Goal: Task Accomplishment & Management: Manage account settings

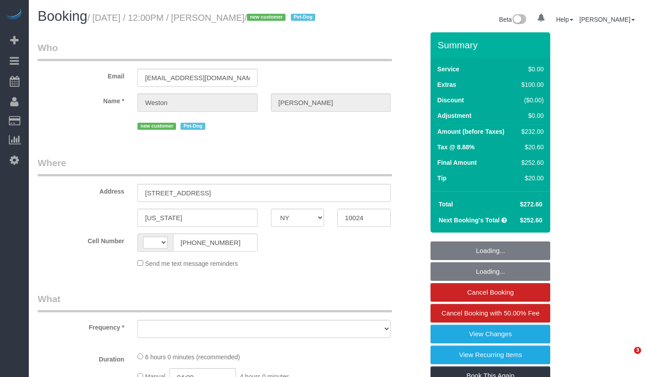
select select "NY"
select select "string:[GEOGRAPHIC_DATA]"
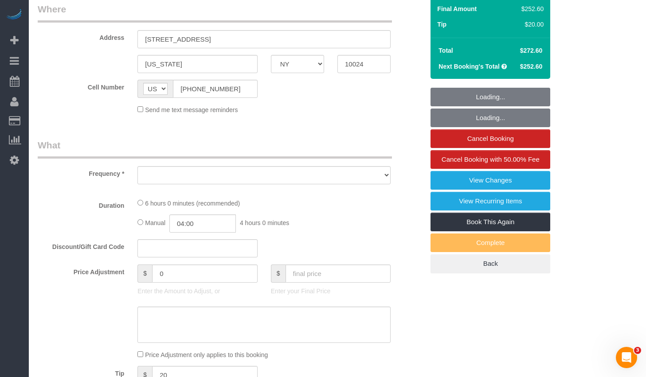
select select "object:678"
select select "2"
select select "number:57"
select select "number:72"
select select "number:13"
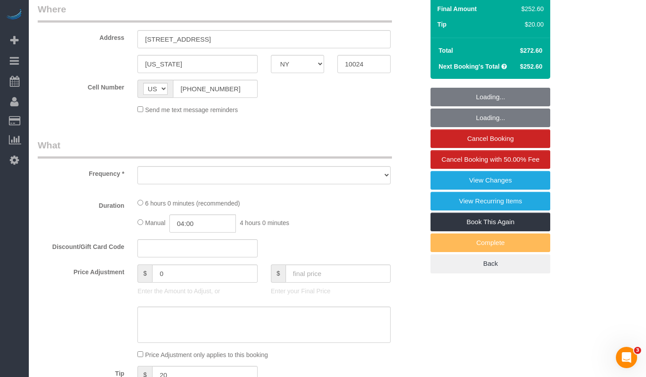
select select "number:6"
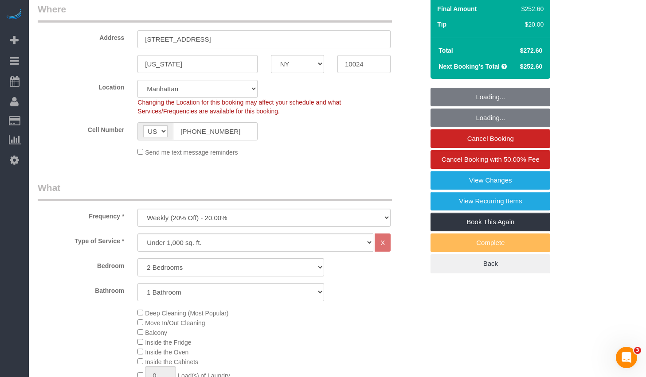
select select "object:940"
select select "string:stripe-pm_1S0kuA4VGloSiKo7TQT4BI7k"
select select "spot1"
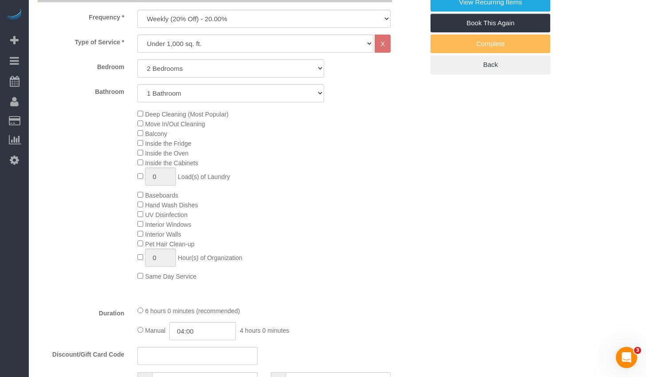
select select "2"
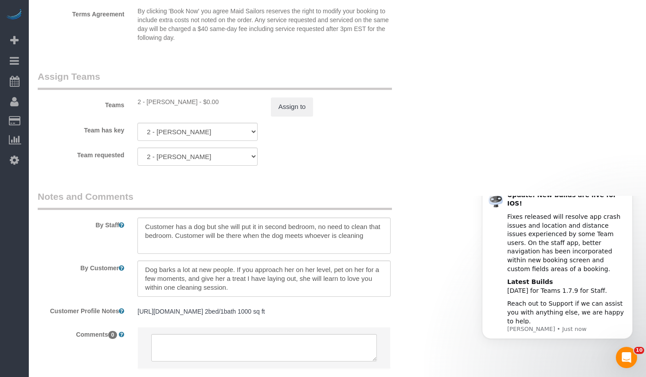
scroll to position [1205, 0]
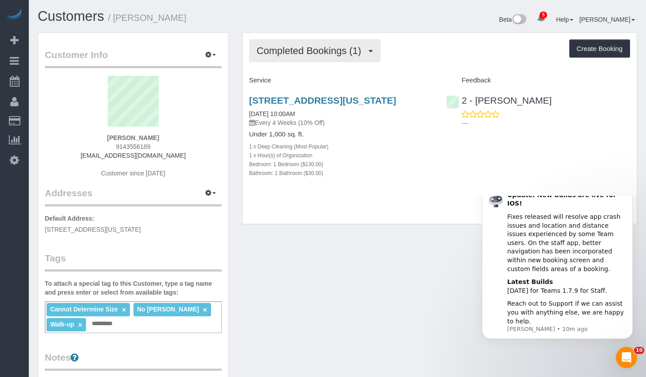
click at [316, 52] on span "Completed Bookings (1)" at bounding box center [311, 50] width 109 height 11
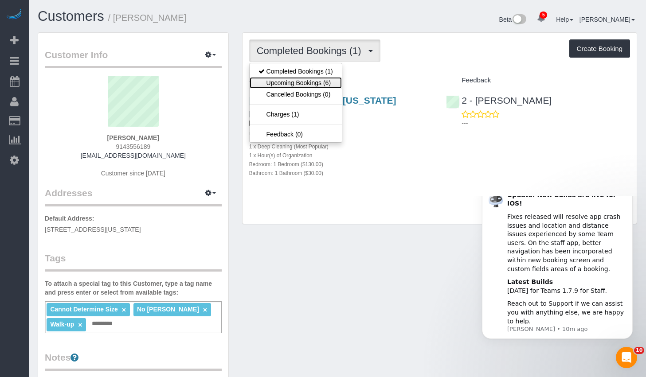
click at [295, 82] on link "Upcoming Bookings (6)" at bounding box center [296, 83] width 92 height 12
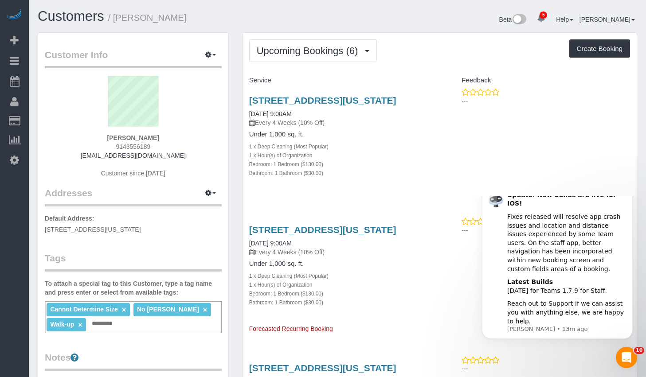
click at [363, 151] on div "1 x Deep Cleaning (Most Popular)" at bounding box center [341, 146] width 184 height 9
click at [321, 99] on link "202 West 118th Street, Apt 5d, New York, NY 10026" at bounding box center [322, 100] width 147 height 10
click at [287, 48] on span "Upcoming Bookings (6)" at bounding box center [310, 50] width 106 height 11
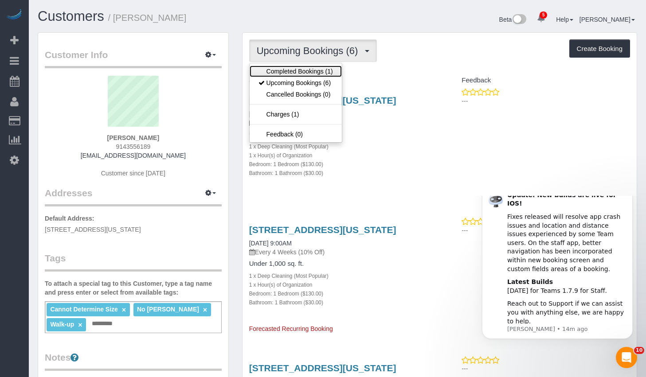
click at [283, 73] on link "Completed Bookings (1)" at bounding box center [296, 72] width 92 height 12
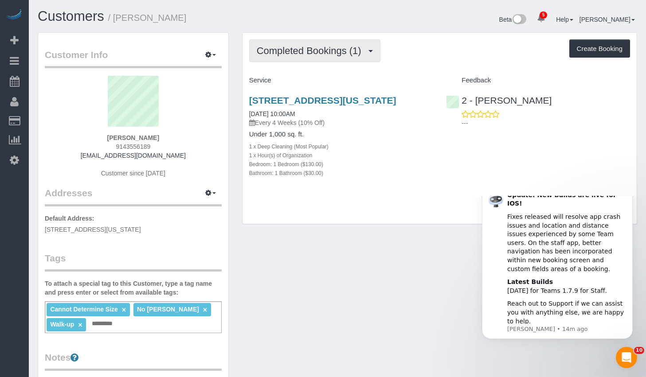
click at [274, 49] on span "Completed Bookings (1)" at bounding box center [311, 50] width 109 height 11
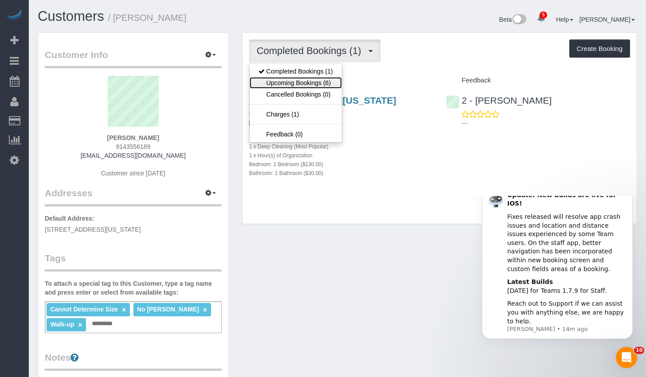
click at [289, 82] on link "Upcoming Bookings (6)" at bounding box center [296, 83] width 92 height 12
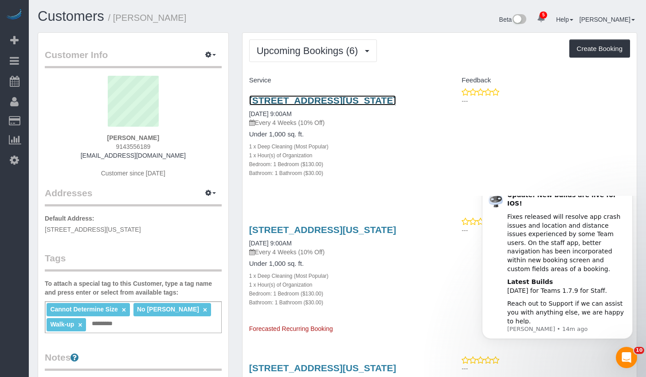
click at [292, 102] on link "202 West 118th Street, Apt 5d, New York, NY 10026" at bounding box center [322, 100] width 147 height 10
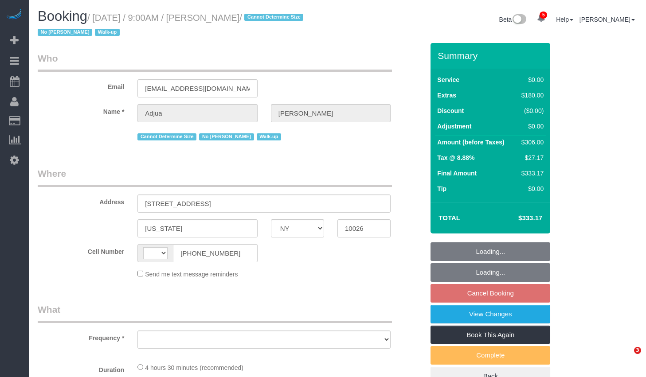
select select "NY"
select select "string:[GEOGRAPHIC_DATA]"
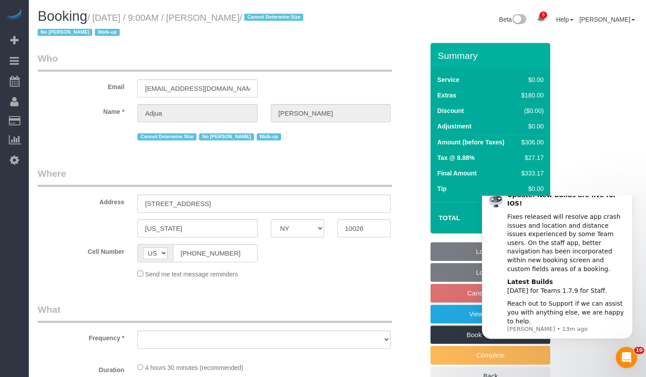
select select "object:652"
select select "string:stripe-pm_1RyrPw4VGloSiKo7oIh1CXMC"
select select "1"
select select "number:57"
select select "number:71"
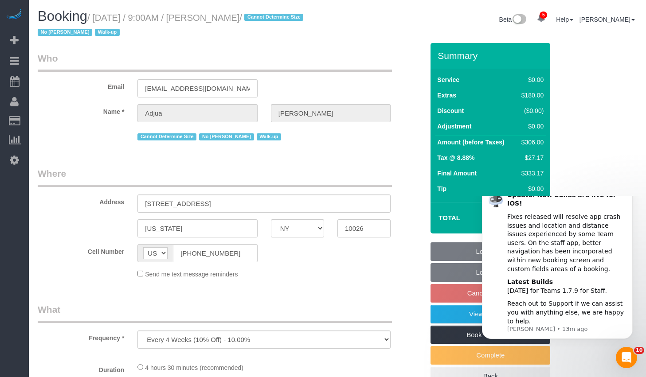
select select "number:15"
select select "number:5"
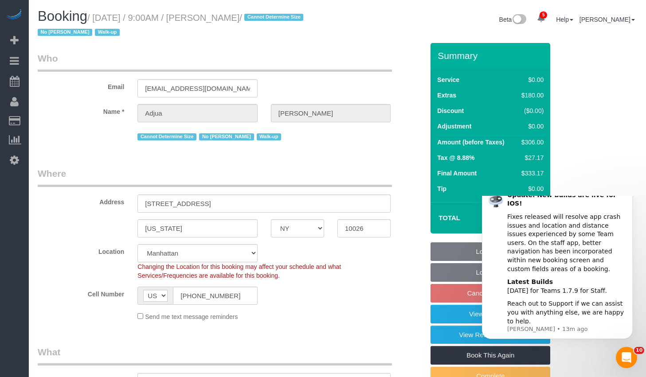
select select "object:923"
select select "spot2"
select select "1"
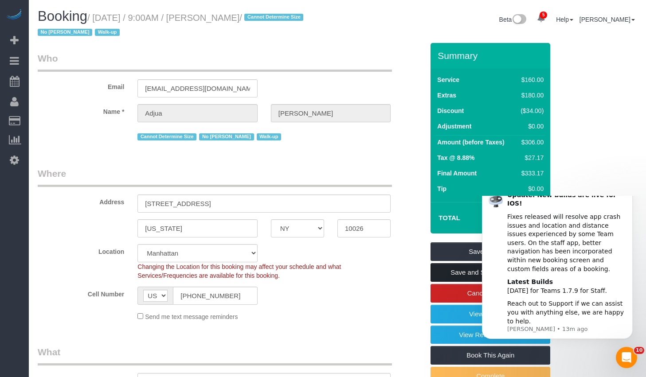
click at [453, 273] on link "Save and Send Message..." at bounding box center [491, 272] width 120 height 19
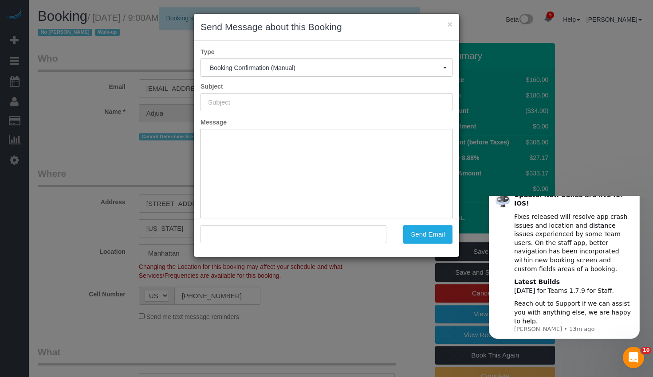
type input "Cleaning Confirmed for 09/21/2025 at 9:00am"
type input ""Adjua Thomas" <adjuanethomas@gmail.com>"
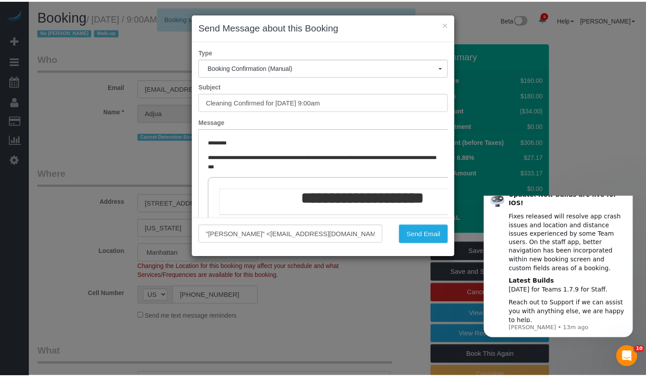
scroll to position [140, 0]
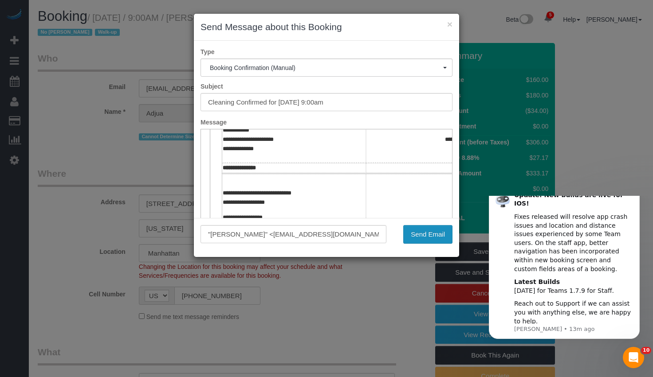
click at [420, 231] on button "Send Email" at bounding box center [427, 234] width 49 height 19
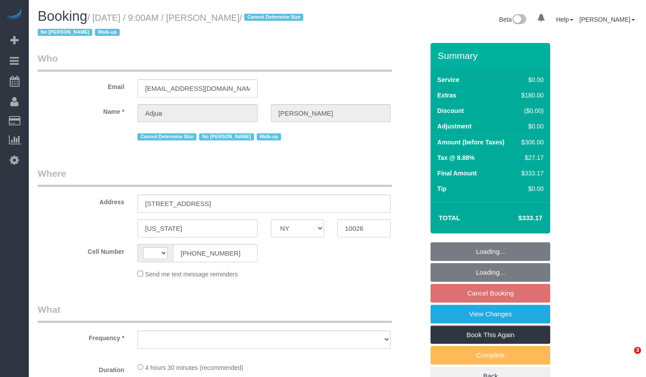
select select "NY"
select select "object:420"
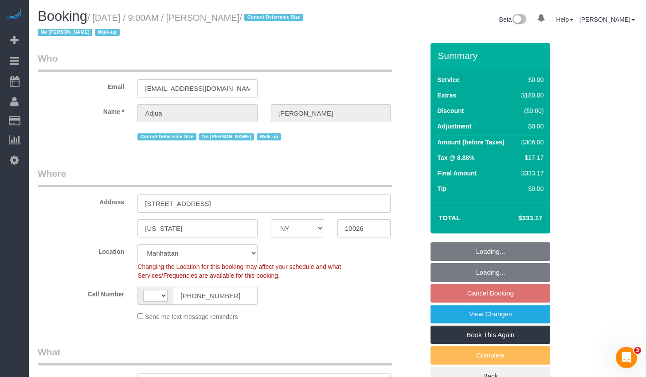
select select "string:stripe-pm_1RyrPw4VGloSiKo7oIh1CXMC"
select select "object:673"
select select "string:[GEOGRAPHIC_DATA]"
select select "number:57"
select select "number:71"
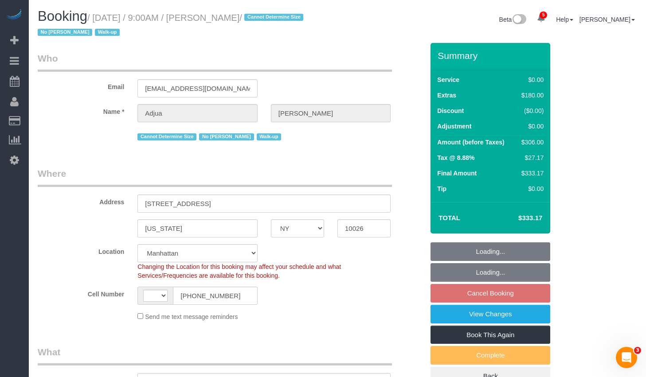
select select "number:15"
select select "number:5"
select select "1"
select select "spot2"
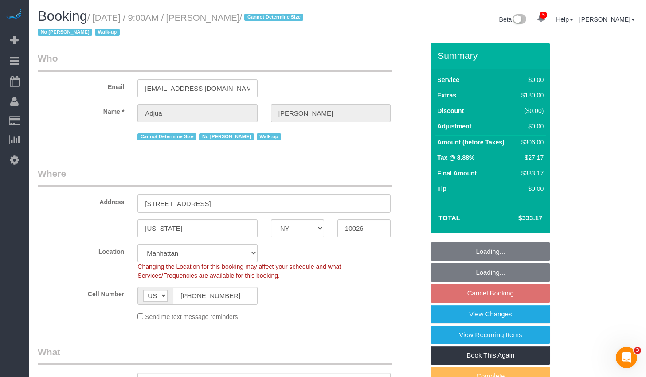
select select "1"
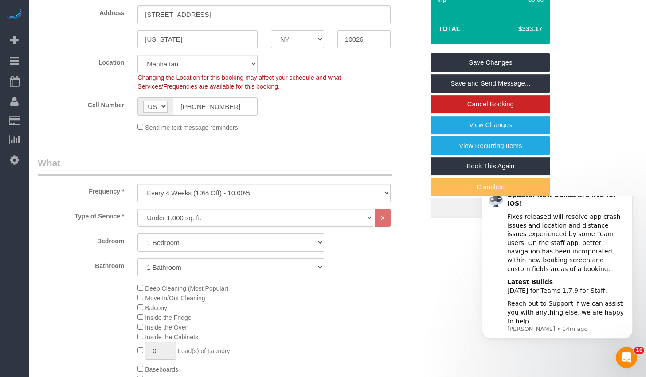
scroll to position [342, 0]
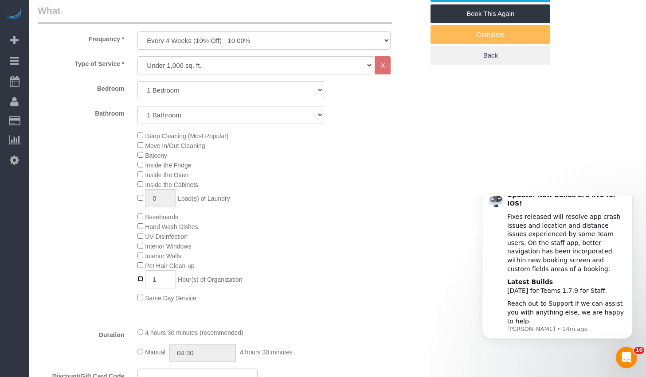
type input "0"
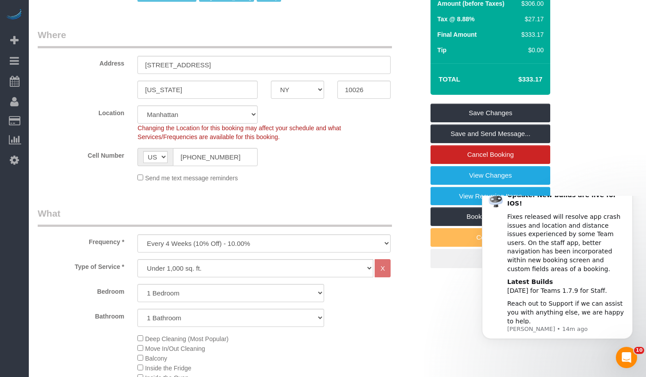
scroll to position [0, 0]
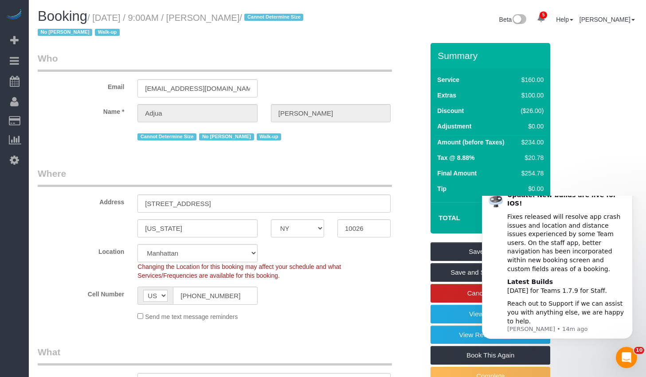
select select "spot59"
click at [629, 189] on icon "Dismiss notification" at bounding box center [629, 187] width 3 height 3
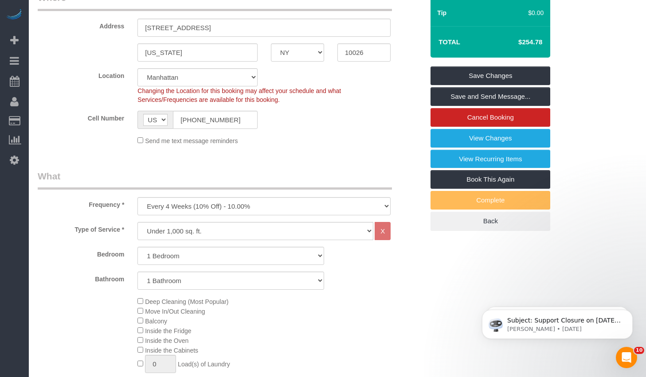
scroll to position [365, 0]
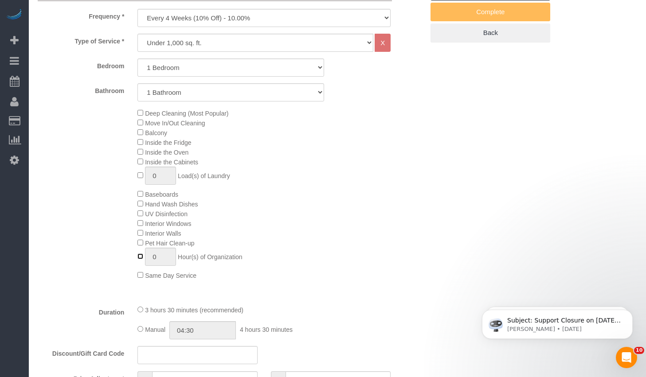
type input "1"
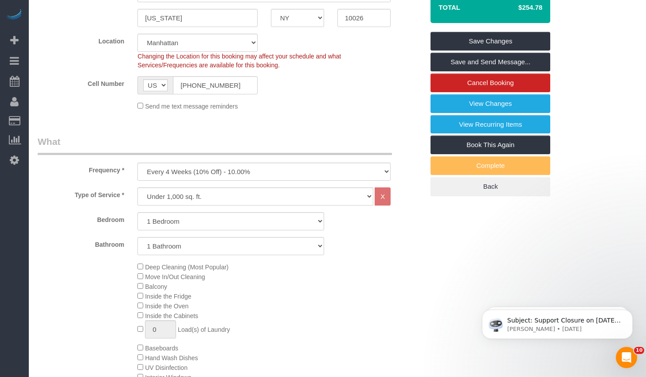
scroll to position [12, 0]
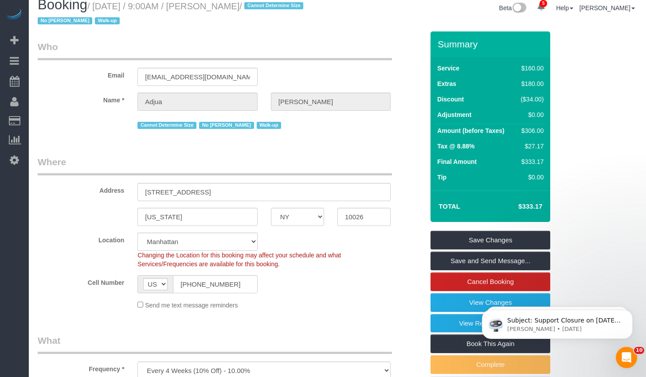
select select "spot116"
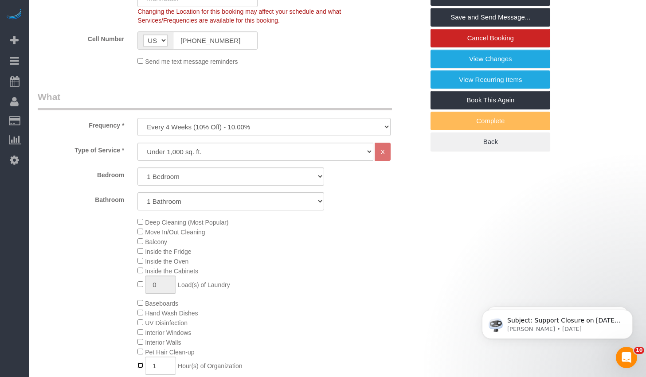
scroll to position [489, 0]
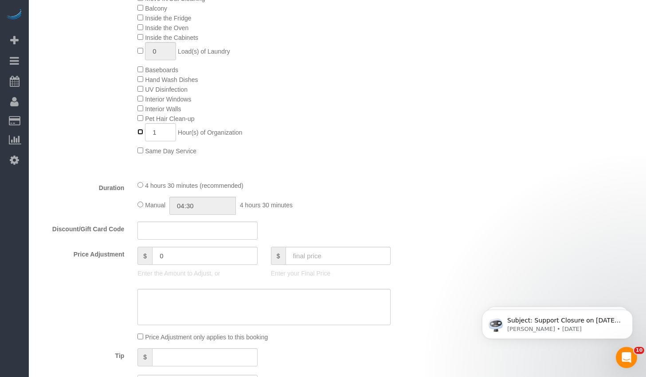
type input "0"
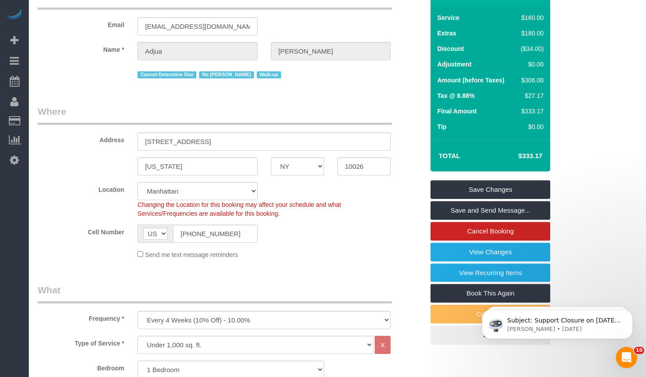
scroll to position [0, 0]
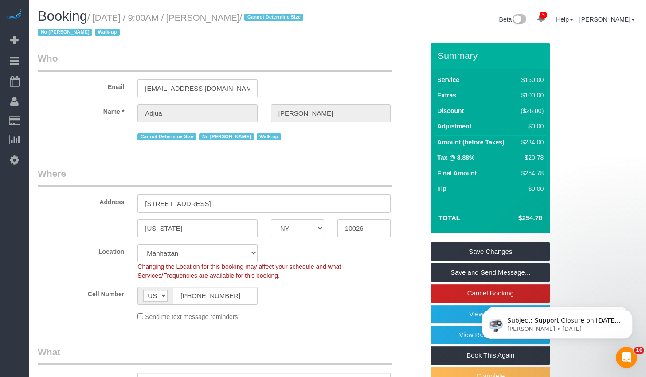
select select "spot173"
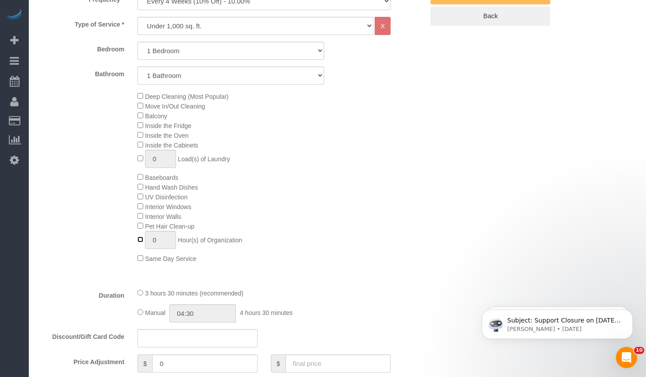
scroll to position [393, 0]
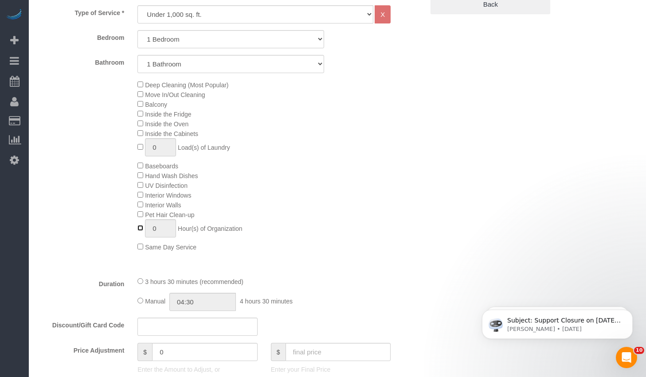
type input "1"
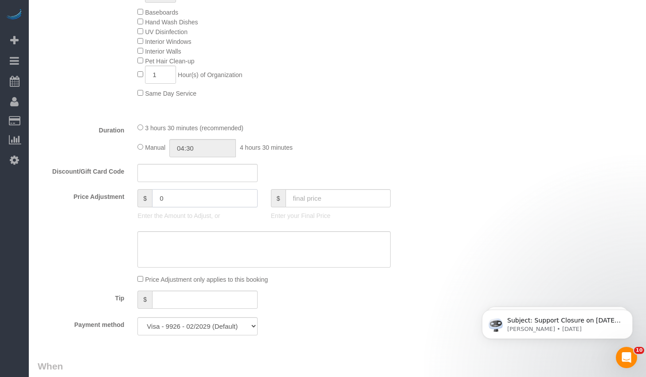
drag, startPoint x: 176, startPoint y: 198, endPoint x: 98, endPoint y: 200, distance: 77.6
click at [98, 200] on div "Price Adjustment $ 0 Enter the Amount to Adjust, or $ Enter your Final Price" at bounding box center [231, 206] width 400 height 35
type input "-"
select select "spot230"
click at [206, 190] on input "72" at bounding box center [205, 198] width 106 height 18
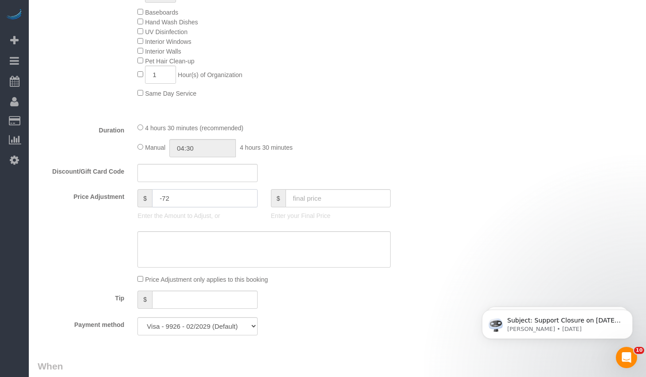
type input "-72"
click at [192, 249] on textarea at bounding box center [263, 249] width 253 height 36
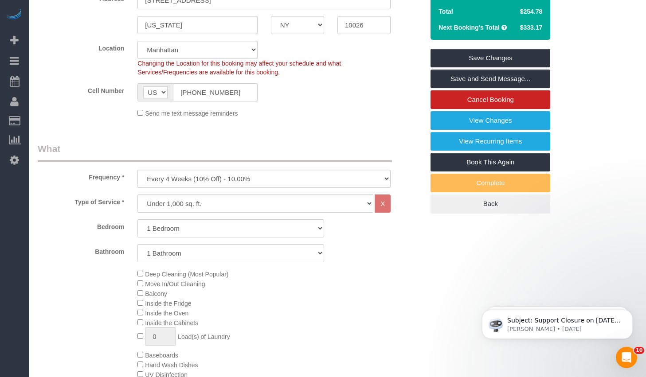
scroll to position [0, 0]
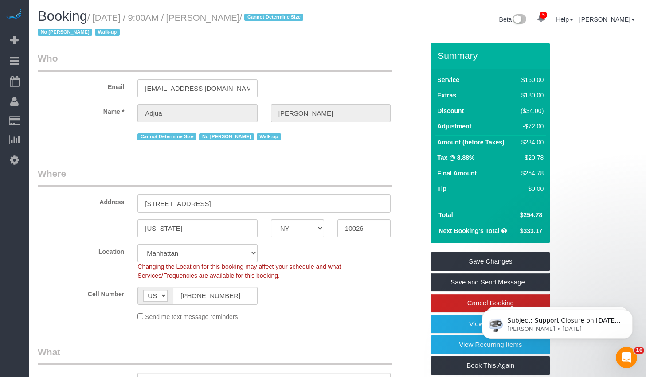
type textarea "Less 1 hour Organization"
click at [406, 281] on sui-booking-location "Location Manhattan Austin Boston Bronx Brooklyn Charlotte Denver New Jersey Por…" at bounding box center [231, 282] width 386 height 77
click at [408, 245] on div "Location Manhattan Austin Boston Bronx Brooklyn Charlotte Denver New Jersey Por…" at bounding box center [231, 262] width 400 height 36
click at [408, 215] on sui-booking-address "Address 202 West 118th Street, Apt 5D New york AK AL AR AZ CA CO CT DC DE FL GA…" at bounding box center [231, 202] width 386 height 71
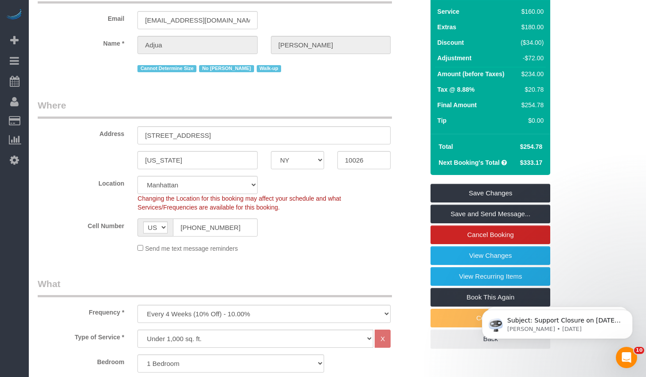
scroll to position [114, 0]
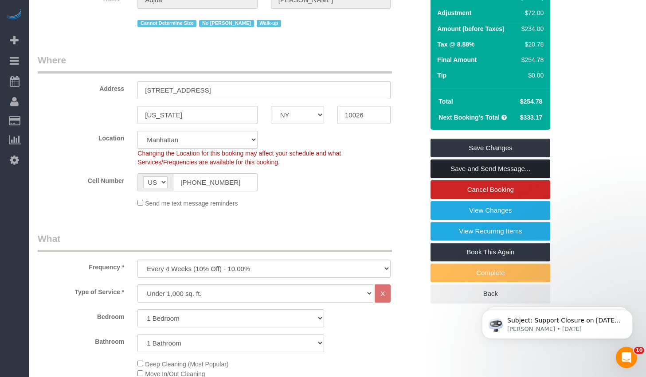
click at [482, 168] on link "Save and Send Message..." at bounding box center [491, 169] width 120 height 19
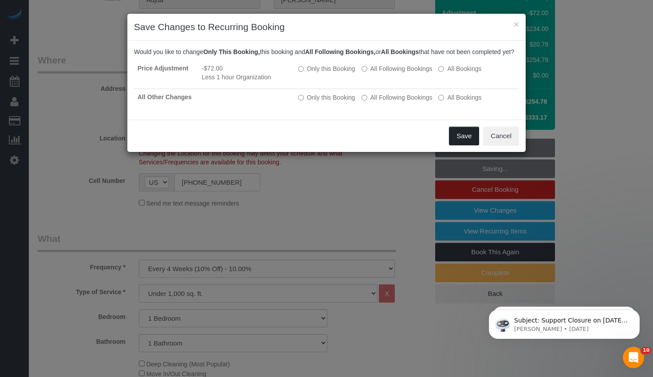
click at [463, 145] on button "Save" at bounding box center [464, 136] width 30 height 19
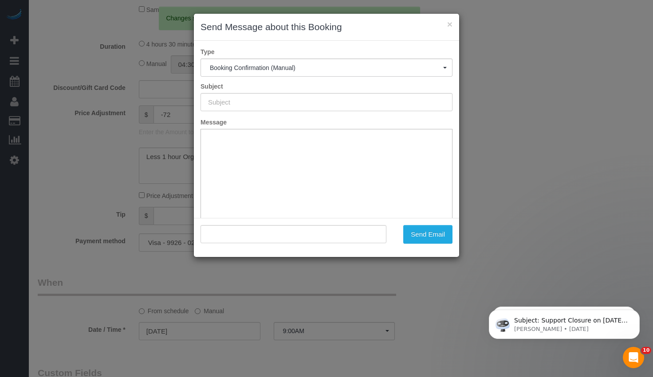
scroll to position [0, 0]
type input "Cleaning Confirmed for 09/21/2025 at 9:00am"
type input ""Adjua Thomas" <adjuanethomas@gmail.com>"
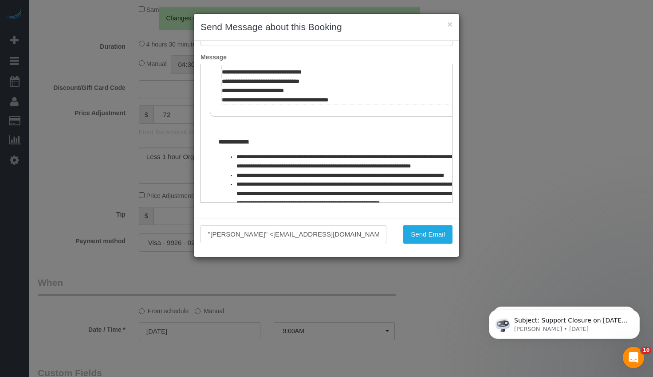
scroll to position [449, 0]
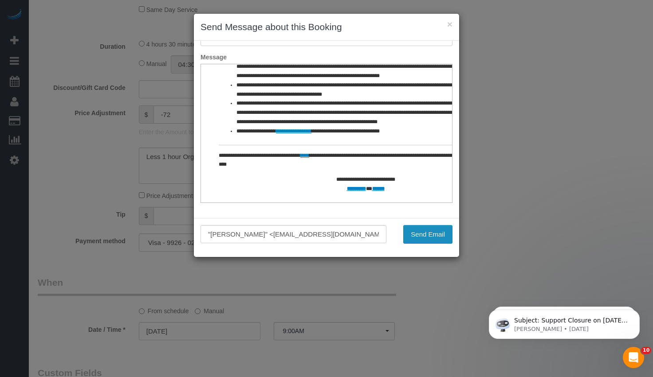
click at [432, 228] on button "Send Email" at bounding box center [427, 234] width 49 height 19
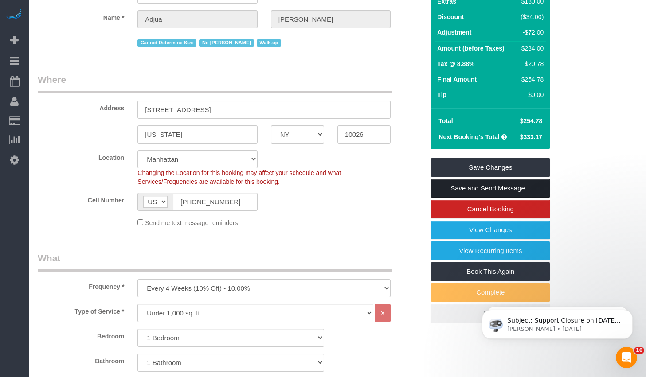
scroll to position [0, 0]
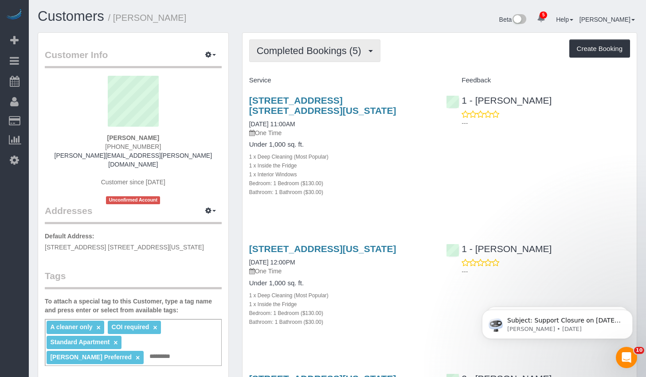
click at [315, 50] on span "Completed Bookings (5)" at bounding box center [311, 50] width 109 height 11
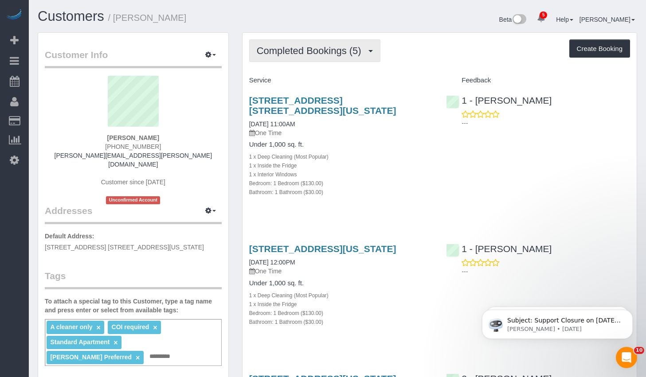
click at [328, 47] on span "Completed Bookings (5)" at bounding box center [311, 50] width 109 height 11
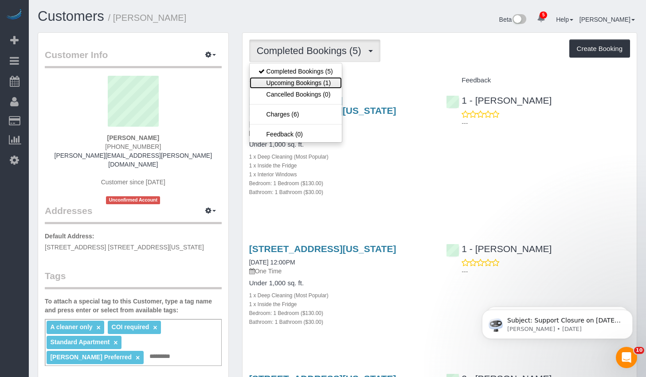
click at [311, 79] on link "Upcoming Bookings (1)" at bounding box center [296, 83] width 92 height 12
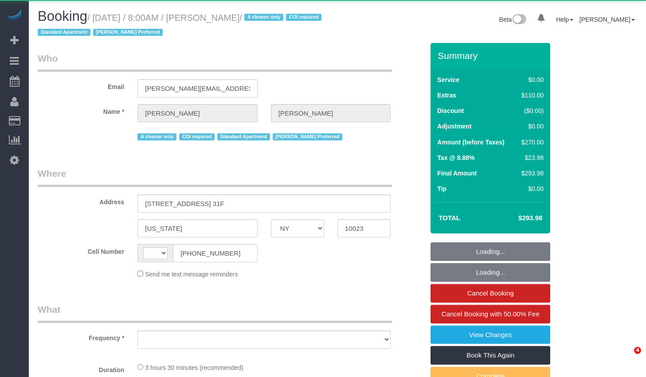
select select "NY"
select select "string:[GEOGRAPHIC_DATA]"
select select "object:666"
select select "number:56"
select select "number:90"
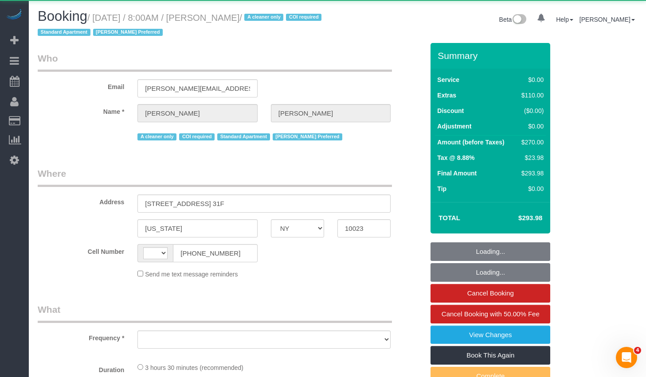
select select "number:15"
select select "number:7"
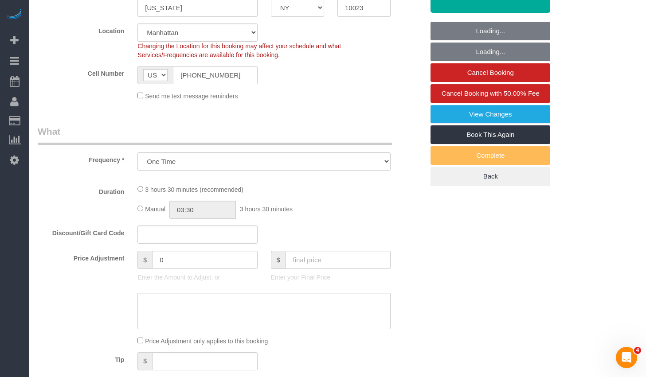
select select "object:935"
select select "1"
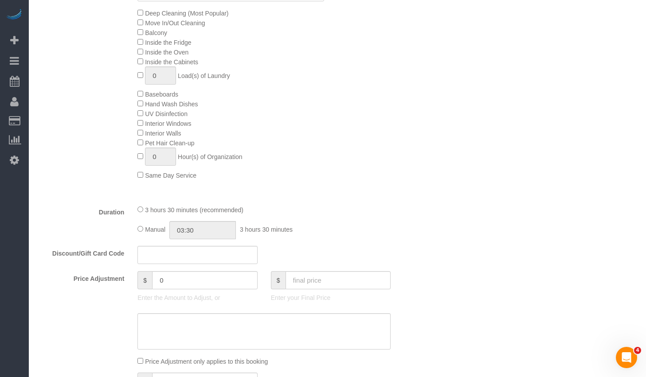
select select "string:stripe-pm_1S076c4VGloSiKo7z0g1OGNA"
select select "spot1"
select select "1"
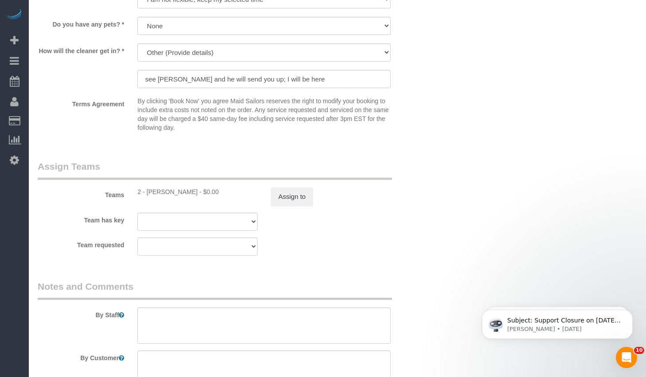
scroll to position [1207, 0]
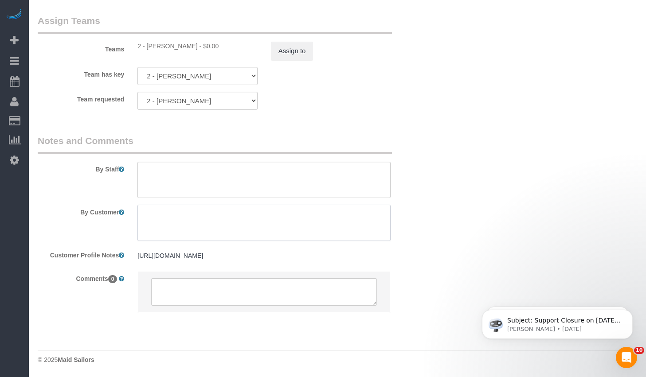
click at [281, 228] on textarea at bounding box center [263, 223] width 253 height 36
paste textarea "Job Notes – Lisa Byrns (08/29/25 at 8:00am) Customer requests a really thorough…"
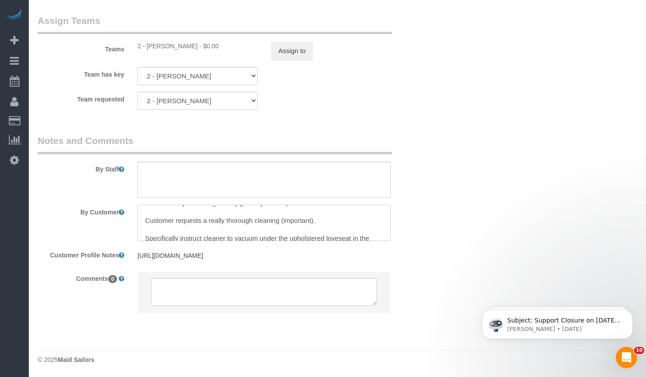
scroll to position [17, 0]
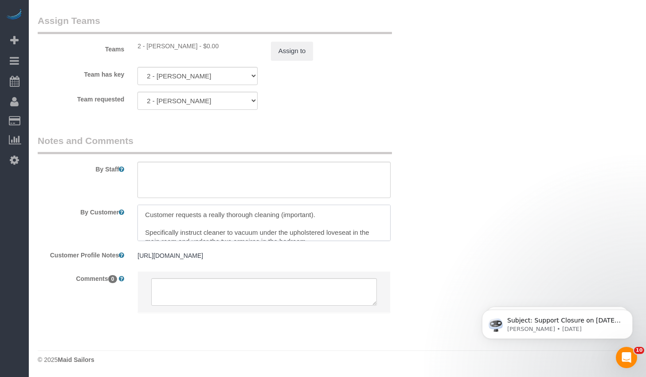
click at [200, 220] on textarea at bounding box center [263, 223] width 253 height 36
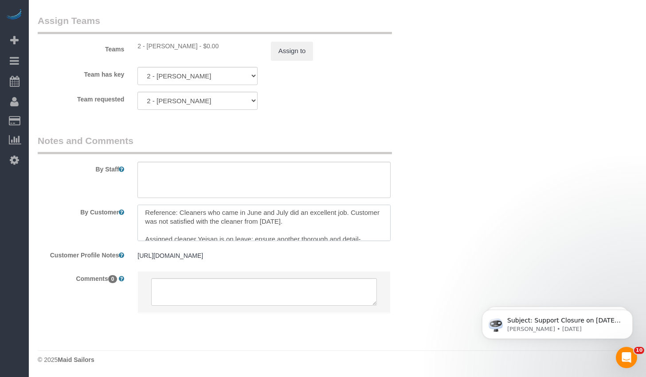
scroll to position [65, 0]
drag, startPoint x: 226, startPoint y: 231, endPoint x: 146, endPoint y: 214, distance: 82.1
click at [146, 214] on textarea at bounding box center [263, 223] width 253 height 36
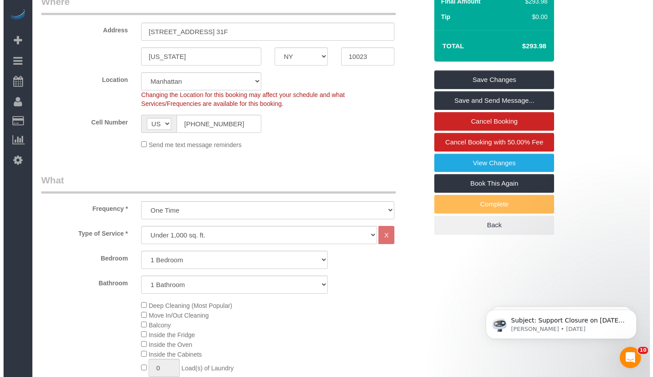
scroll to position [0, 0]
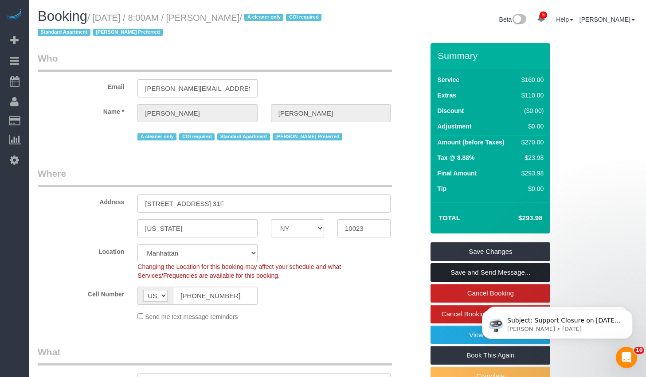
type textarea "Job Notes – Lisa Byrns (08/29/25 at 8:00am) Customer requests a really thorough…"
click at [433, 275] on link "Save and Send Message..." at bounding box center [491, 272] width 120 height 19
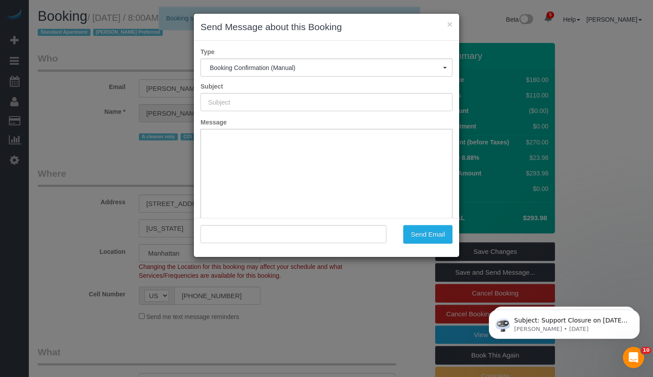
type input "Cleaning Confirmed for 08/29/2025 at 8:00am"
type input ""Lisa Byrns" <byrns.lisa.hrm@gmail.com>"
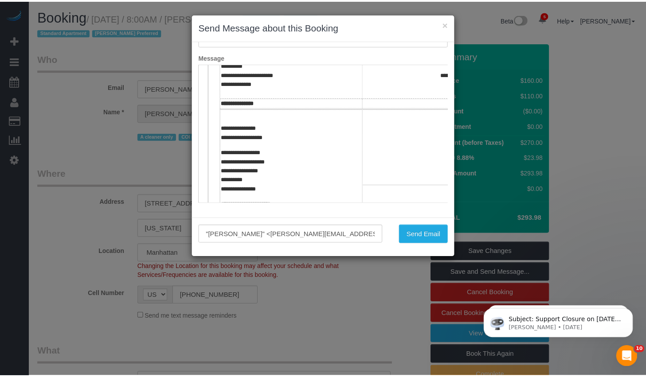
scroll to position [340, 0]
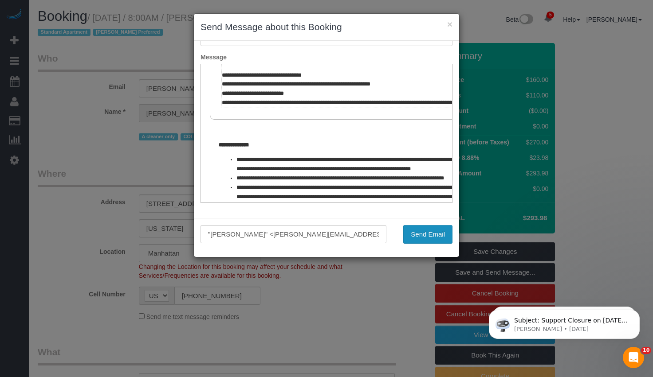
click at [423, 237] on button "Send Email" at bounding box center [427, 234] width 49 height 19
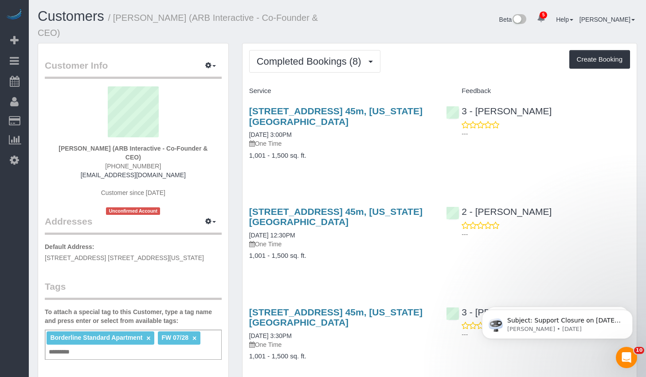
click at [311, 168] on div "450 West 42nd Street, Apt. 45m, New York, NY 10036 08/25/2025 3:00PM One Time 1…" at bounding box center [341, 137] width 197 height 78
click at [341, 61] on span "Completed Bookings (8)" at bounding box center [311, 61] width 109 height 11
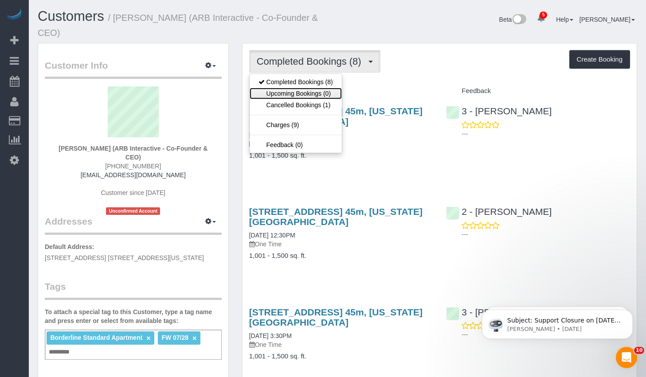
click at [297, 94] on link "Upcoming Bookings (0)" at bounding box center [296, 94] width 92 height 12
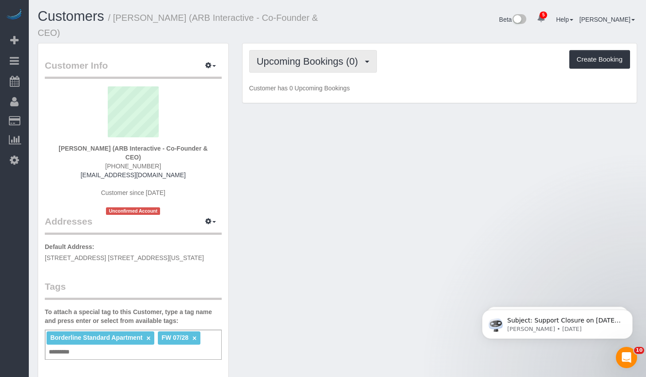
click at [308, 63] on span "Upcoming Bookings (0)" at bounding box center [310, 61] width 106 height 11
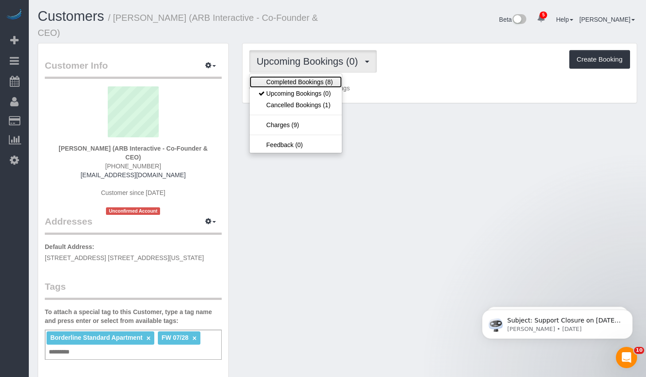
click at [299, 79] on link "Completed Bookings (8)" at bounding box center [296, 82] width 92 height 12
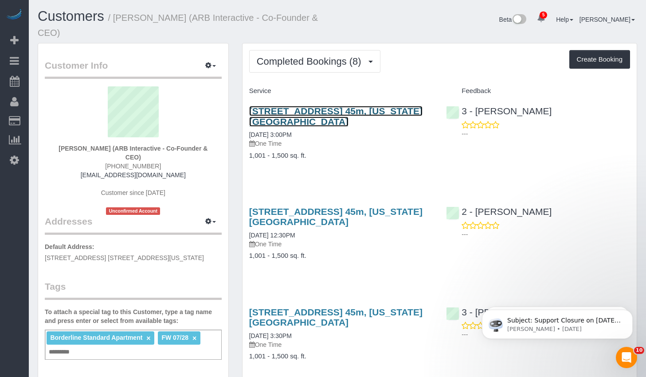
click at [302, 116] on link "[STREET_ADDRESS] 45m, [US_STATE][GEOGRAPHIC_DATA]" at bounding box center [335, 116] width 173 height 20
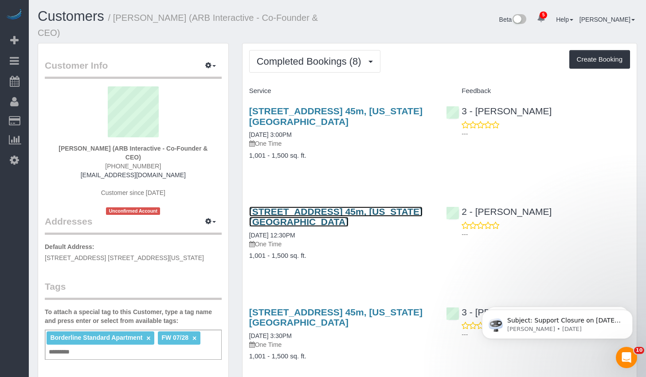
click at [294, 215] on link "450 West 42nd Street, Apt. 45m, New York, NY 10036" at bounding box center [335, 217] width 173 height 20
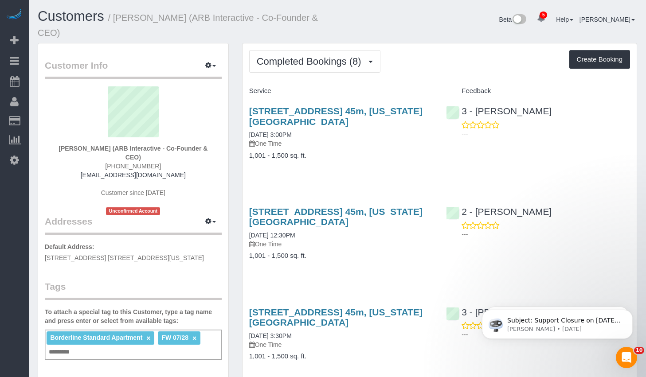
drag, startPoint x: 119, startPoint y: 17, endPoint x: 117, endPoint y: 33, distance: 16.1
click at [117, 33] on h1 "Customers / Patrick Fechtmeyer (ARB Interactive - Co-Founder & CEO)" at bounding box center [184, 24] width 293 height 30
copy small "Patrick Fechtmeyer (ARB Interactive - Co-Founder & CEO)"
drag, startPoint x: 203, startPoint y: 264, endPoint x: 42, endPoint y: 259, distance: 161.0
click at [42, 259] on div "Customer Info Edit Contact Info Send Message Email Preferences Special Sales Ta…" at bounding box center [133, 360] width 190 height 635
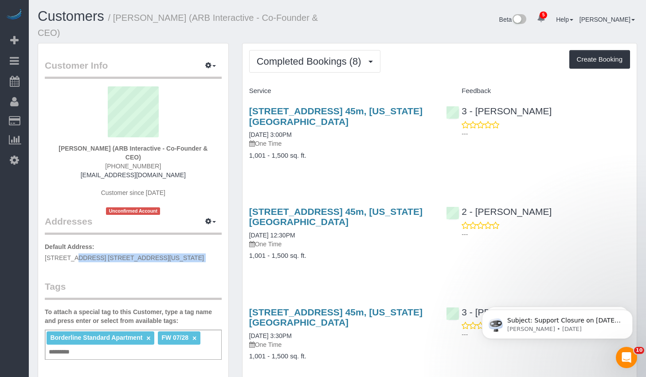
copy div "450 West 42nd Street, Apt. 45M, New York, NY 10036"
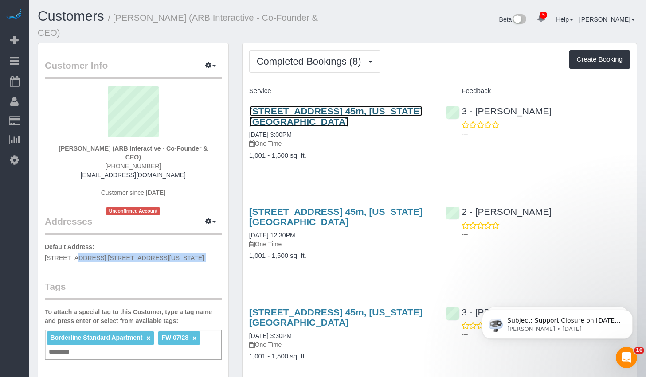
click at [289, 113] on link "450 West 42nd Street, Apt. 45m, New York, NY 10036" at bounding box center [335, 116] width 173 height 20
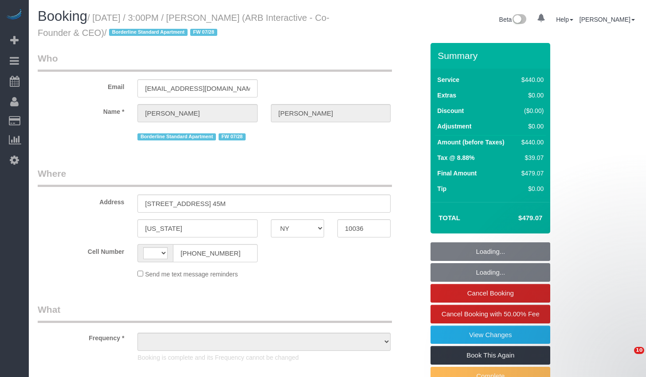
select select "NY"
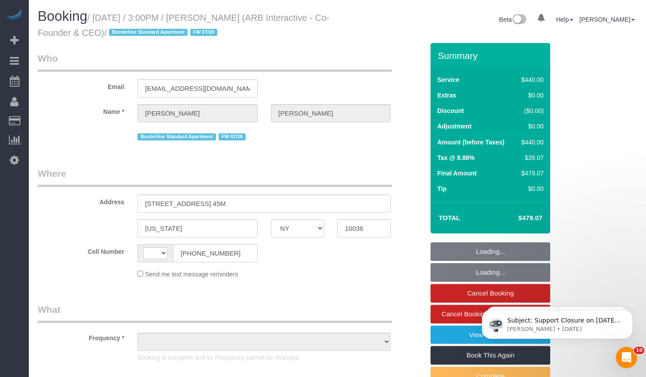
select select "string:[GEOGRAPHIC_DATA]"
select select "object:680"
select select "330"
select select "number:89"
select select "number:90"
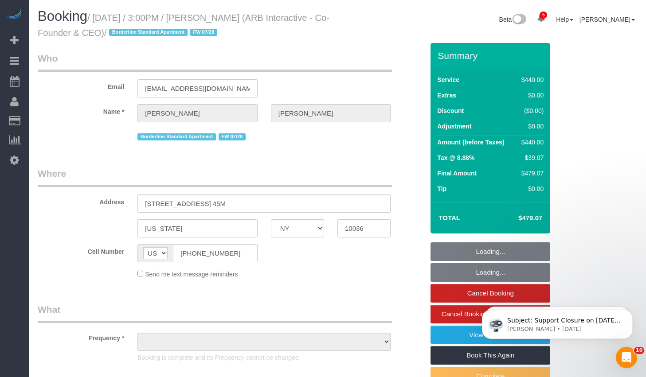
select select "number:15"
select select "number:5"
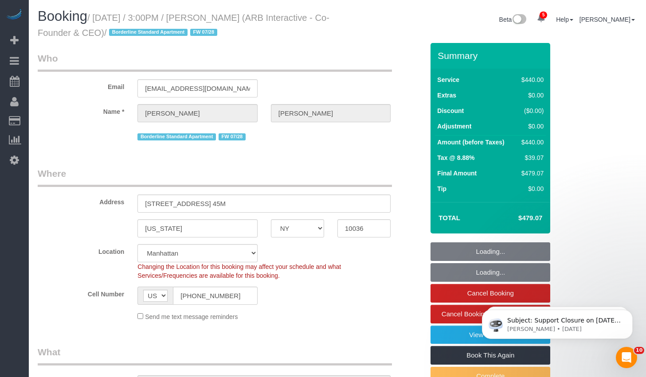
select select "string:stripe-pm_1RFNrs4VGloSiKo7r2SlltRK"
select select "spot1"
select select "object:1310"
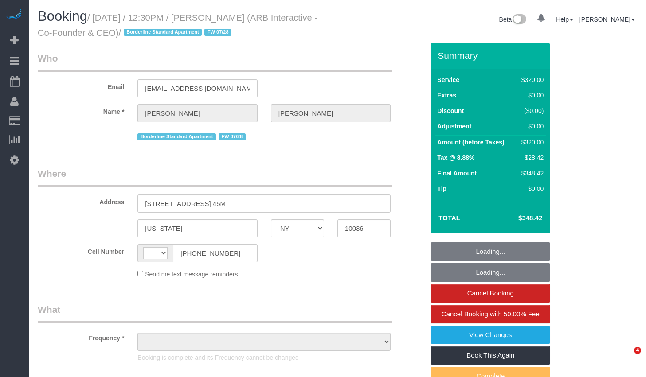
select select "NY"
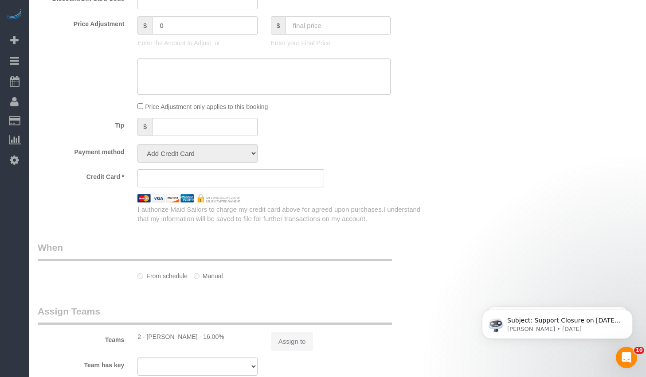
select select "string:[GEOGRAPHIC_DATA]"
select select "object:431"
select select "240"
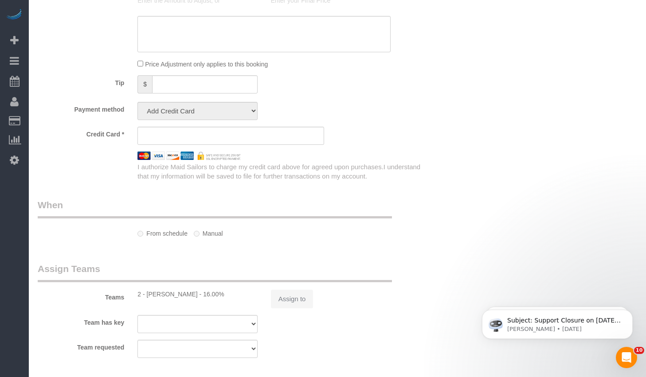
select select "string:stripe-pm_1RFNrs4VGloSiKo7r2SlltRK"
select select "number:89"
select select "number:90"
select select "number:15"
select select "number:5"
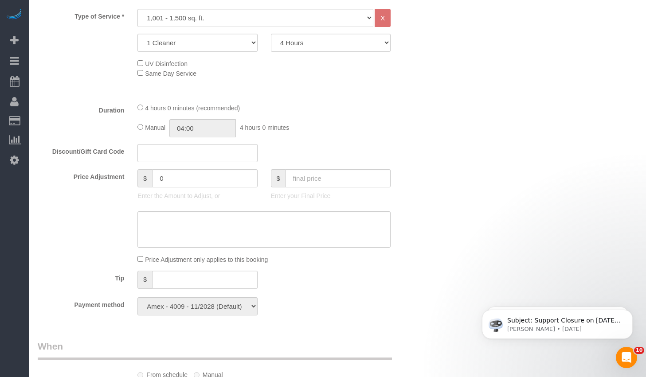
select select "object:1319"
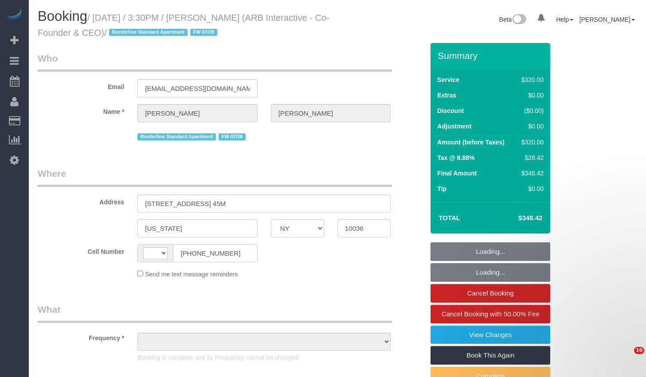
select select "NY"
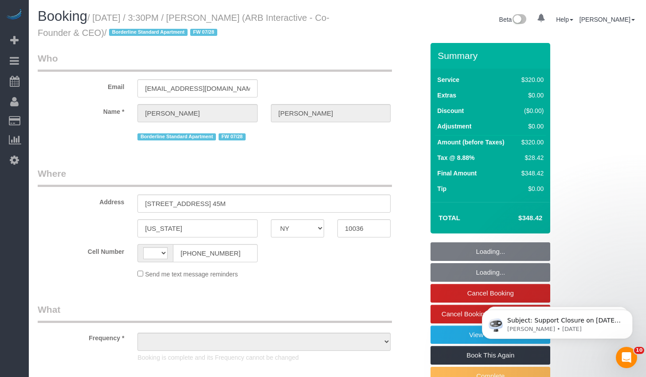
select select "string:[GEOGRAPHIC_DATA]"
select select "object:678"
select select "number:89"
select select "number:90"
select select "number:15"
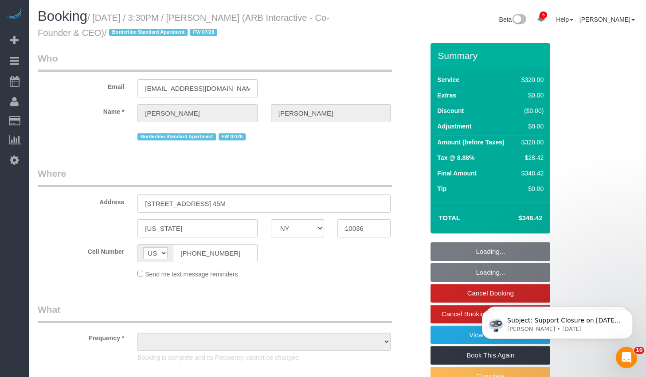
select select "number:6"
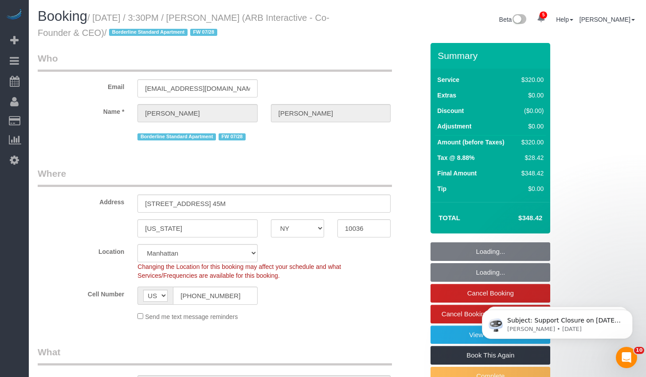
select select "string:stripe-pm_1RFNrs4VGloSiKo7r2SlltRK"
select select "240"
select select "object:1319"
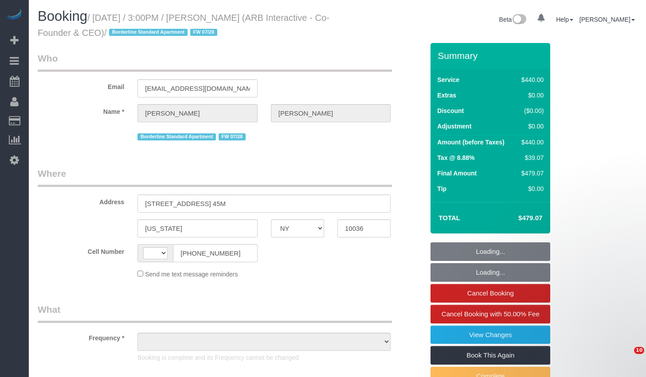
select select "NY"
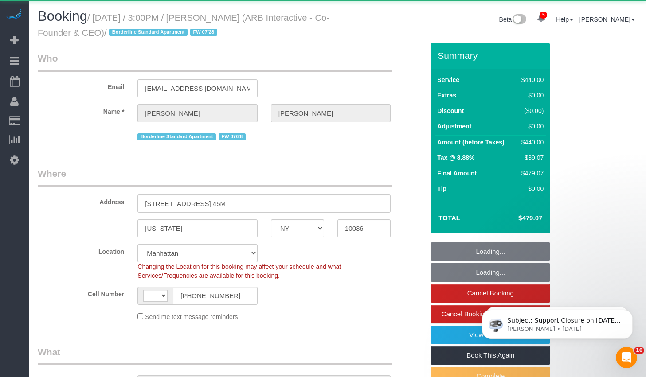
select select "string:stripe-pm_1RFNrs4VGloSiKo7r2SlltRK"
select select "330"
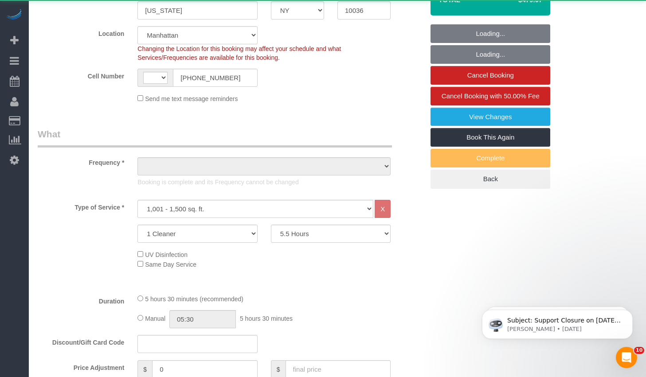
select select "string:[GEOGRAPHIC_DATA]"
select select "object:761"
select select "spot1"
select select "number:89"
select select "number:90"
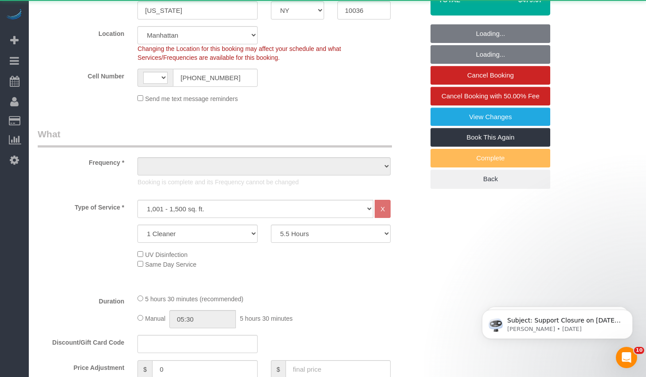
select select "number:15"
select select "number:5"
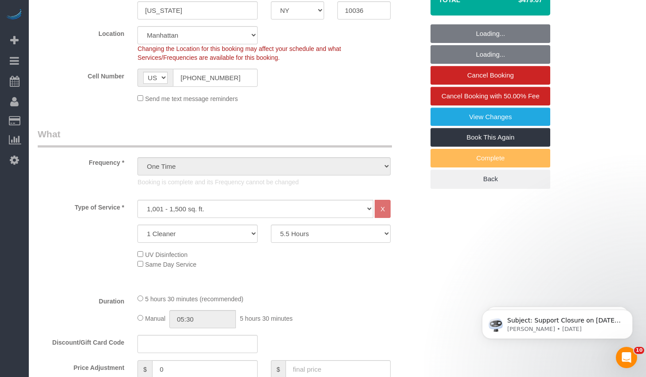
select select "object:1310"
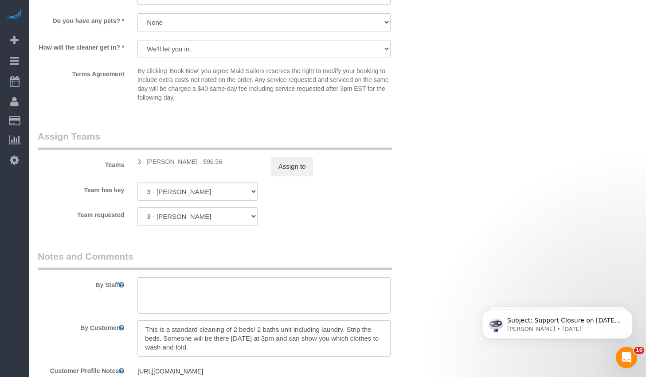
scroll to position [1074, 0]
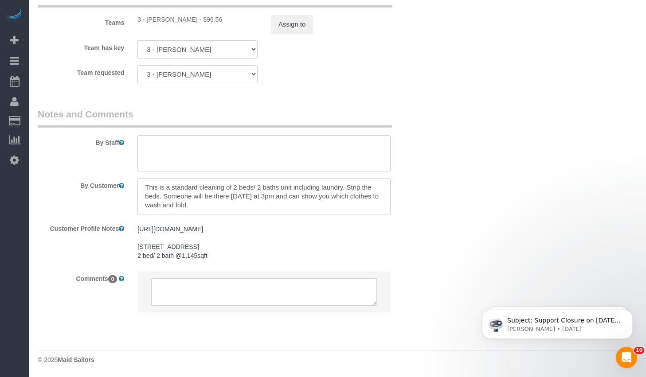
click at [255, 198] on textarea at bounding box center [263, 196] width 253 height 36
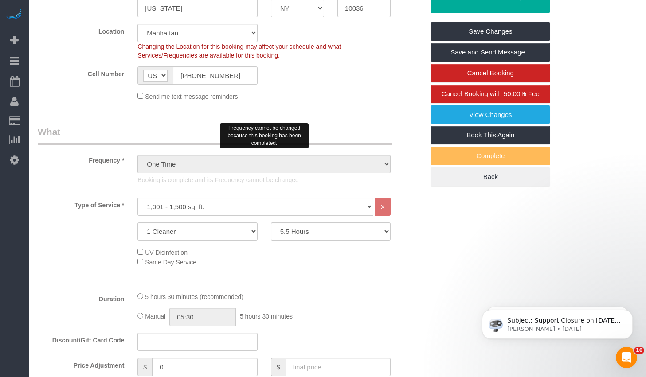
scroll to position [0, 0]
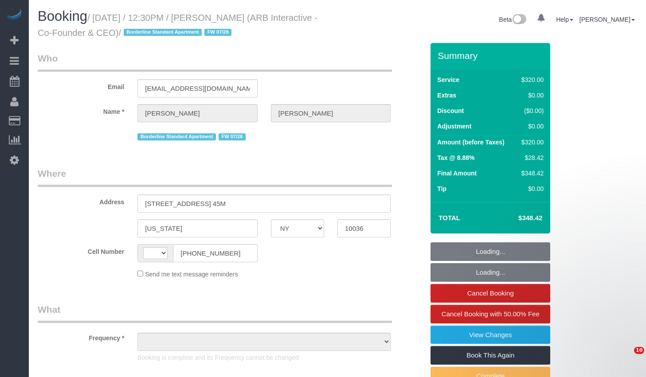
select select "NY"
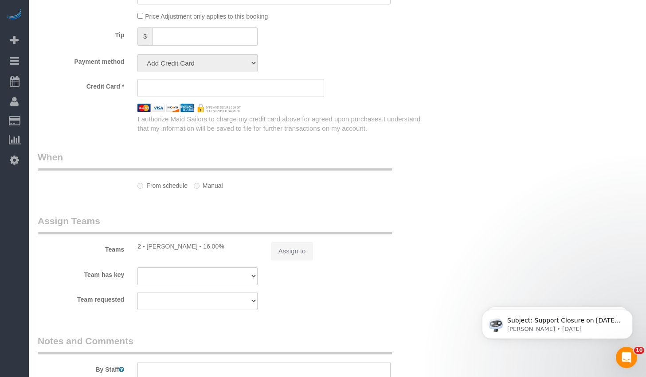
select select "string:[GEOGRAPHIC_DATA]"
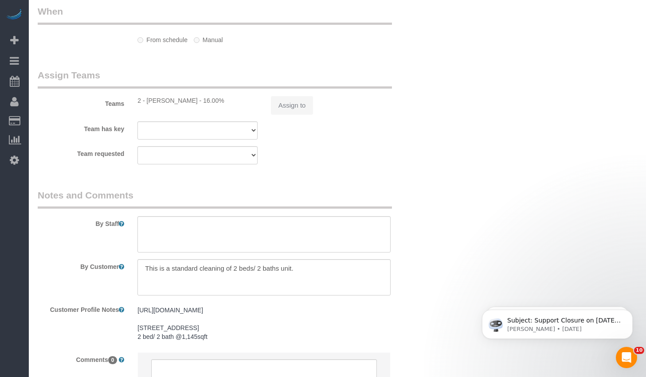
select select "object:680"
select select "string:stripe-pm_1RFNrs4VGloSiKo7r2SlltRK"
select select "number:89"
select select "number:90"
select select "number:15"
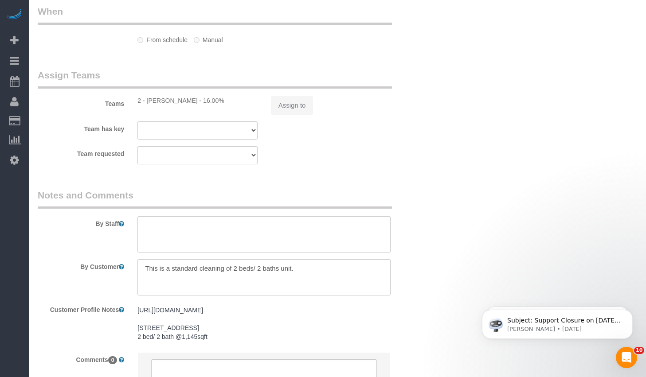
select select "number:5"
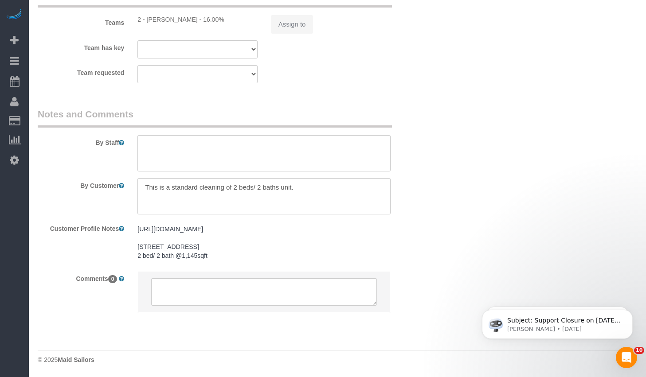
select select "240"
select select "object:1319"
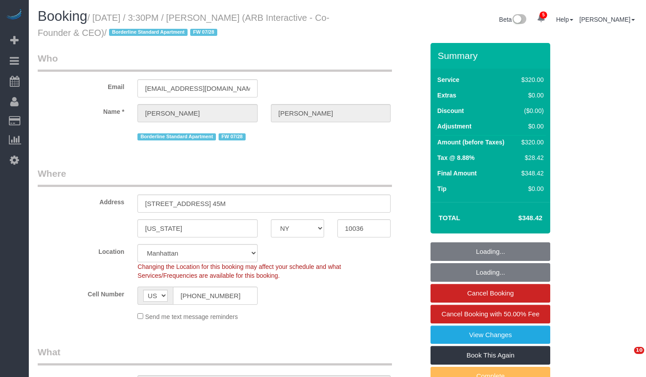
select select "NY"
select select "number:89"
select select "number:90"
select select "number:15"
select select "number:6"
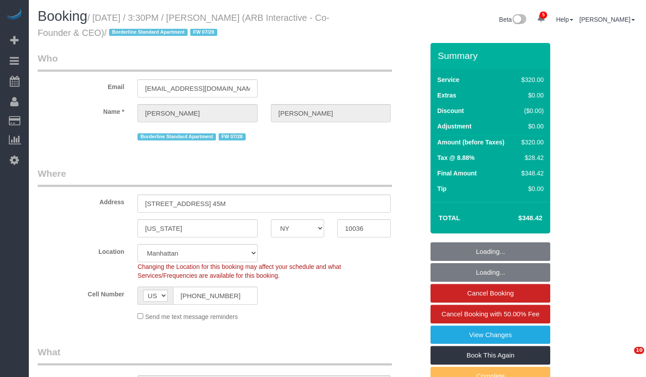
select select "object:910"
select select "string:stripe-pm_1RFNrs4VGloSiKo7r2SlltRK"
select select "240"
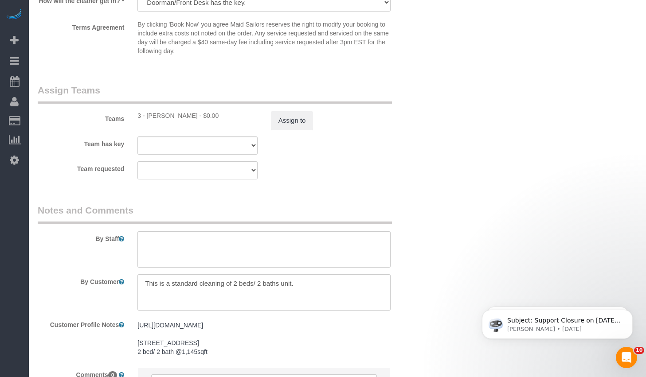
scroll to position [1131, 0]
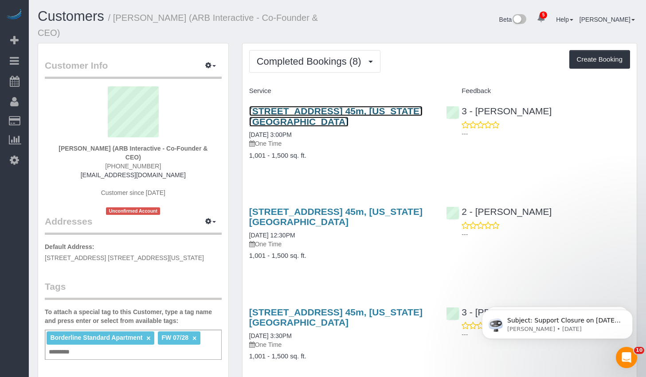
click at [328, 112] on link "[STREET_ADDRESS] 45m, [US_STATE][GEOGRAPHIC_DATA]" at bounding box center [335, 116] width 173 height 20
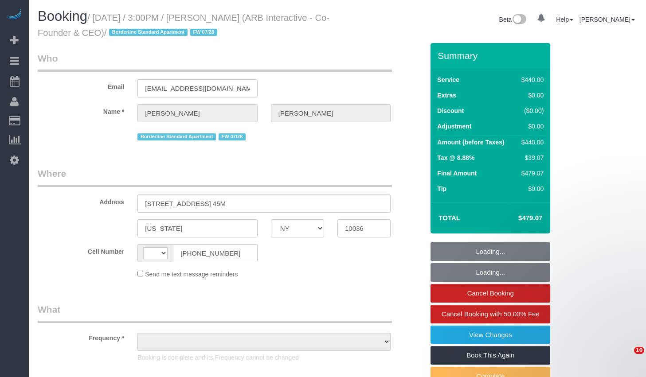
select select "NY"
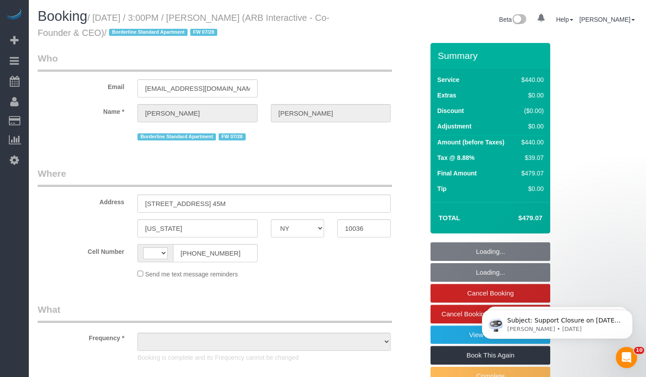
select select "330"
select select "string:US"
select select "object:514"
select select "string:stripe-pm_1RFNrs4VGloSiKo7r2SlltRK"
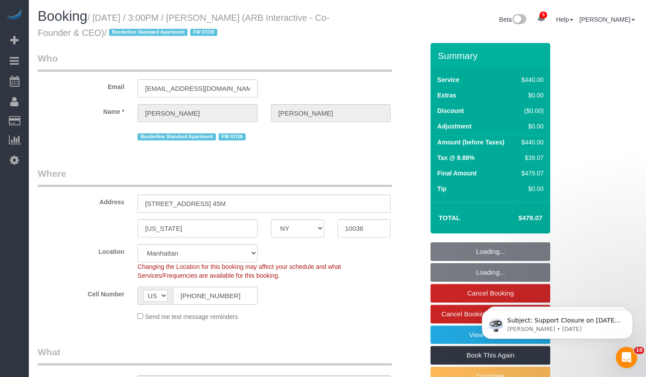
select select "number:89"
select select "number:90"
select select "number:15"
select select "number:5"
select select "object:910"
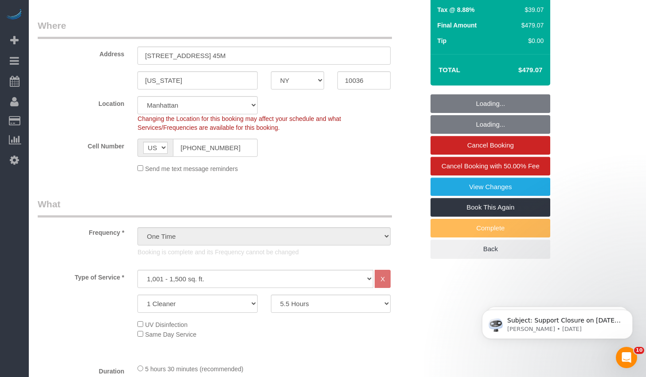
select select "spot1"
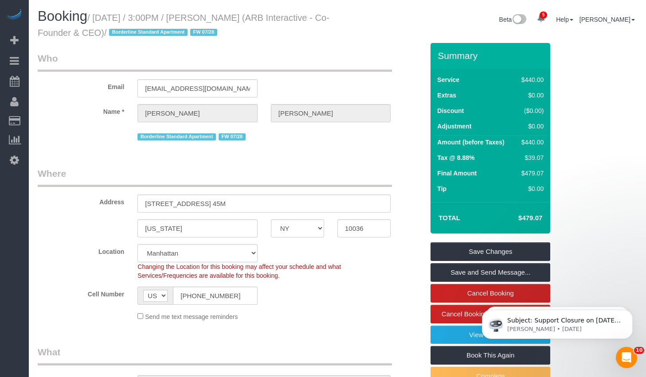
scroll to position [153, 0]
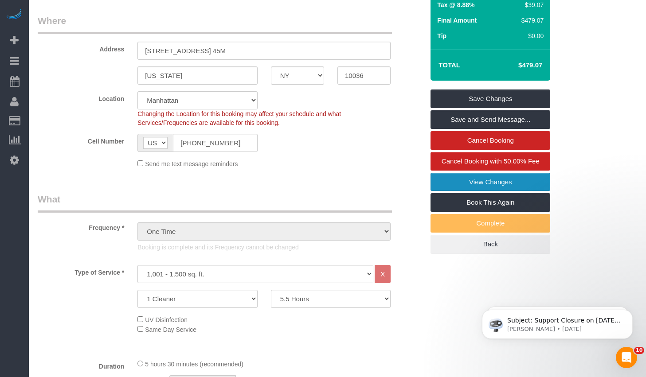
click at [476, 180] on link "View Changes" at bounding box center [491, 182] width 120 height 19
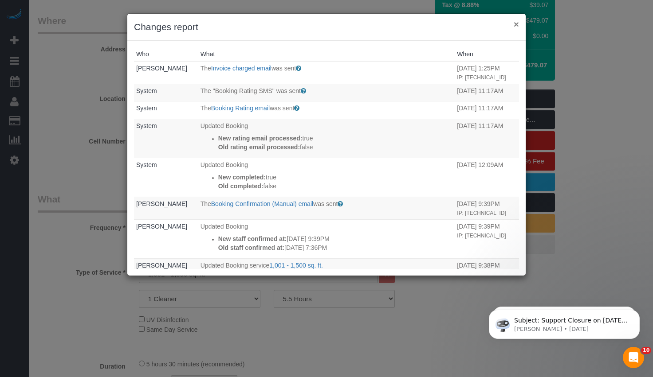
click at [517, 27] on button "×" at bounding box center [516, 24] width 5 height 9
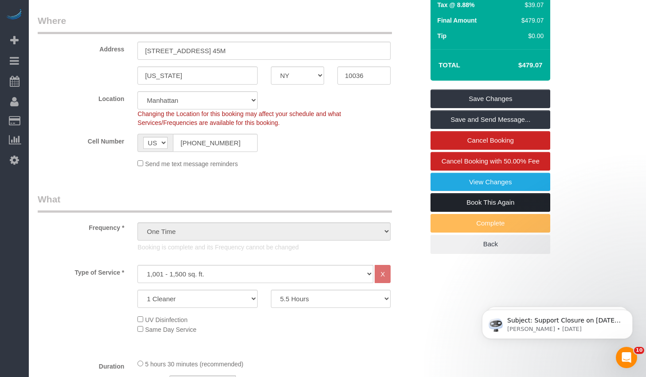
click at [473, 202] on link "Book This Again" at bounding box center [491, 202] width 120 height 19
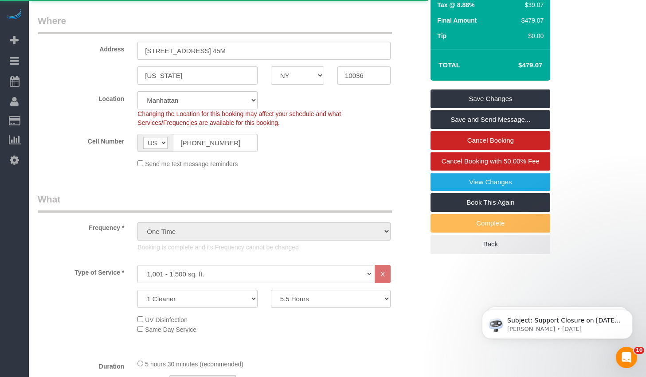
select select "NY"
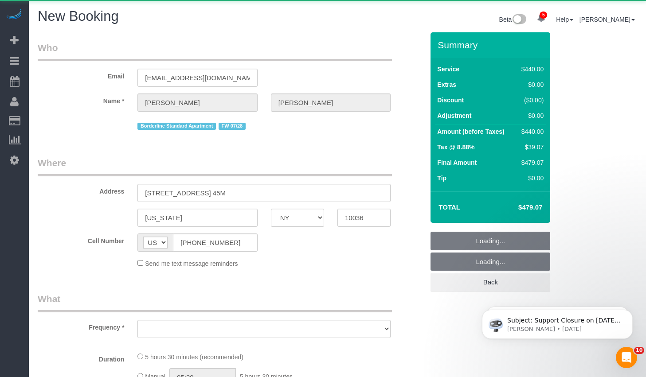
select select "number:89"
select select "number:90"
select select "number:15"
select select "number:5"
select select "object:2447"
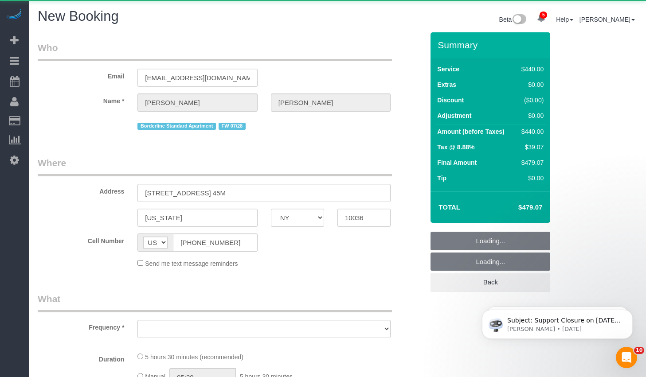
select select "330"
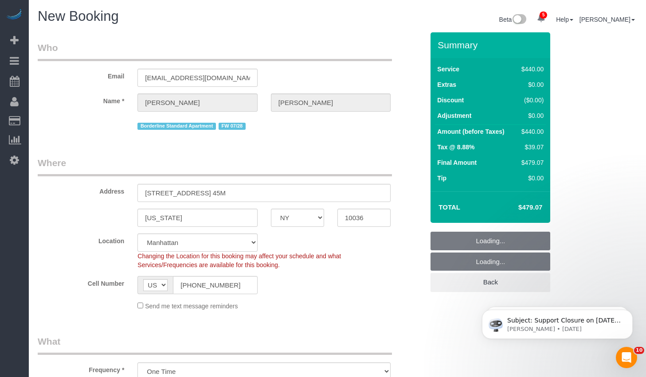
select select "string:stripe-pm_1RFNrs4VGloSiKo7r2SlltRK"
select select "object:2929"
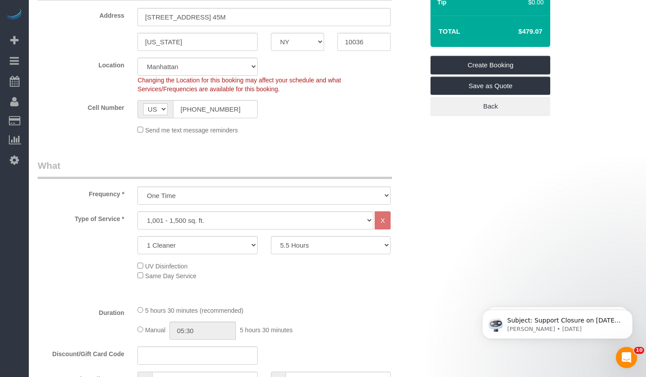
scroll to position [204, 0]
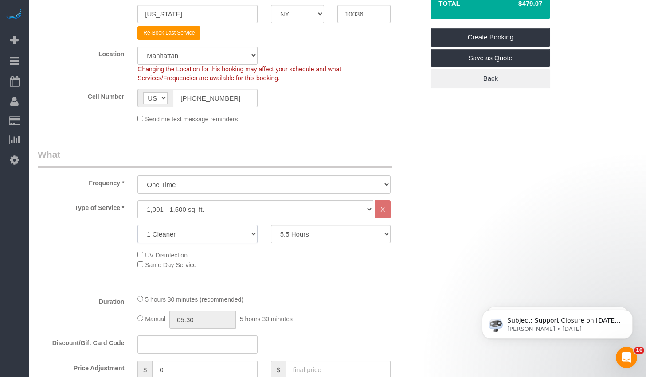
click at [221, 234] on select "1 Cleaner 2 Cleaners 3 Cleaners 4 Cleaners 5 Cleaners" at bounding box center [197, 234] width 120 height 18
select select "2"
click at [137, 225] on select "1 Cleaner 2 Cleaners 3 Cleaners 4 Cleaners 5 Cleaners" at bounding box center [197, 234] width 120 height 18
click at [305, 237] on select "2 Hours 2.5 Hours 3 Hours 3.5 Hours 4 Hours 4.5 Hours 5 Hours 5.5 Hours 6 Hours…" at bounding box center [331, 234] width 120 height 18
click at [271, 225] on select "2 Hours 2.5 Hours 3 Hours 3.5 Hours 4 Hours 4.5 Hours 5 Hours 5.5 Hours 6 Hours…" at bounding box center [331, 234] width 120 height 18
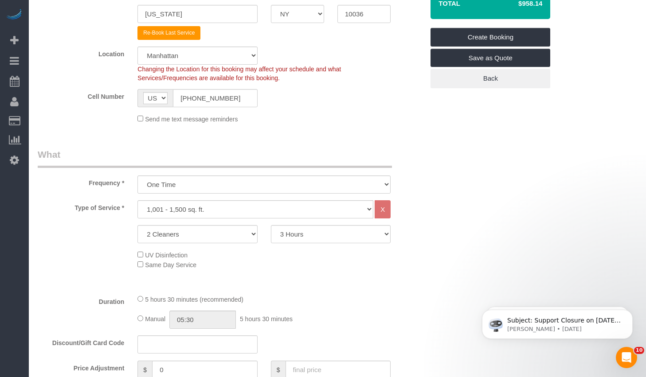
click at [354, 275] on div "Type of Service * Under 1,000 sq. ft. 1,001 - 1,500 sq. ft. 1,500+ sq. ft. Cust…" at bounding box center [231, 243] width 386 height 87
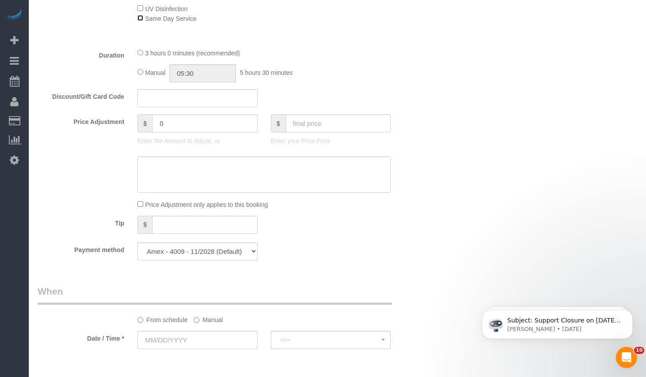
scroll to position [298, 0]
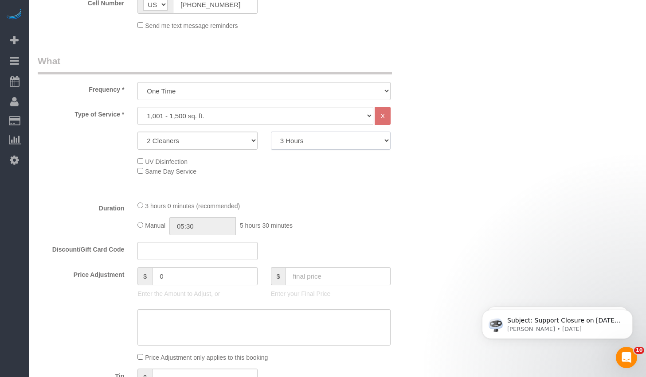
click at [314, 143] on select "2 Hours 2.5 Hours 3 Hours 3.5 Hours 4 Hours 4.5 Hours 5 Hours 5.5 Hours 6 Hours…" at bounding box center [331, 141] width 120 height 18
select select "150"
click at [271, 132] on select "2 Hours 2.5 Hours 3 Hours 3.5 Hours 4 Hours 4.5 Hours 5 Hours 5.5 Hours 6 Hours…" at bounding box center [331, 141] width 120 height 18
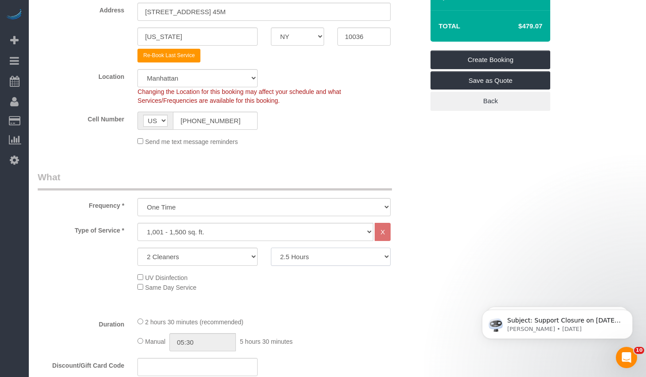
scroll to position [0, 0]
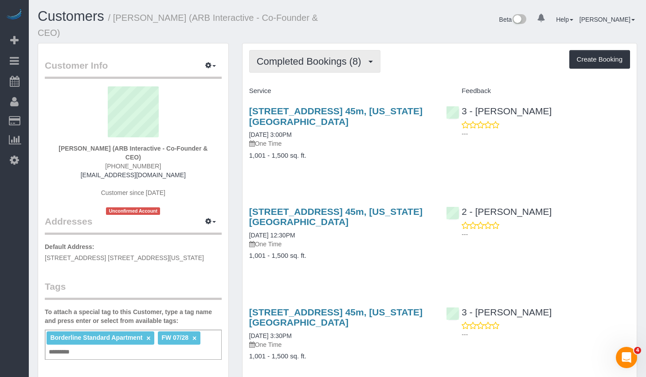
click at [324, 59] on span "Completed Bookings (8)" at bounding box center [311, 61] width 109 height 11
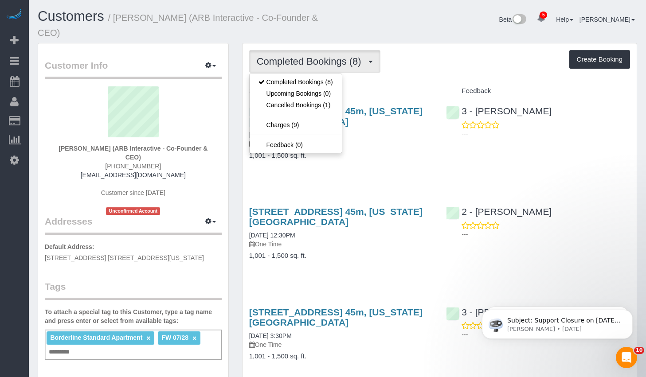
click at [391, 118] on h3 "450 West 42nd Street, Apt. 45m, New York, NY 10036" at bounding box center [341, 116] width 184 height 20
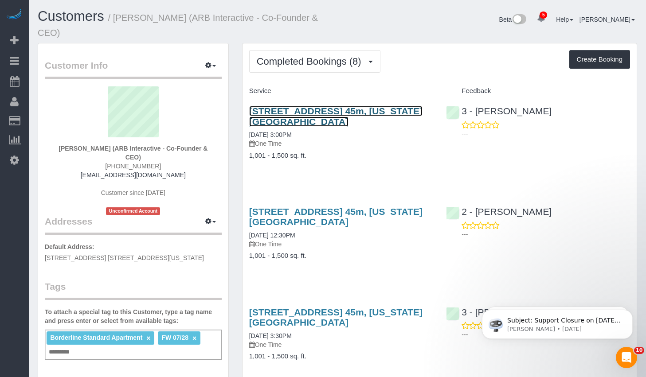
click at [383, 113] on link "450 West 42nd Street, Apt. 45m, New York, NY 10036" at bounding box center [335, 116] width 173 height 20
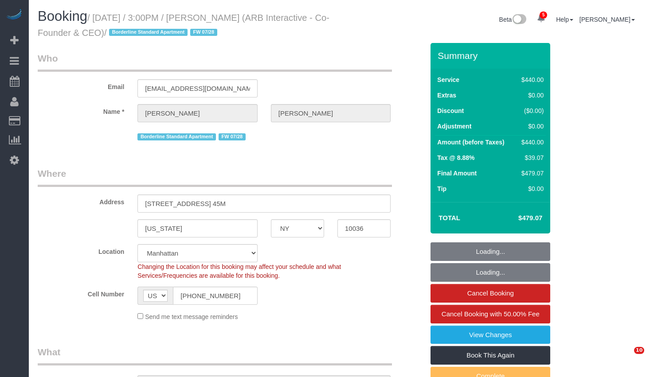
select select "NY"
select select "number:89"
select select "number:90"
select select "number:15"
select select "number:5"
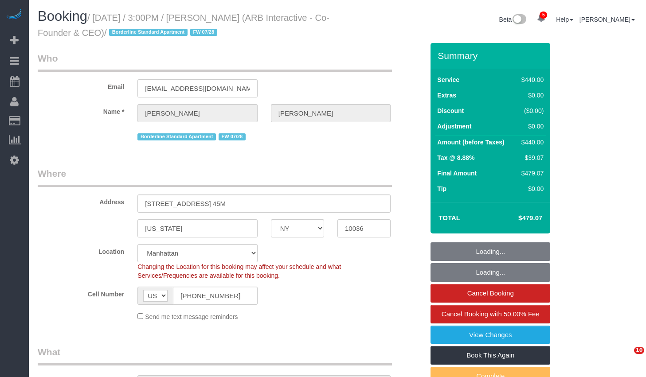
select select "object:1310"
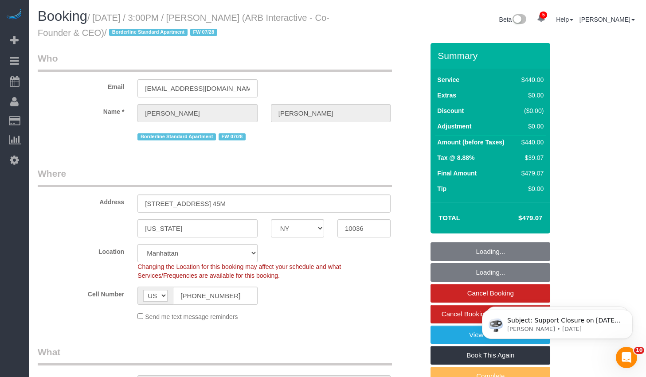
select select "spot1"
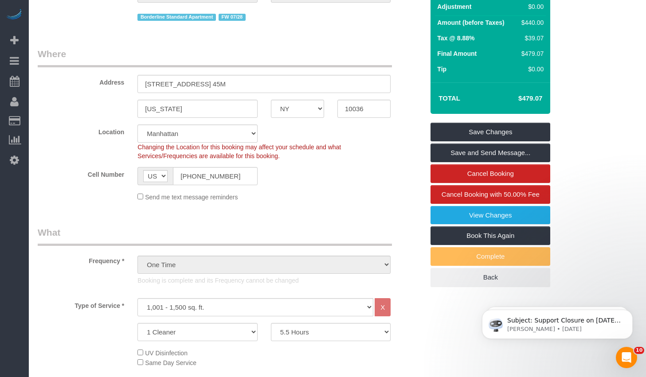
scroll to position [261, 0]
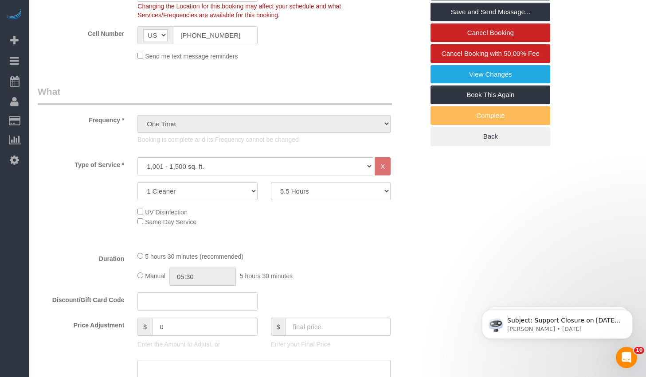
click at [328, 195] on select "2 Hours 2.5 Hours 3 Hours 3.5 Hours 4 Hours 4.5 Hours 5 Hours 5.5 Hours 6 Hours…" at bounding box center [331, 191] width 120 height 18
select select "360"
click at [271, 182] on select "2 Hours 2.5 Hours 3 Hours 3.5 Hours 4 Hours 4.5 Hours 5 Hours 5.5 Hours 6 Hours…" at bounding box center [331, 191] width 120 height 18
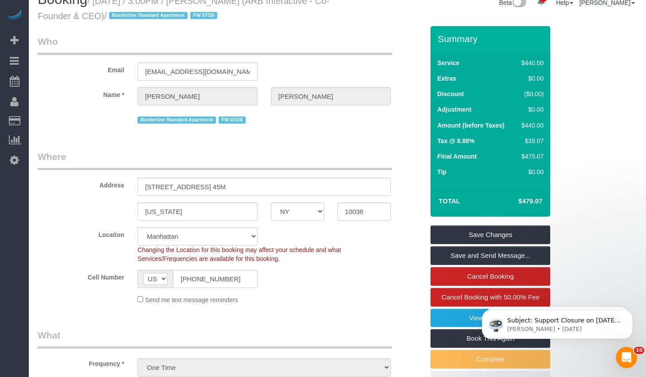
scroll to position [0, 0]
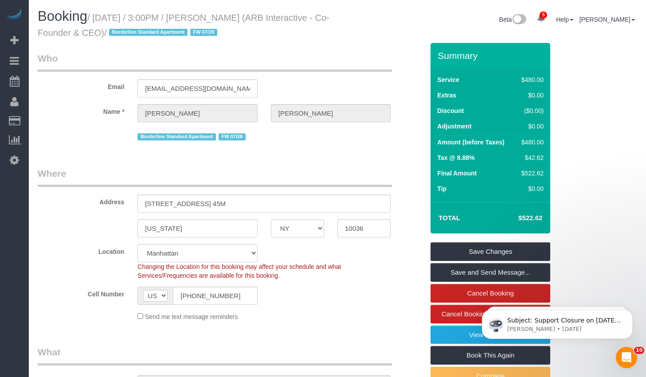
select select "spot12"
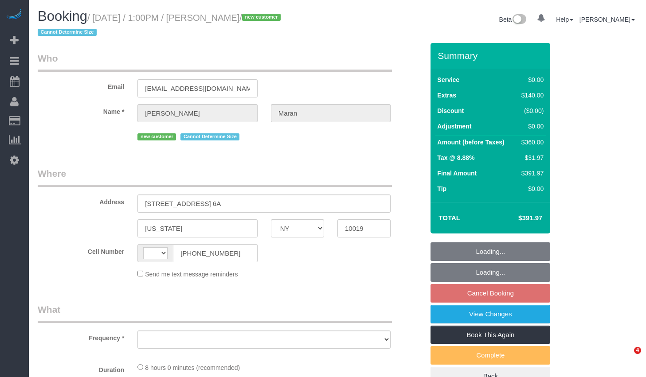
select select "NY"
select select "string:[GEOGRAPHIC_DATA]"
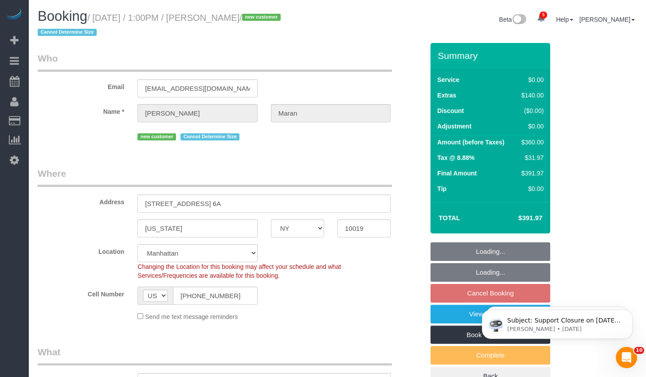
select select "object:778"
select select "2"
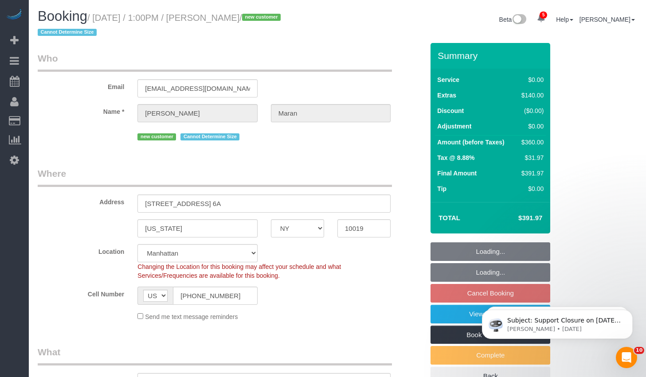
select select "spot1"
select select "number:58"
select select "number:75"
select select "number:15"
select select "number:6"
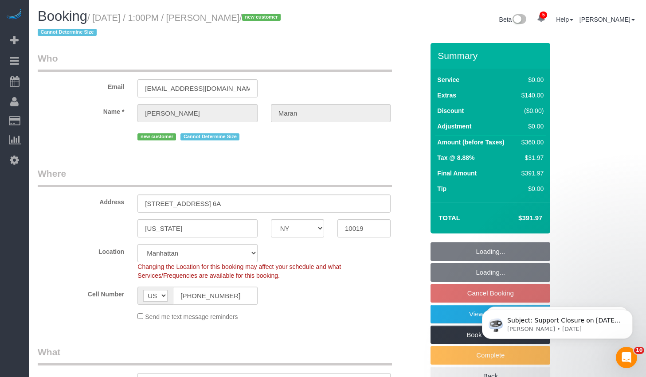
select select "string:stripe-pm_1S0PQv4VGloSiKo7vxEnfix8"
select select "2"
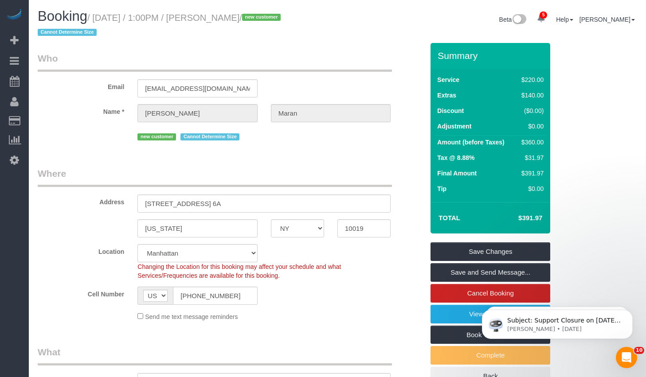
click at [271, 282] on sui-booking-location "Location Manhattan Austin Boston Bronx Brooklyn Charlotte Denver New Jersey Por…" at bounding box center [231, 282] width 386 height 77
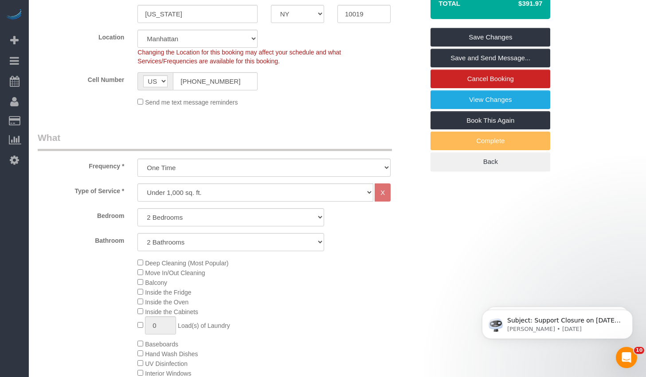
scroll to position [459, 0]
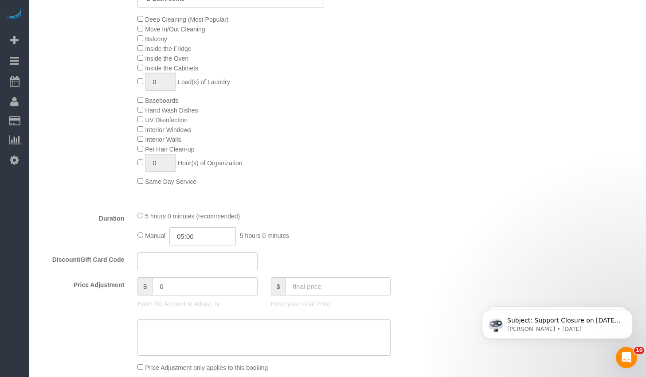
click at [184, 239] on input "05:00" at bounding box center [202, 236] width 67 height 18
click at [188, 238] on input "05:00" at bounding box center [202, 236] width 67 height 18
click at [188, 237] on input "05:00" at bounding box center [202, 236] width 67 height 18
click at [186, 236] on input "05:00" at bounding box center [202, 236] width 67 height 18
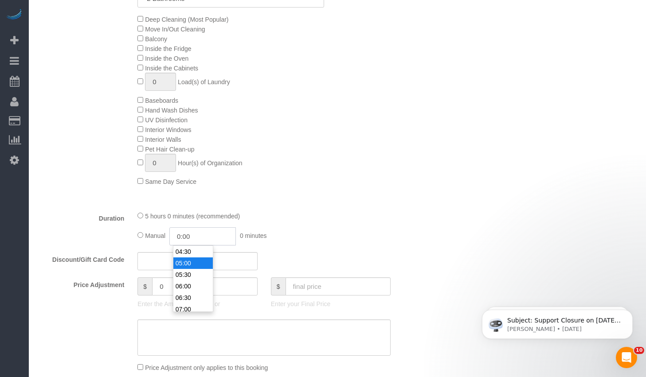
scroll to position [0, 0]
type input "02:00"
select select "spot56"
select select "spot111"
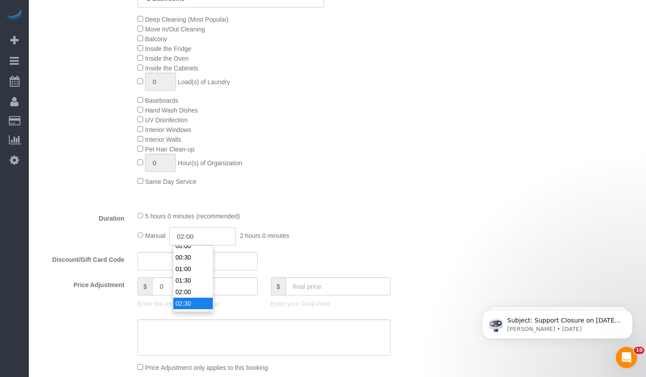
type input "02:30"
click at [187, 300] on li "02:30" at bounding box center [192, 304] width 39 height 12
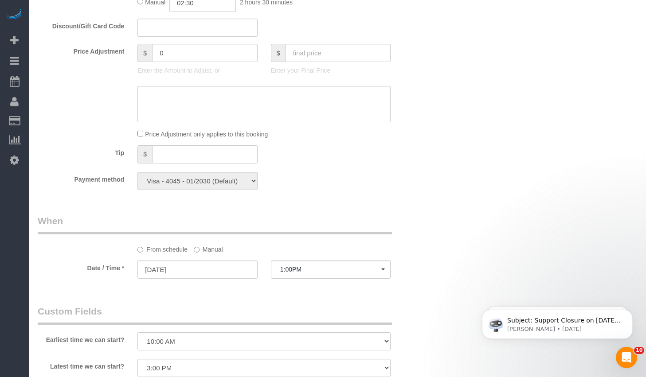
select select "spot166"
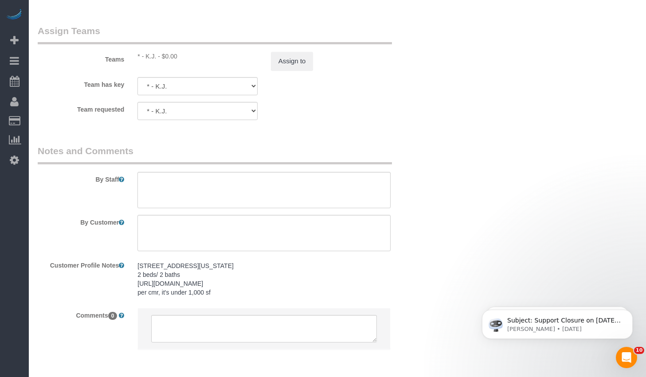
scroll to position [1207, 0]
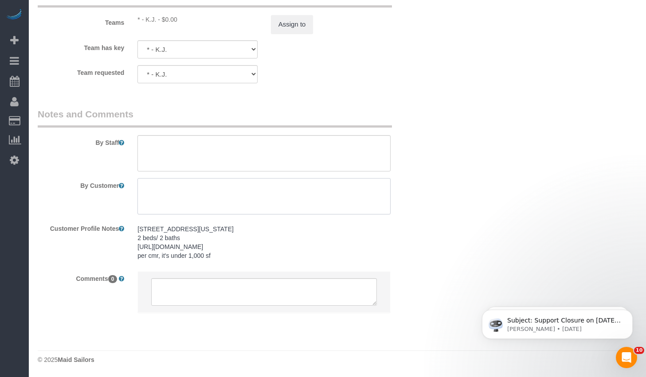
click at [219, 194] on textarea at bounding box center [263, 196] width 253 height 36
click at [233, 132] on div "By Staff" at bounding box center [231, 140] width 400 height 64
click at [224, 150] on textarea at bounding box center [263, 153] width 253 height 36
type textarea "2"
click at [216, 205] on textarea at bounding box center [263, 196] width 253 height 36
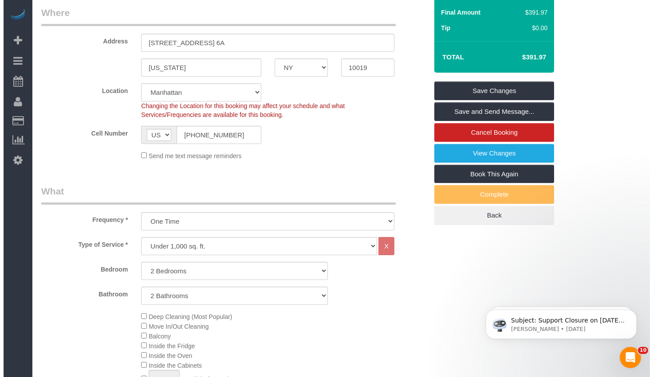
scroll to position [0, 0]
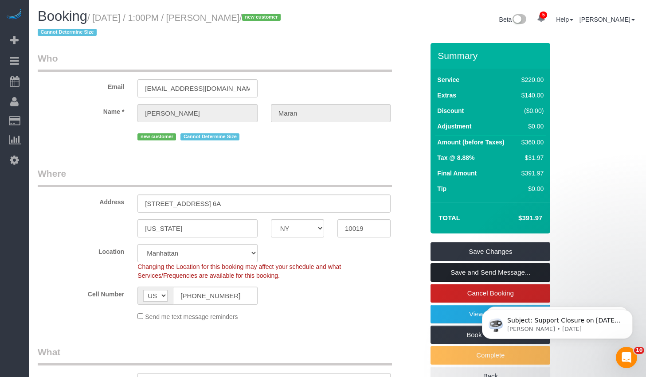
type textarea "2 cleaners x 2.5 hrs. Please finish before 4PM."
click at [460, 270] on link "Save and Send Message..." at bounding box center [491, 272] width 120 height 19
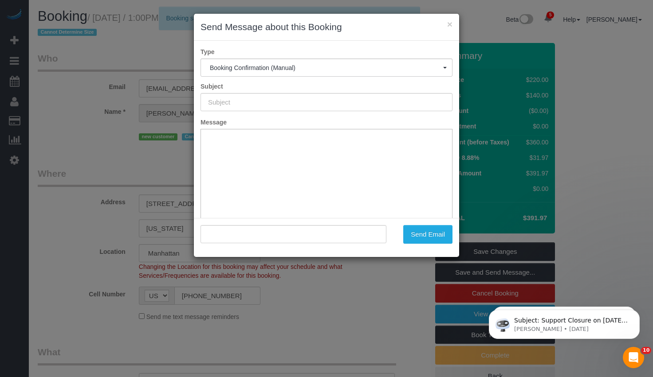
type input "Cleaning Confirmed for 08/29/2025 at 1:00pm"
type input ""Edward Maran" <mr.ben.maran@gmail.com>"
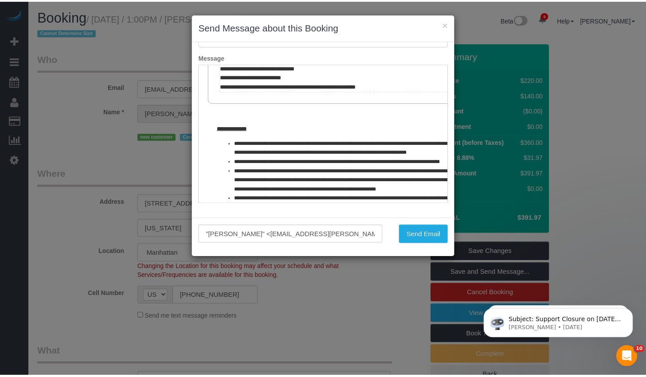
scroll to position [422, 0]
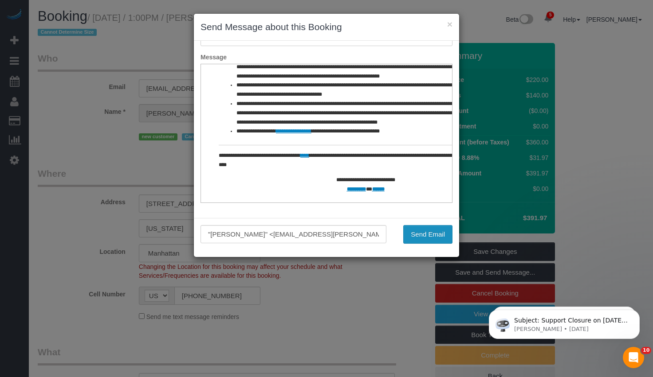
click at [420, 232] on button "Send Email" at bounding box center [427, 234] width 49 height 19
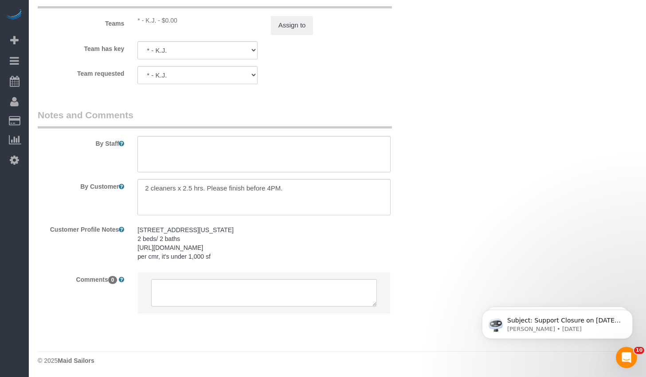
scroll to position [1239, 0]
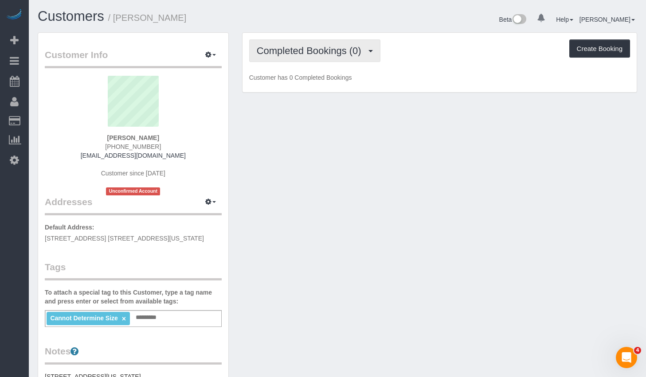
click at [293, 43] on button "Completed Bookings (0)" at bounding box center [314, 50] width 131 height 23
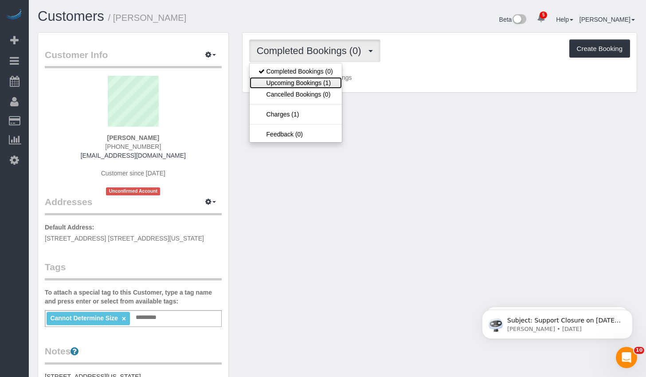
click at [299, 78] on link "Upcoming Bookings (1)" at bounding box center [296, 83] width 92 height 12
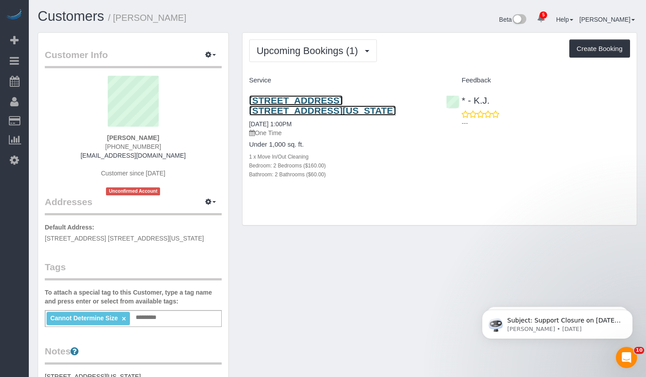
click at [294, 102] on link "432 West 52nd Street Apt. 6a, New York, NY 10019" at bounding box center [322, 105] width 147 height 20
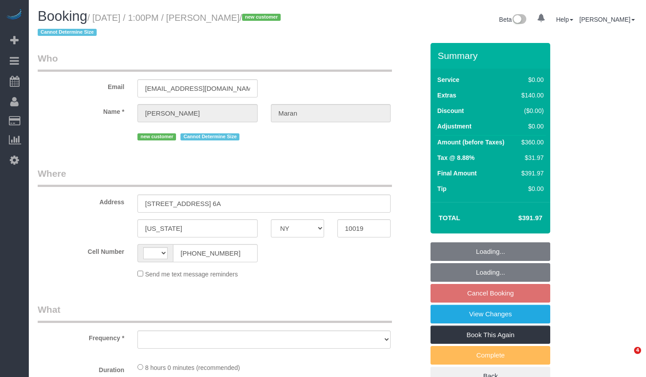
select select "NY"
select select "number:58"
select select "number:75"
select select "number:15"
select select "number:6"
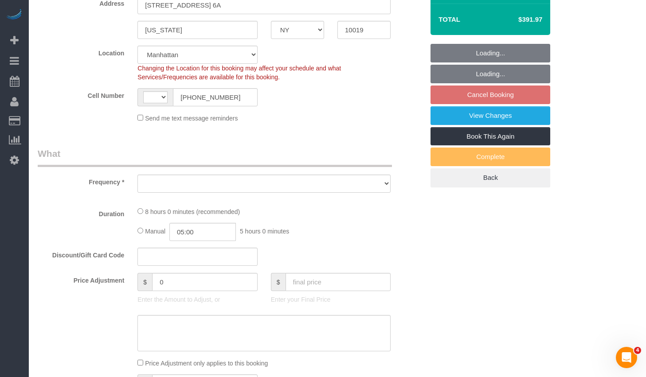
select select "string:stripe-pm_1S0PQv4VGloSiKo7vxEnfix8"
select select "string:[GEOGRAPHIC_DATA]"
select select "object:1321"
select select "2"
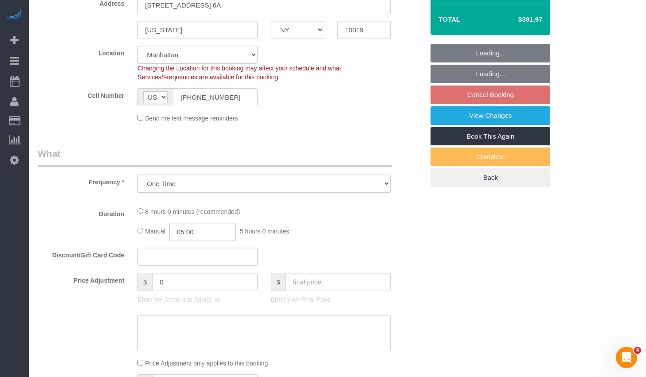
select select "spot1"
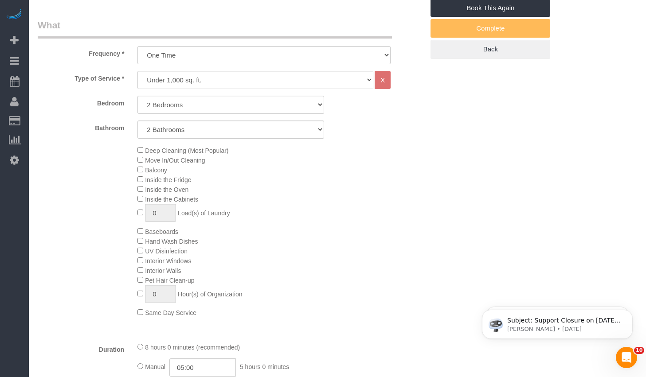
select select "2"
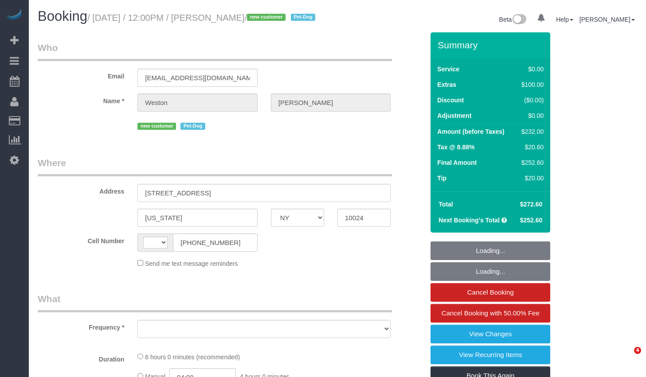
select select "NY"
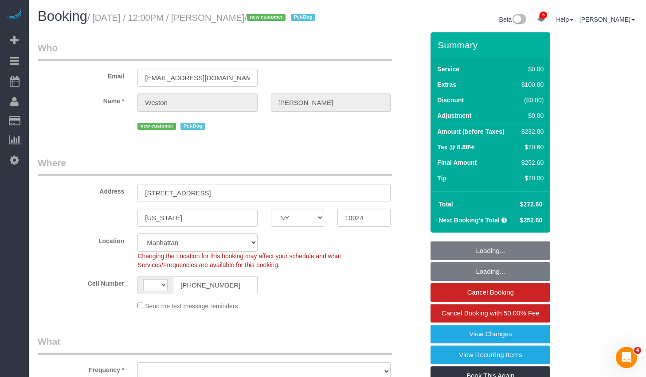
select select "string:[GEOGRAPHIC_DATA]"
select select "string:stripe-pm_1S0kuA4VGloSiKo7TQT4BI7k"
select select "object:684"
select select "spot1"
select select "number:57"
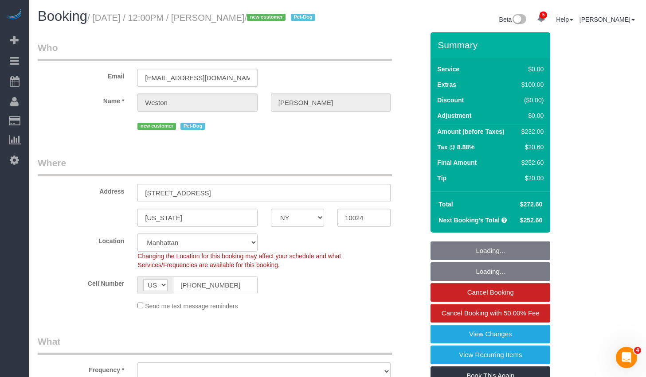
select select "number:72"
select select "number:13"
select select "number:6"
select select "object:940"
select select "2"
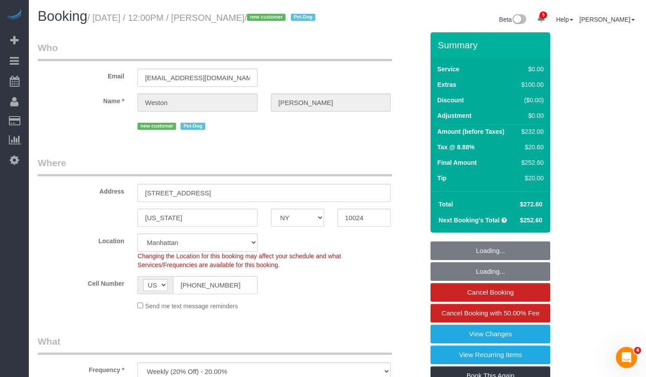
select select "2"
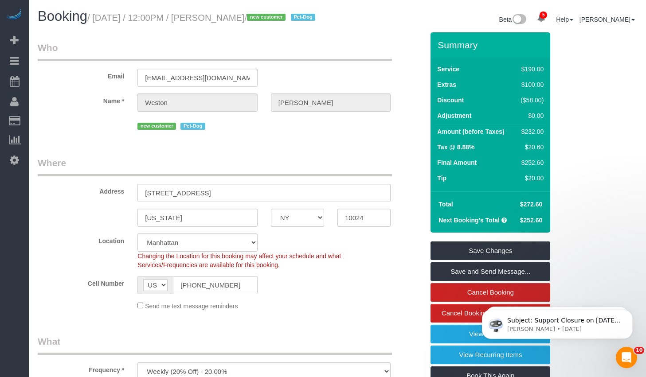
click at [477, 302] on body "Subject: Support Closure on September 1st, 2025 Hey Everyone: Automaid Support …" at bounding box center [557, 322] width 170 height 55
click at [453, 302] on link "Cancel Booking" at bounding box center [491, 292] width 120 height 19
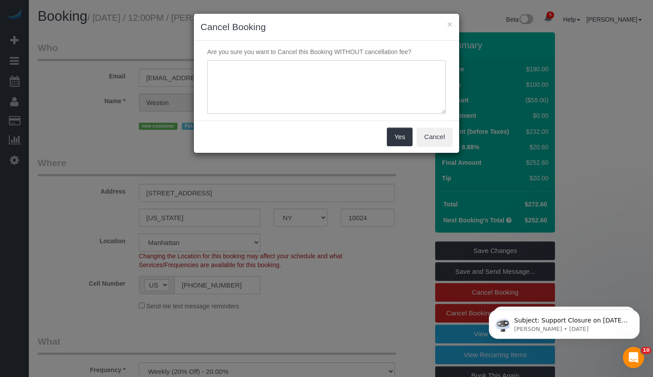
click at [309, 96] on textarea at bounding box center [326, 87] width 239 height 54
click at [318, 71] on textarea at bounding box center [326, 87] width 239 height 54
type textarea "C"
type textarea "Cleaner Call Out"
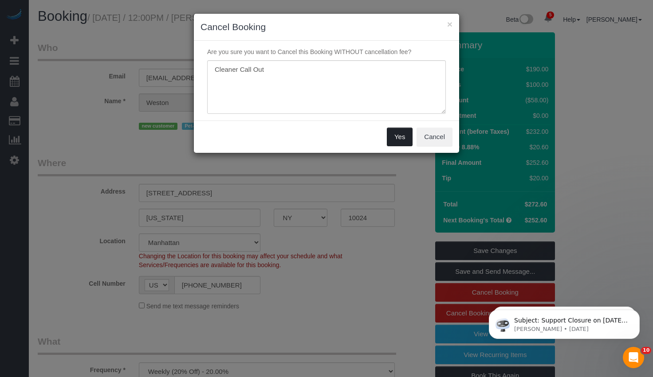
click at [396, 136] on button "Yes" at bounding box center [400, 137] width 26 height 19
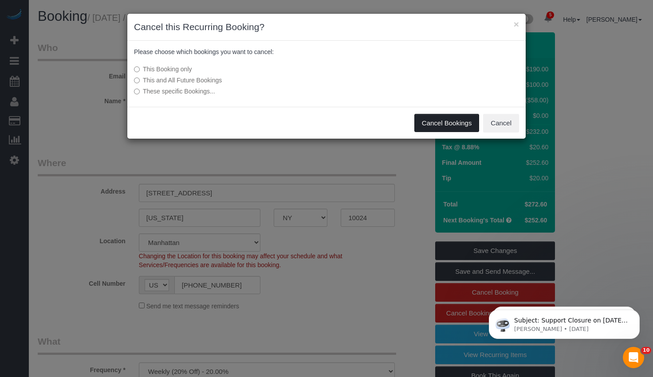
click at [433, 125] on button "Cancel Bookings" at bounding box center [446, 123] width 65 height 19
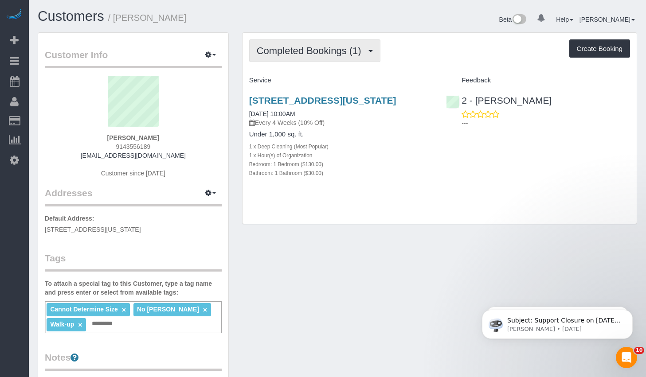
click at [299, 47] on span "Completed Bookings (1)" at bounding box center [311, 50] width 109 height 11
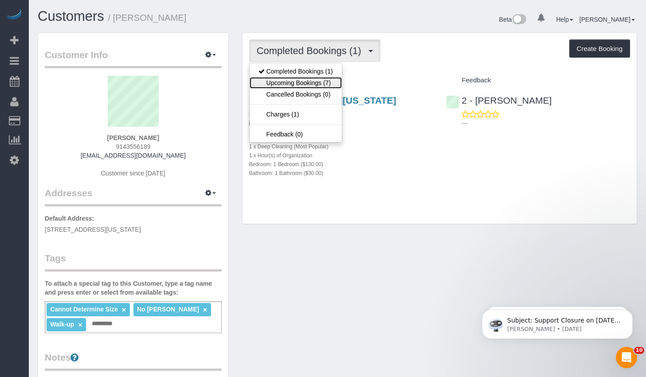
click at [290, 84] on link "Upcoming Bookings (7)" at bounding box center [296, 83] width 92 height 12
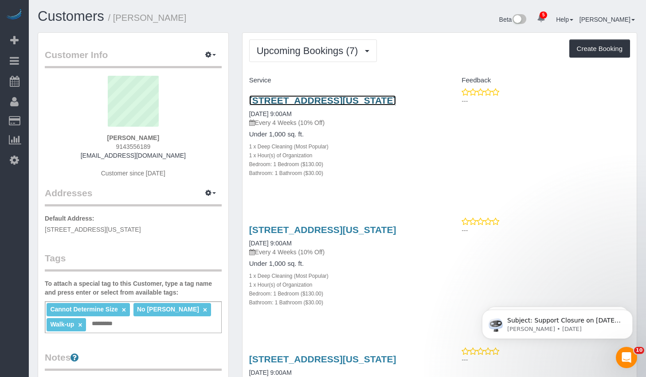
click at [331, 97] on link "[STREET_ADDRESS][US_STATE]" at bounding box center [322, 100] width 147 height 10
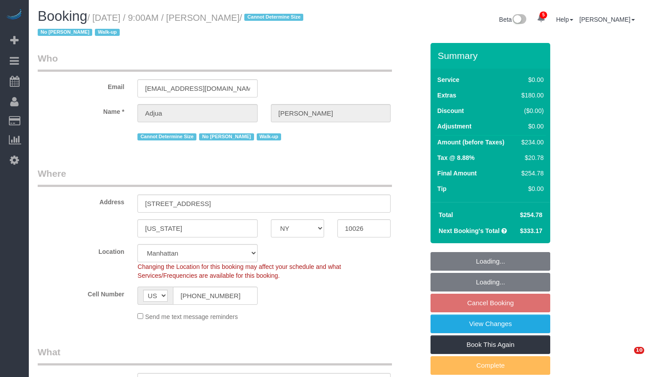
select select "NY"
select select "number:57"
select select "number:71"
select select "number:15"
select select "number:5"
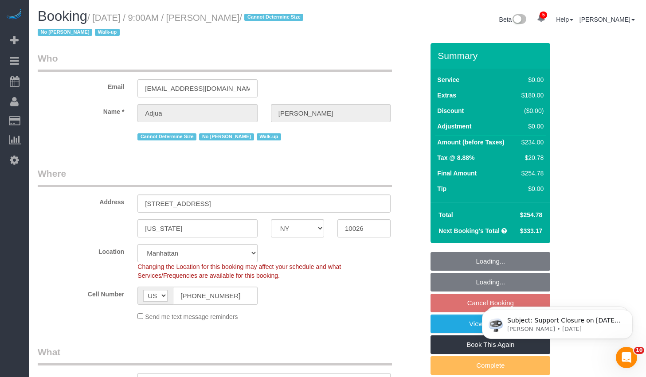
select select "object:821"
select select "1"
select select "spot2"
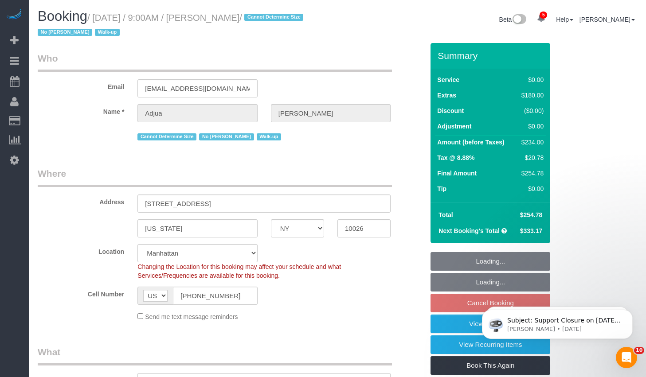
select select "1"
select select "object:1361"
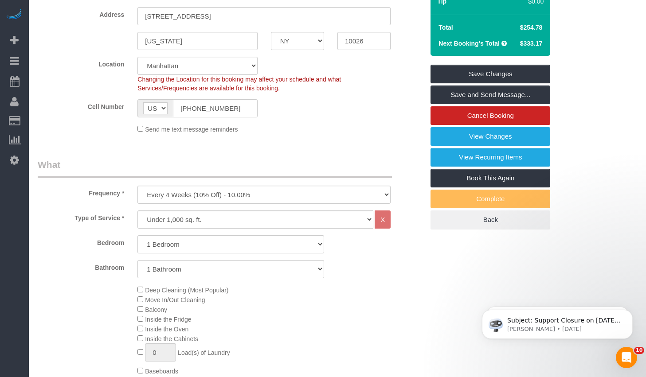
scroll to position [387, 0]
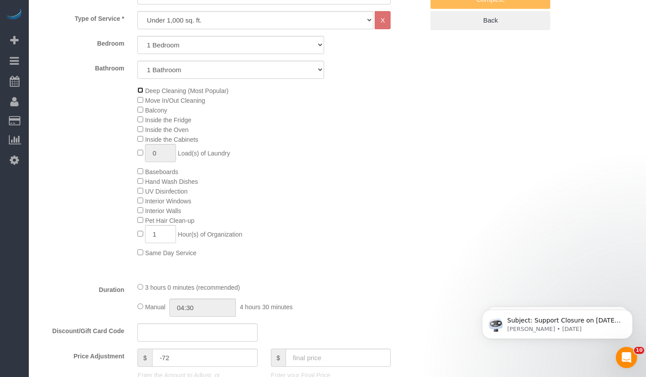
select select "spot59"
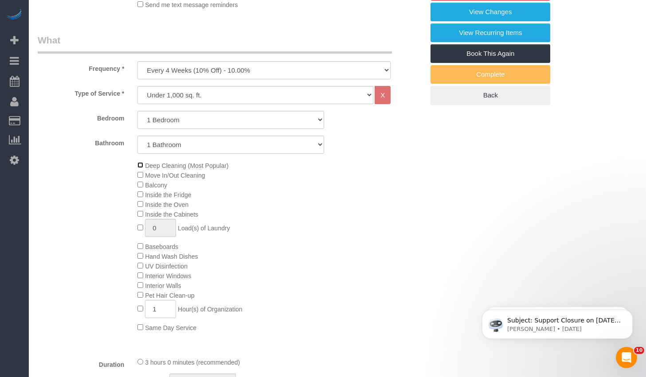
scroll to position [358, 0]
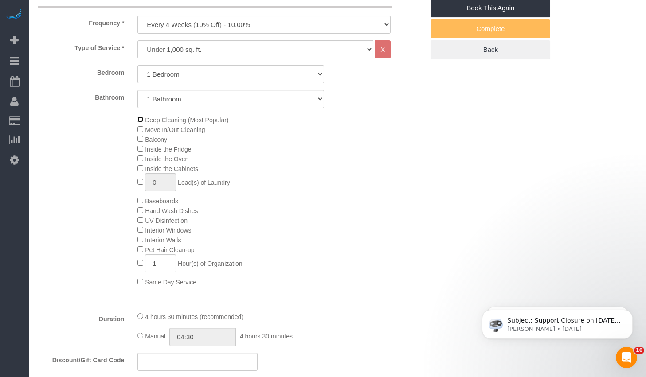
select select "spot116"
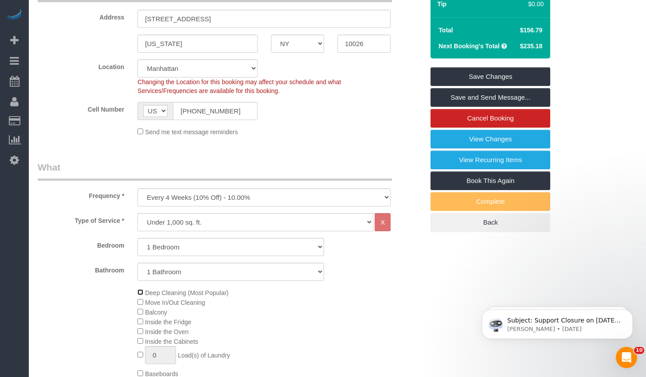
scroll to position [0, 0]
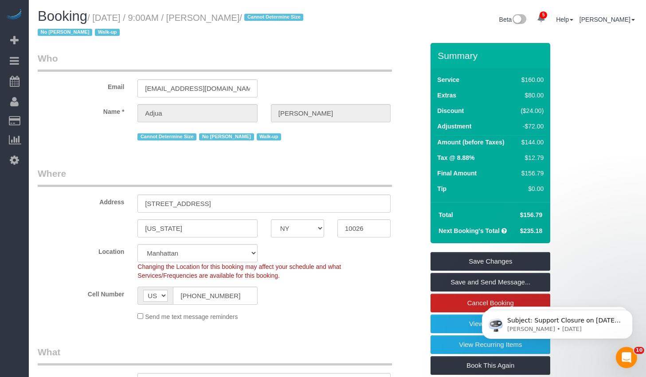
select select "spot173"
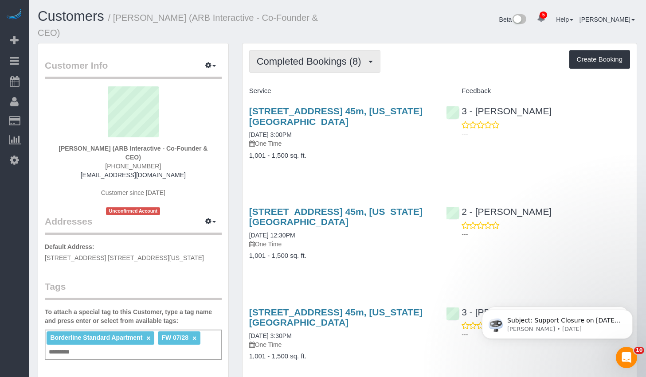
click at [342, 71] on button "Completed Bookings (8)" at bounding box center [314, 61] width 131 height 23
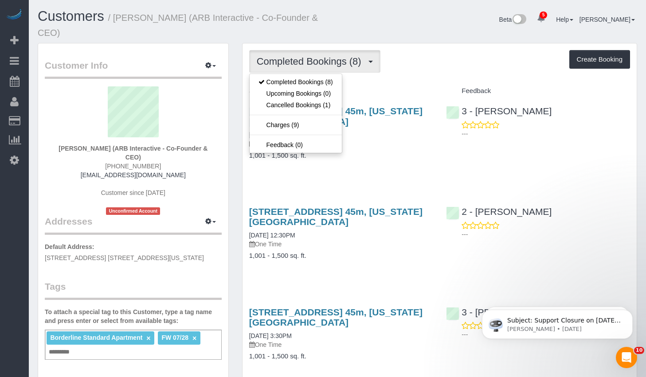
click at [404, 160] on div "[STREET_ADDRESS] 45m, [US_STATE][GEOGRAPHIC_DATA] [DATE] 3:00PM One Time 1,001 …" at bounding box center [341, 137] width 197 height 78
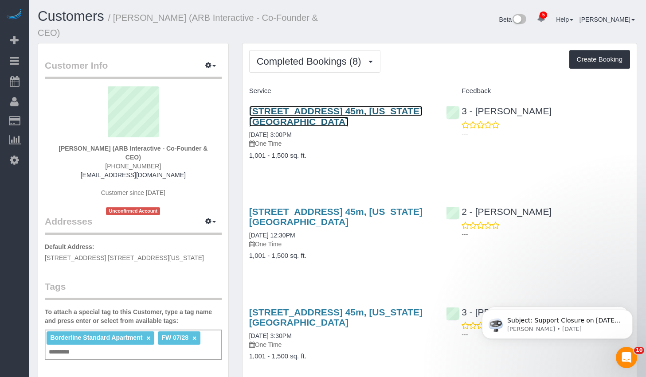
click at [301, 112] on link "[STREET_ADDRESS] 45m, [US_STATE][GEOGRAPHIC_DATA]" at bounding box center [335, 116] width 173 height 20
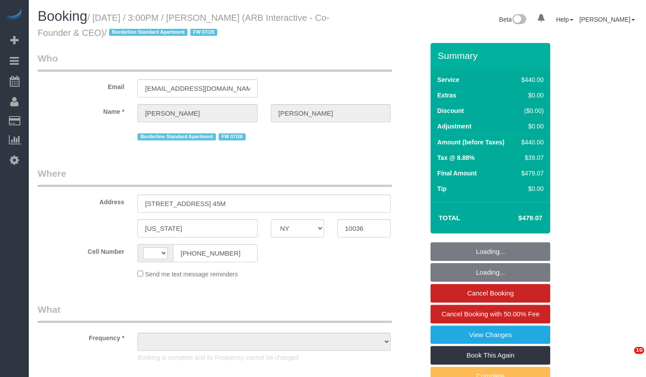
select select "NY"
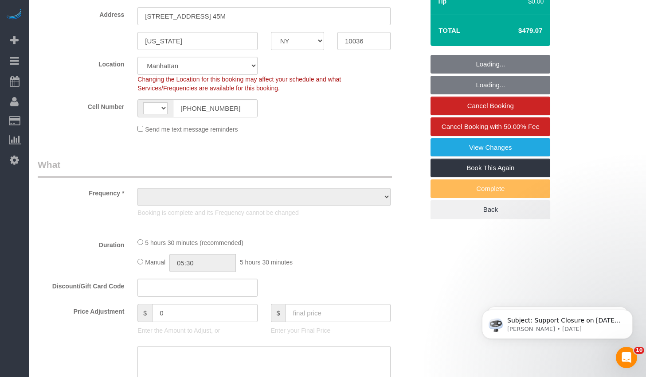
select select "string:[GEOGRAPHIC_DATA]"
select select "string:stripe-pm_1RFNrs4VGloSiKo7r2SlltRK"
select select "330"
select select "number:89"
select select "number:90"
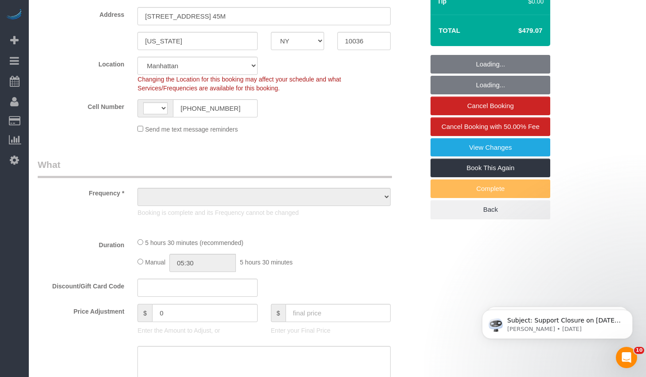
select select "number:15"
select select "number:5"
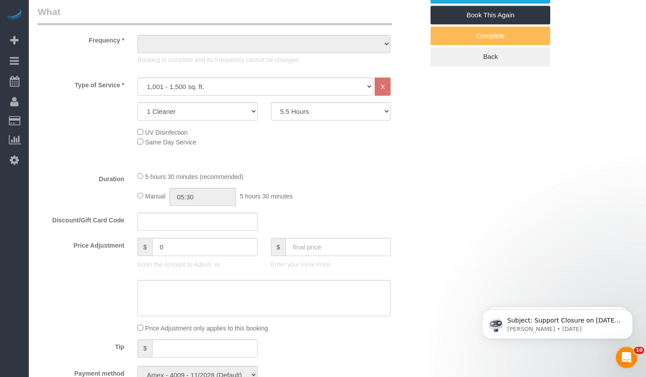
select select "object:906"
select select "spot1"
select select "object:1310"
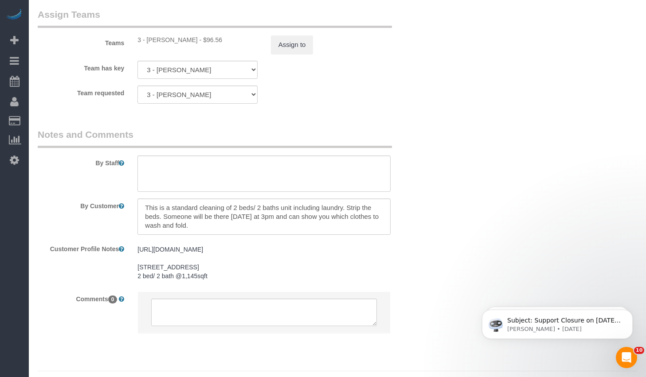
scroll to position [1074, 0]
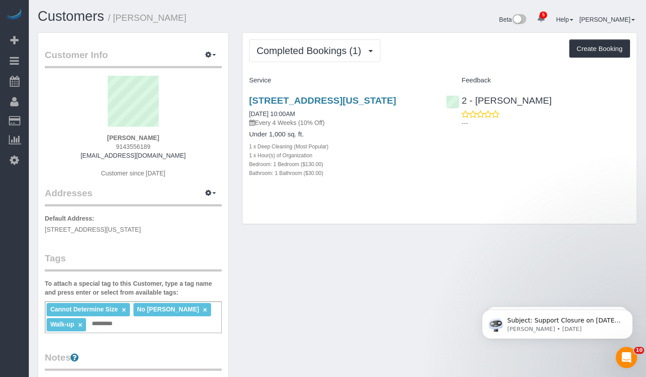
click at [334, 33] on div "Completed Bookings (1) Completed Bookings (1) Upcoming Bookings (7) Cancelled B…" at bounding box center [440, 129] width 394 height 192
click at [326, 58] on button "Completed Bookings (1)" at bounding box center [314, 50] width 131 height 23
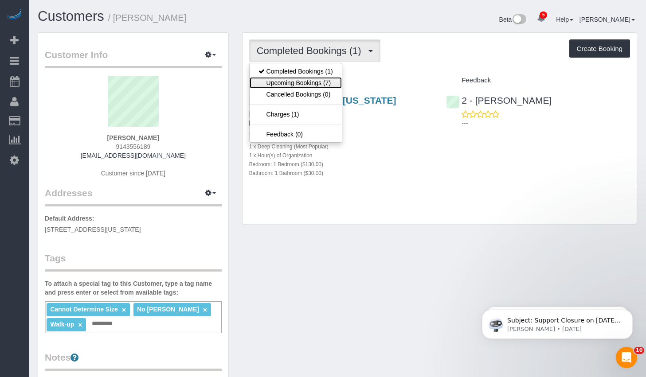
click at [306, 82] on link "Upcoming Bookings (7)" at bounding box center [296, 83] width 92 height 12
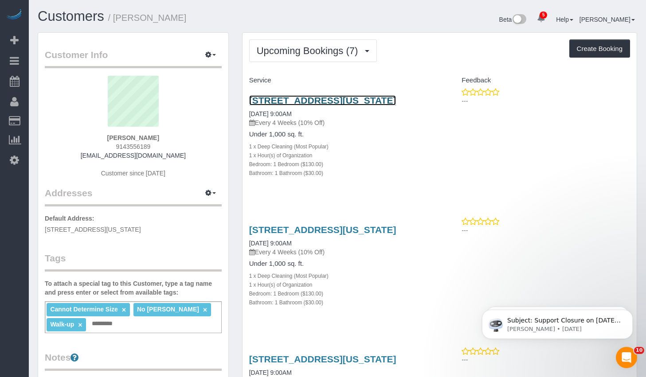
click at [281, 104] on link "[STREET_ADDRESS][US_STATE]" at bounding box center [322, 100] width 147 height 10
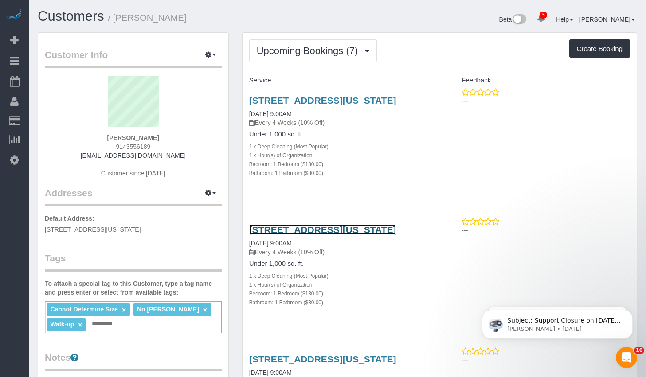
click at [303, 235] on link "[STREET_ADDRESS][US_STATE]" at bounding box center [322, 230] width 147 height 10
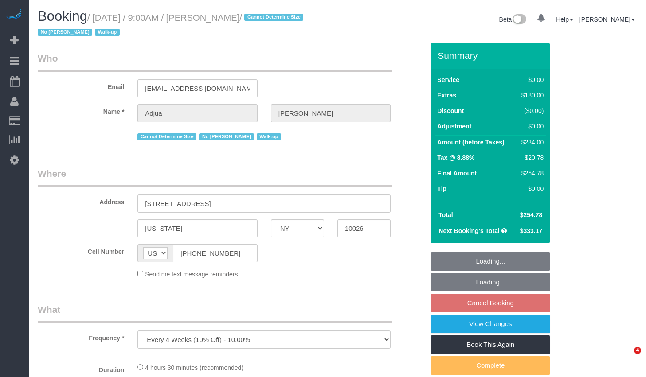
select select "NY"
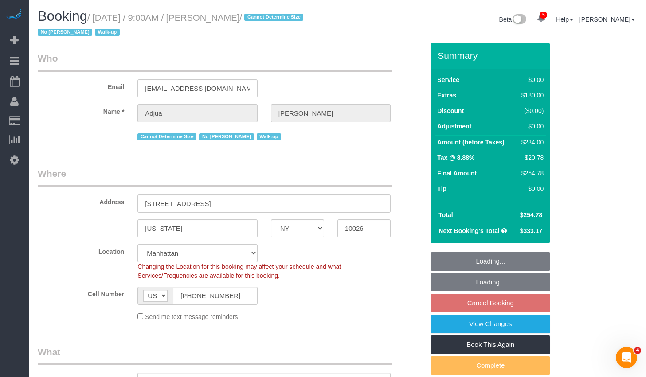
select select "object:680"
select select "spot2"
select select "number:57"
select select "number:71"
select select "number:15"
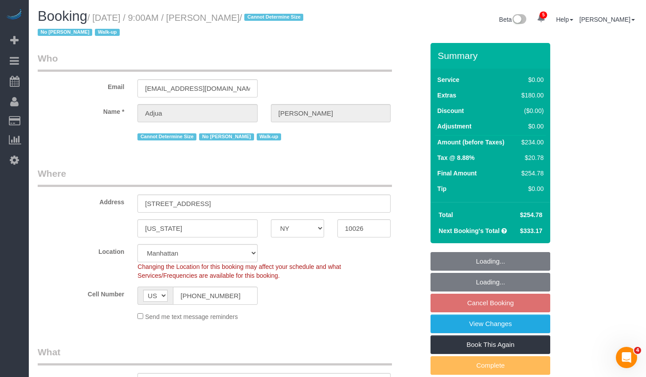
select select "number:5"
select select "string:stripe-pm_1RyrPw4VGloSiKo7oIh1CXMC"
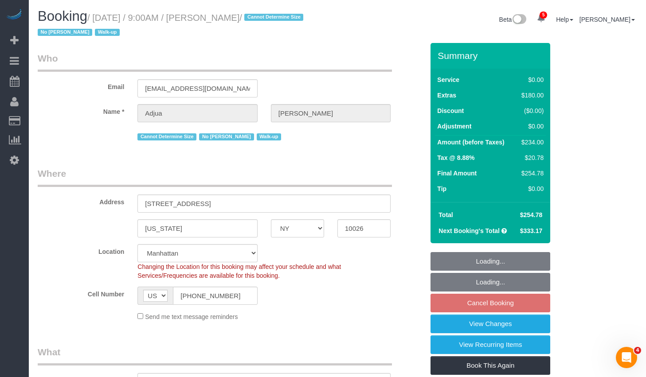
select select "1"
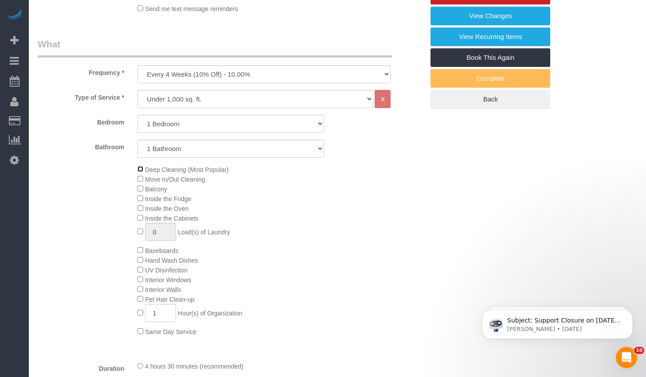
scroll to position [496, 0]
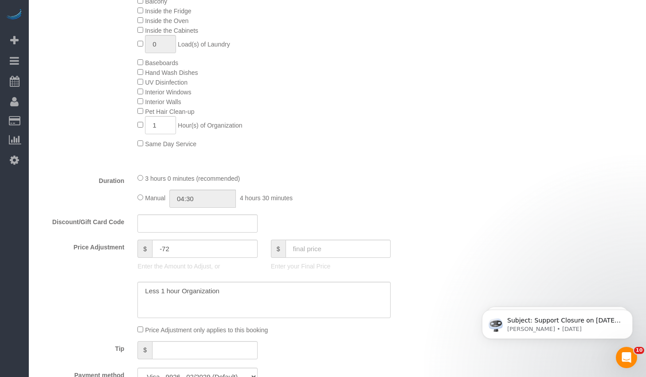
select select "spot59"
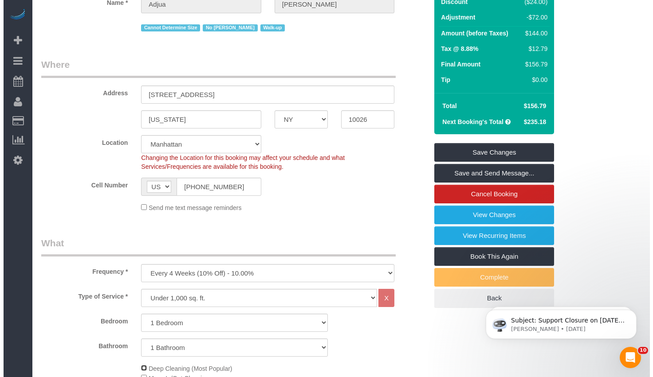
scroll to position [0, 0]
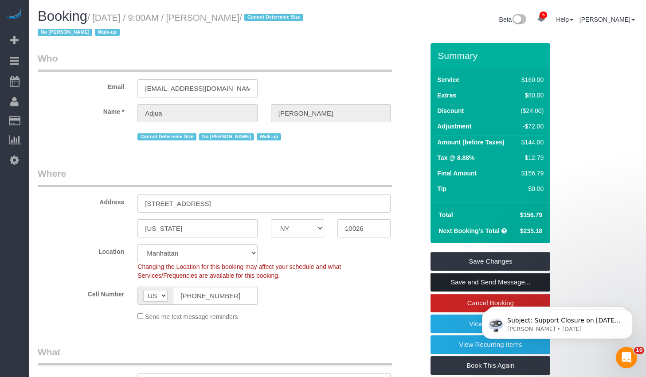
click at [470, 283] on link "Save and Send Message..." at bounding box center [491, 282] width 120 height 19
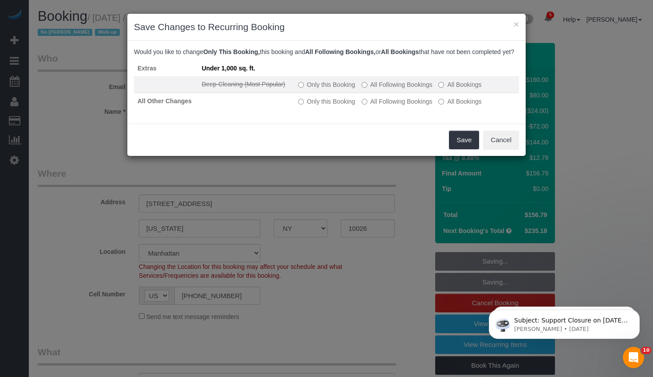
click at [370, 89] on label "All Following Bookings" at bounding box center [396, 84] width 71 height 9
click at [314, 89] on label "Only this Booking" at bounding box center [326, 84] width 57 height 9
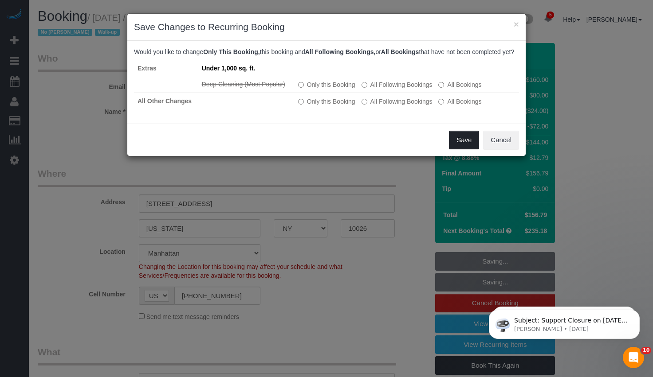
click at [460, 149] on button "Save" at bounding box center [464, 140] width 30 height 19
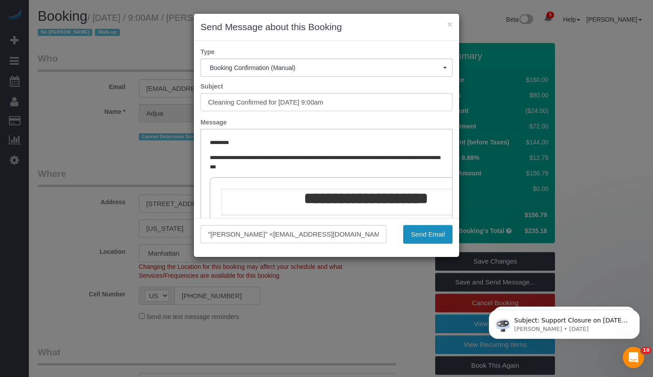
click at [424, 232] on button "Send Email" at bounding box center [427, 234] width 49 height 19
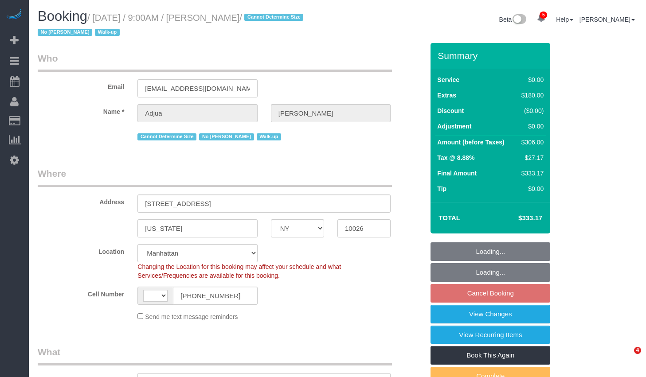
select select "NY"
select select "1"
select select "number:57"
select select "number:71"
select select "number:15"
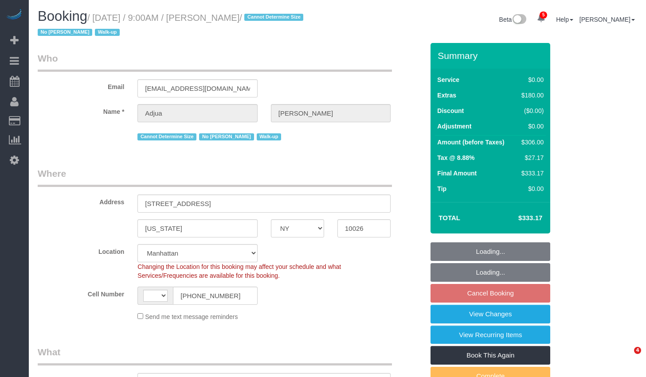
select select "number:5"
select select "object:676"
select select "string:US"
select select "1"
select select "spot2"
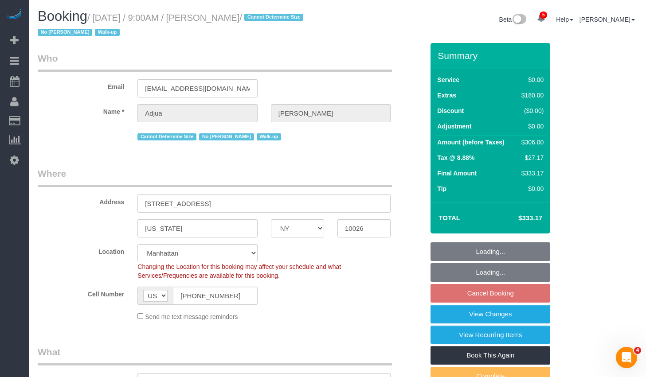
select select "string:stripe-pm_1RyrPw4VGloSiKo7oIh1CXMC"
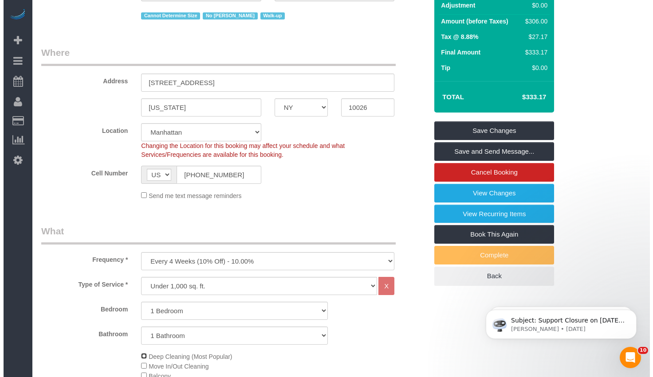
scroll to position [8, 0]
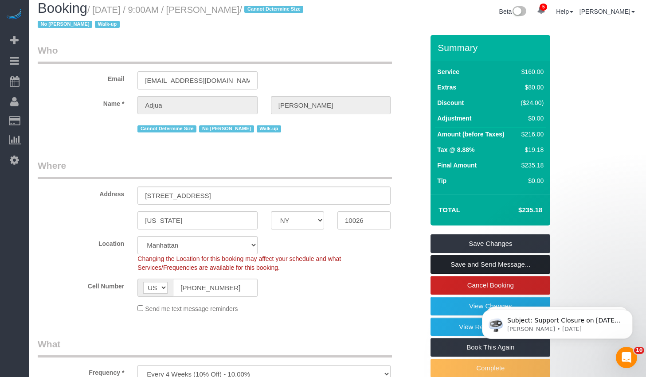
click at [489, 263] on link "Save and Send Message..." at bounding box center [491, 264] width 120 height 19
select select "spot62"
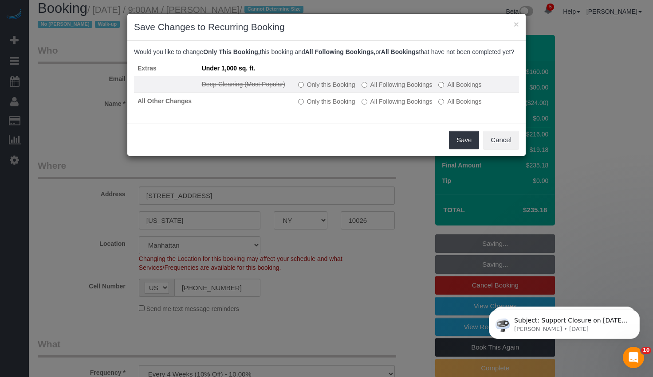
click at [377, 89] on label "All Following Bookings" at bounding box center [396, 84] width 71 height 9
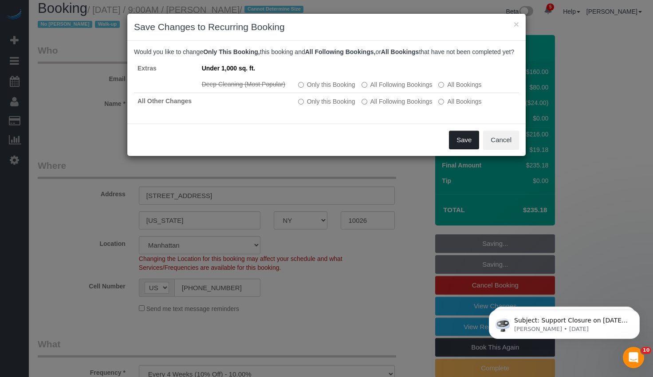
click at [464, 149] on button "Save" at bounding box center [464, 140] width 30 height 19
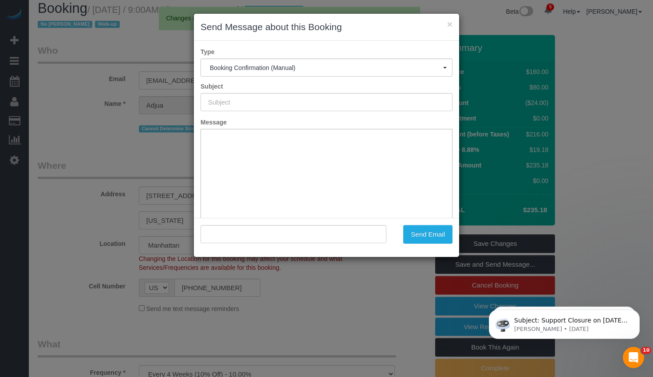
scroll to position [0, 0]
type input "Cleaning Confirmed for 10/19/2025 at 9:00am"
type input ""Adjua Thomas" <adjuanethomas@gmail.com>"
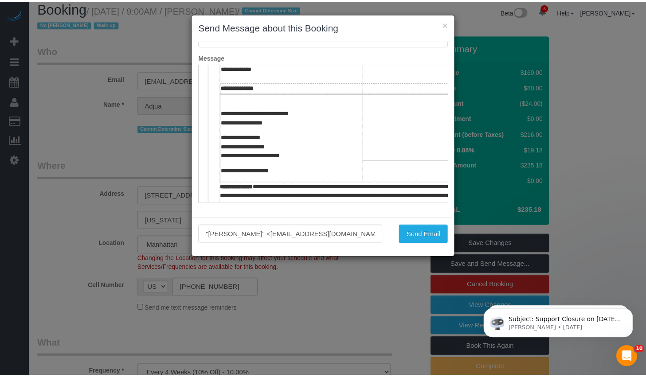
scroll to position [308, 0]
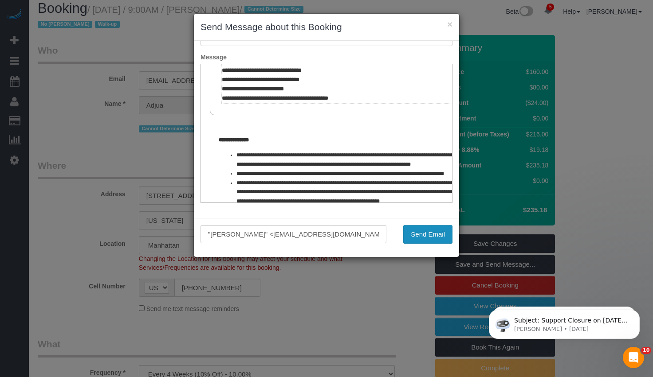
click at [418, 230] on button "Send Email" at bounding box center [427, 234] width 49 height 19
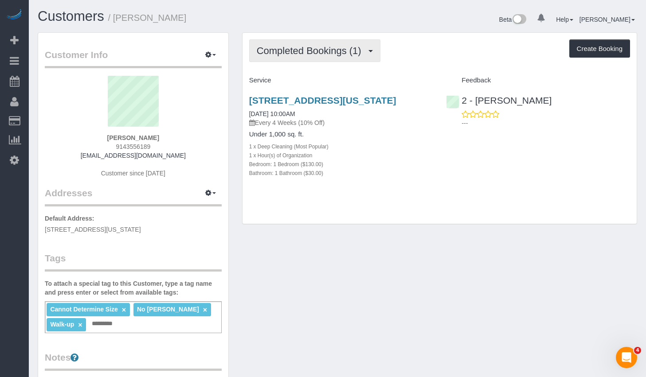
click at [313, 59] on button "Completed Bookings (1)" at bounding box center [314, 50] width 131 height 23
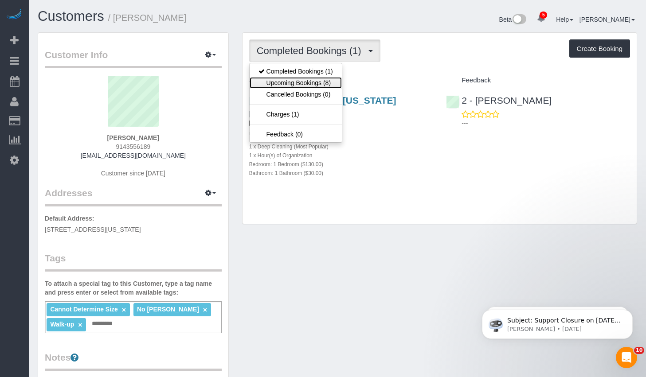
click at [305, 80] on link "Upcoming Bookings (8)" at bounding box center [296, 83] width 92 height 12
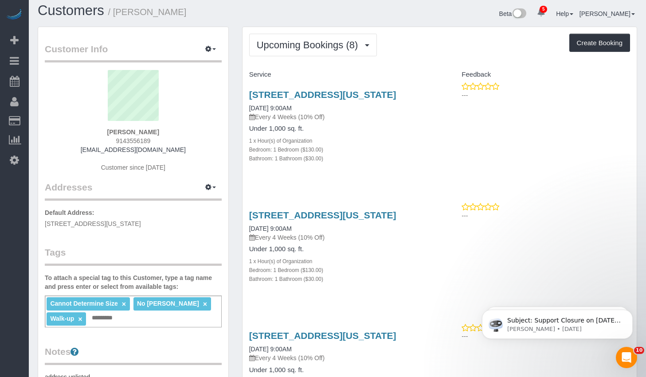
scroll to position [112, 0]
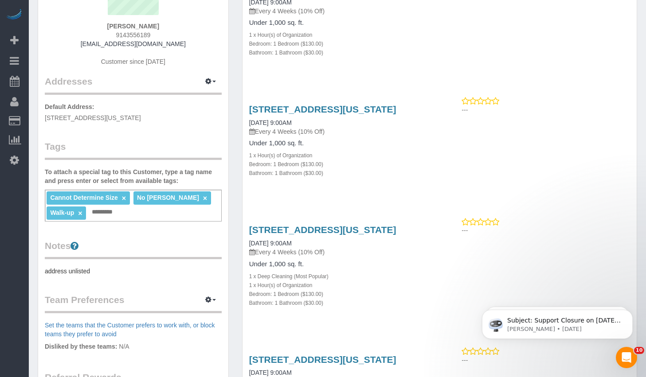
click at [305, 235] on h3 "[STREET_ADDRESS][US_STATE]" at bounding box center [341, 230] width 184 height 10
click at [304, 235] on link "[STREET_ADDRESS][US_STATE]" at bounding box center [322, 230] width 147 height 10
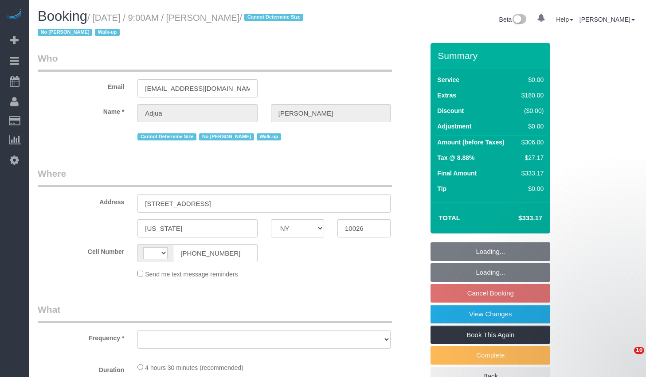
select select "NY"
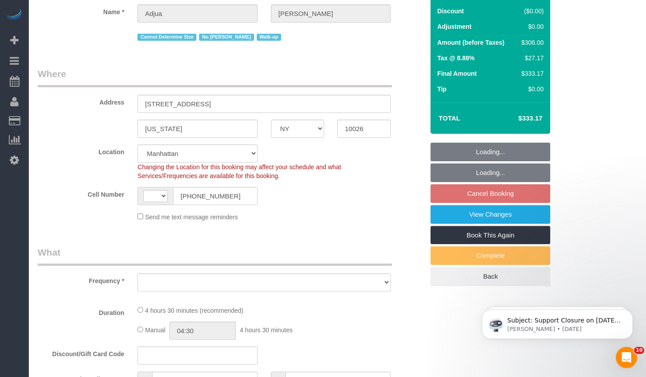
select select "string:US"
select select "object:774"
select select "string:stripe-pm_1RyrPw4VGloSiKo7oIh1CXMC"
select select "1"
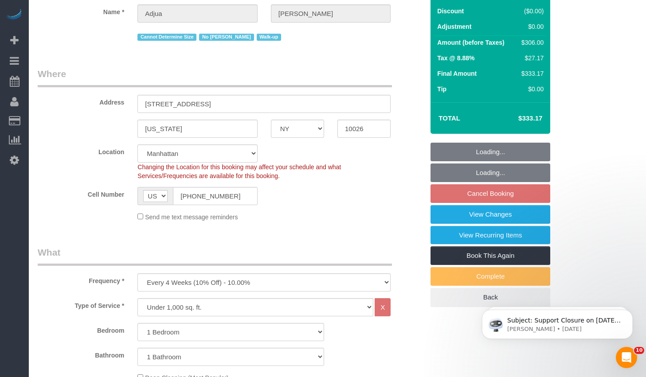
scroll to position [333, 0]
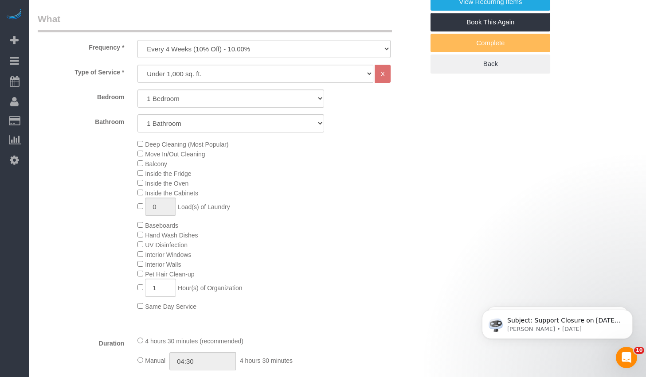
select select "spot2"
select select "number:57"
select select "number:71"
select select "number:15"
select select "number:5"
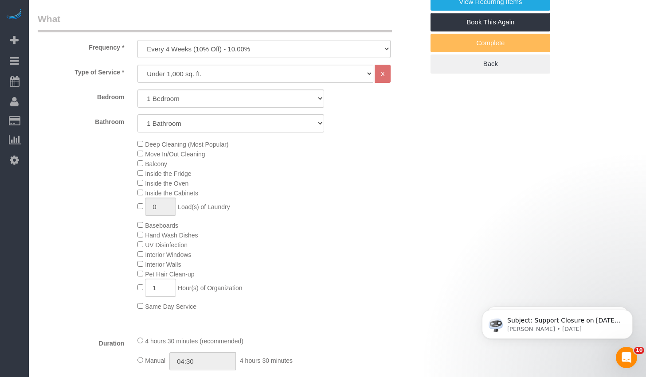
select select "1"
select select "object:1355"
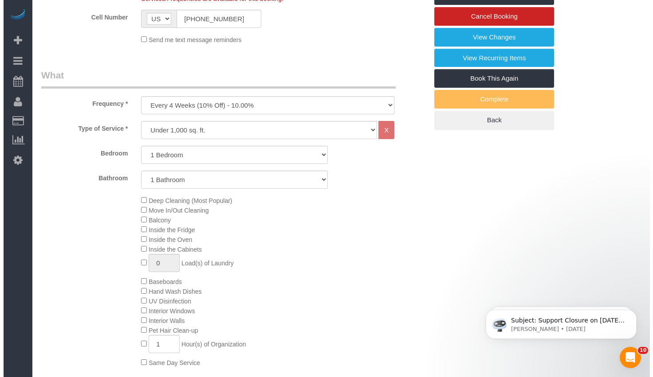
scroll to position [124, 0]
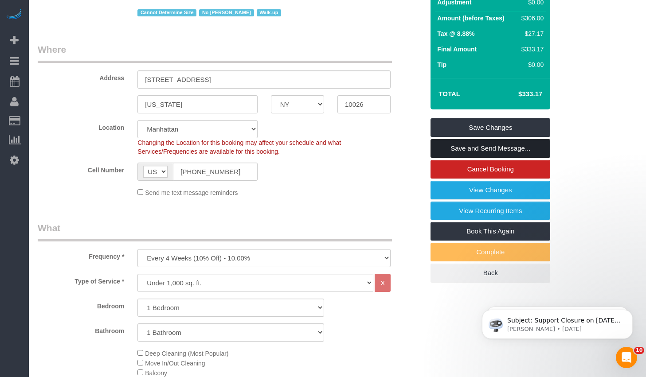
click at [458, 151] on link "Save and Send Message..." at bounding box center [491, 148] width 120 height 19
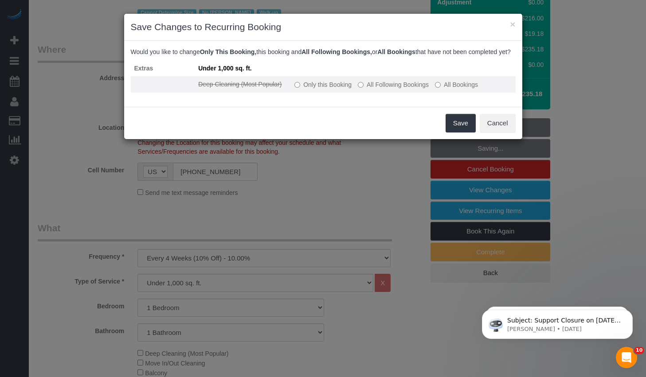
select select "spot62"
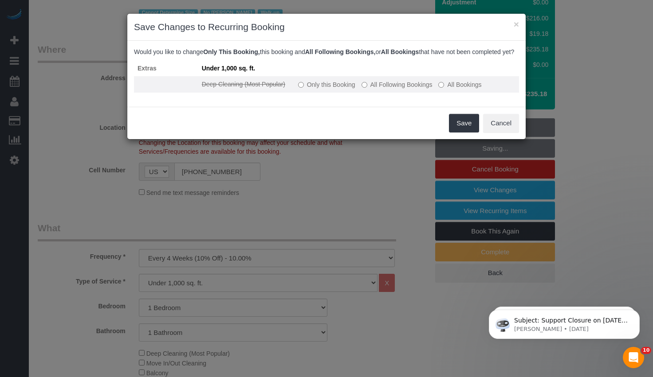
click at [394, 89] on label "All Following Bookings" at bounding box center [396, 84] width 71 height 9
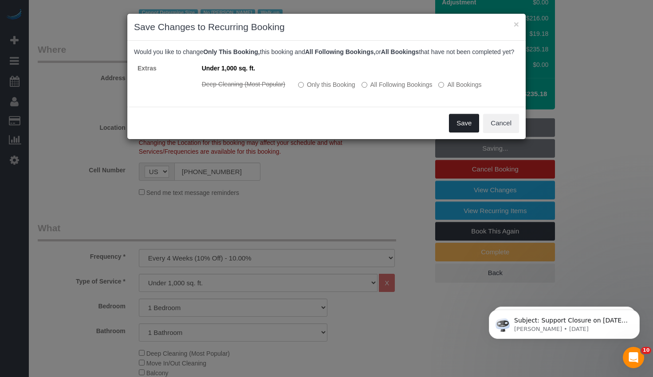
click at [459, 133] on button "Save" at bounding box center [464, 123] width 30 height 19
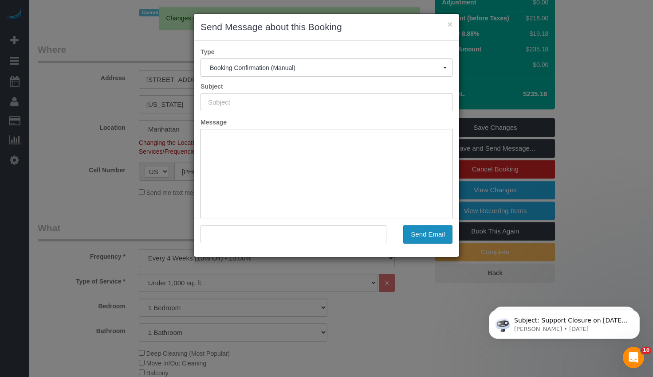
type input "Cleaning Confirmed for 11/16/2025 at 9:00am"
type input ""Adjua Thomas" <adjuanethomas@gmail.com>"
click at [421, 232] on button "Send Email" at bounding box center [427, 234] width 49 height 19
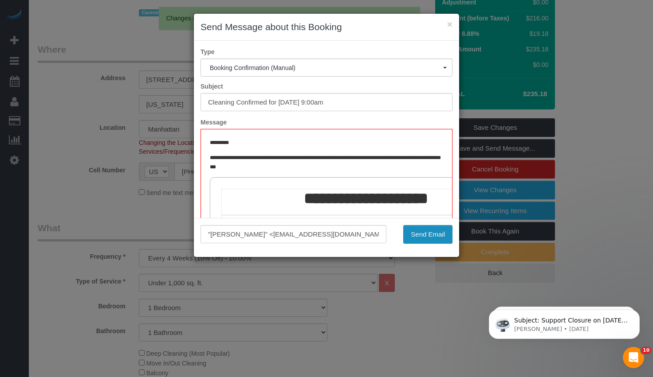
click at [427, 229] on button "Send Email" at bounding box center [427, 234] width 49 height 19
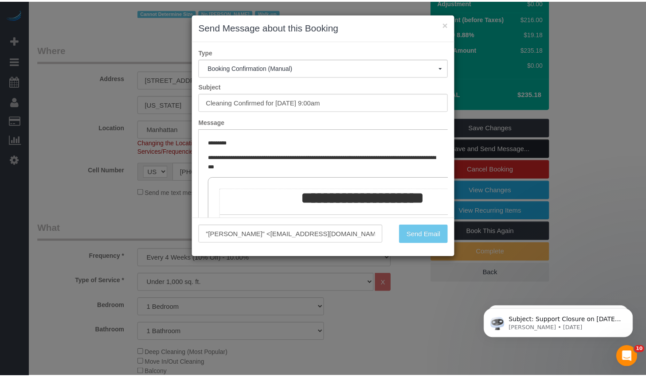
scroll to position [156, 0]
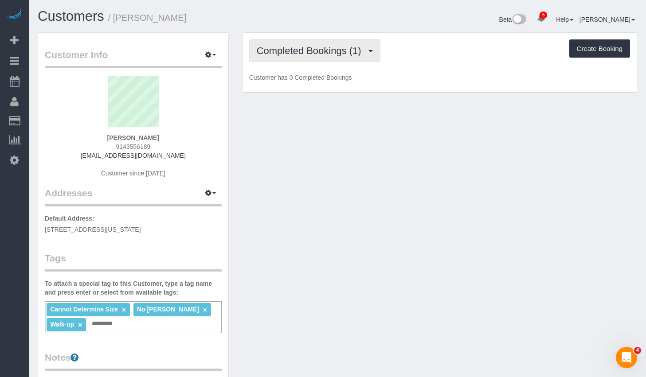
click at [334, 51] on span "Completed Bookings (1)" at bounding box center [311, 50] width 109 height 11
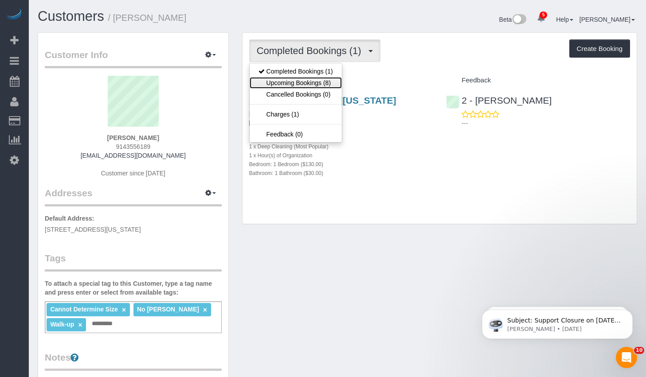
click at [309, 81] on link "Upcoming Bookings (8)" at bounding box center [296, 83] width 92 height 12
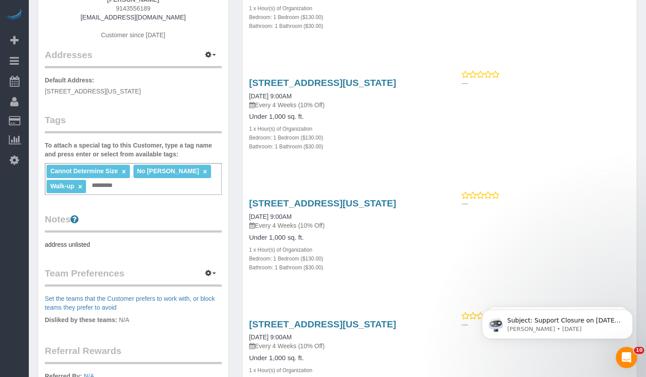
scroll to position [225, 0]
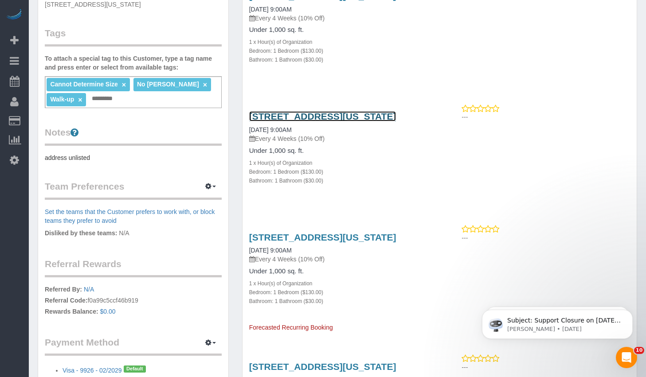
click at [307, 122] on link "[STREET_ADDRESS][US_STATE]" at bounding box center [322, 116] width 147 height 10
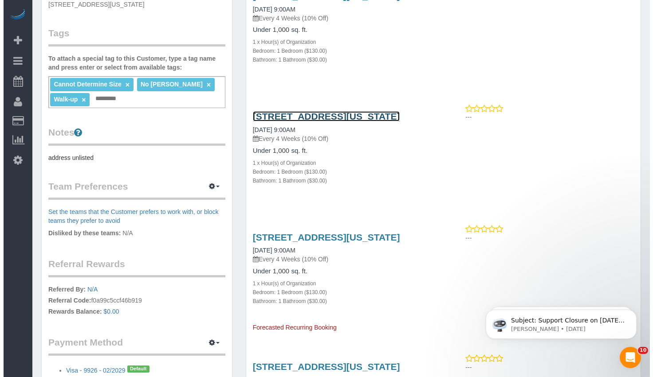
scroll to position [368, 0]
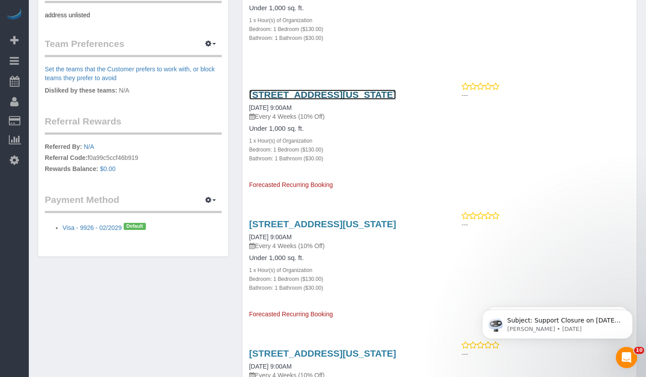
click at [314, 100] on link "[STREET_ADDRESS][US_STATE]" at bounding box center [322, 95] width 147 height 10
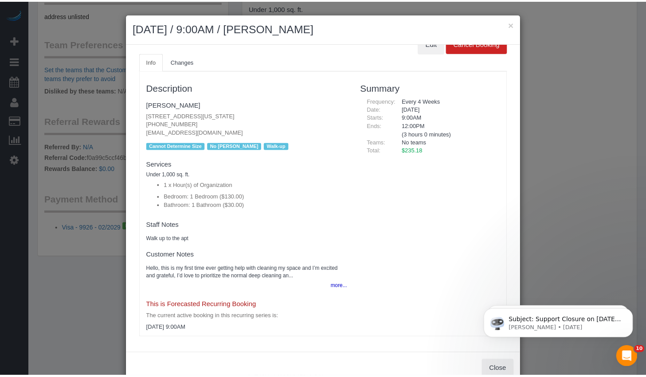
scroll to position [0, 0]
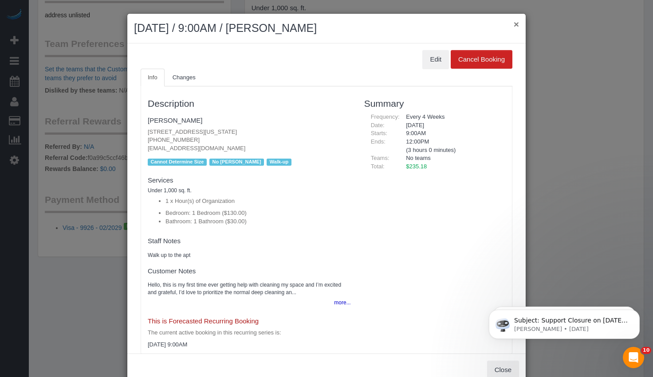
click at [514, 26] on button "×" at bounding box center [516, 24] width 5 height 9
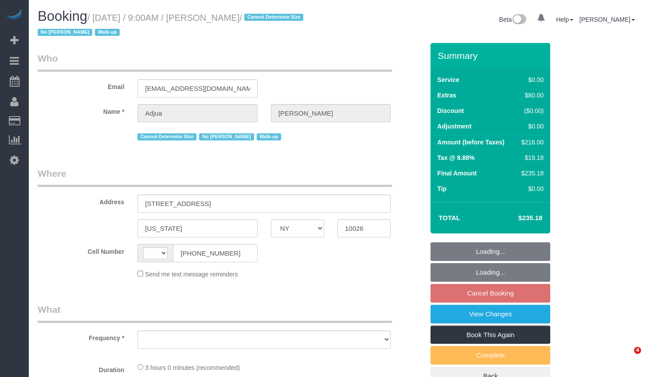
select select "NY"
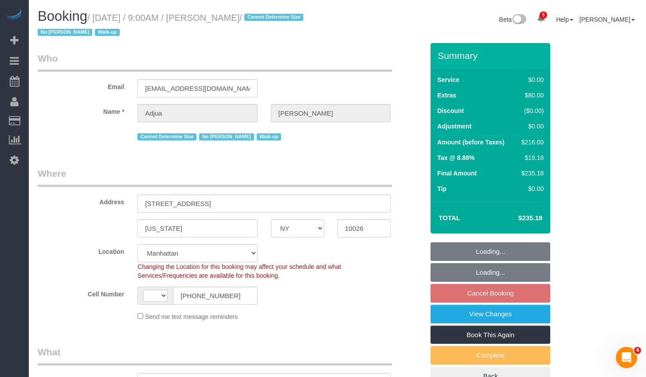
select select "object:531"
select select "string:stripe-pm_1RyrPw4VGloSiKo7oIh1CXMC"
select select "1"
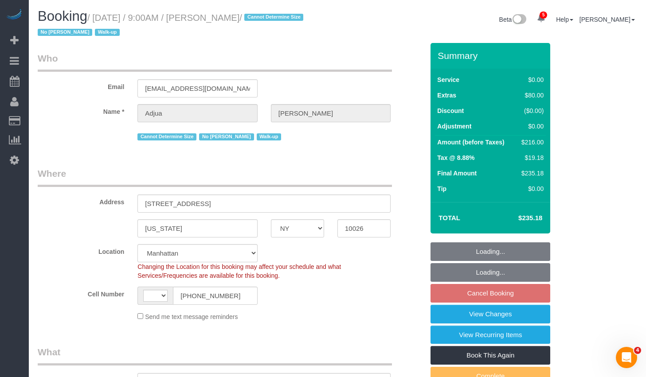
select select "string:[GEOGRAPHIC_DATA]"
select select "spot2"
select select "1"
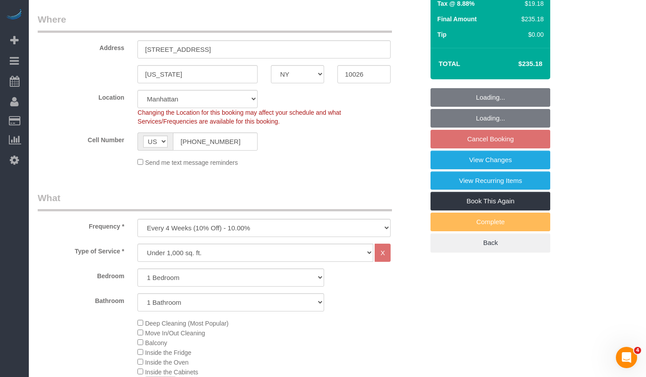
select select "number:57"
select select "number:71"
select select "number:15"
select select "number:5"
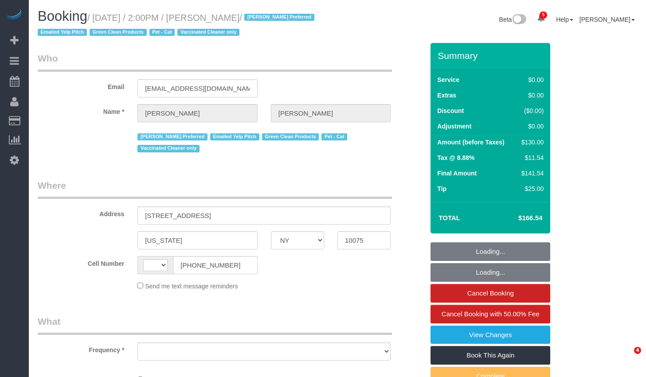
select select "NY"
select select "object:423"
select select "spot1"
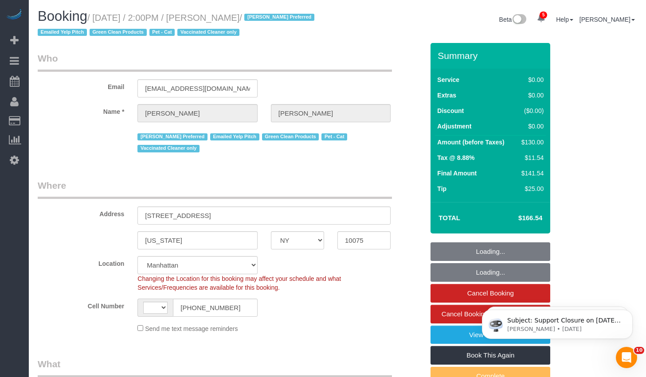
select select "string:[GEOGRAPHIC_DATA]"
select select "string:stripe-pm_1S0DUm4VGloSiKo7DKXB6hAf"
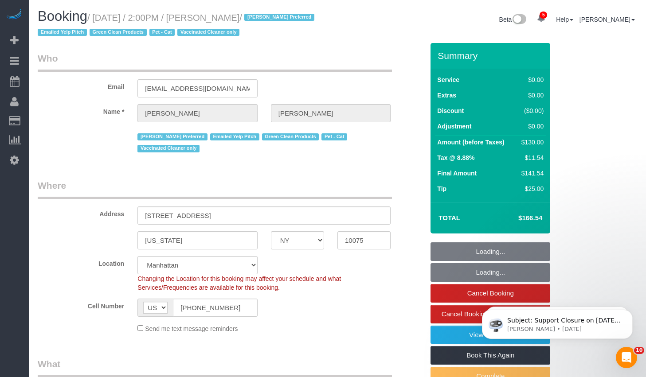
select select "1"
select select "number:89"
select select "number:75"
select select "number:14"
select select "number:5"
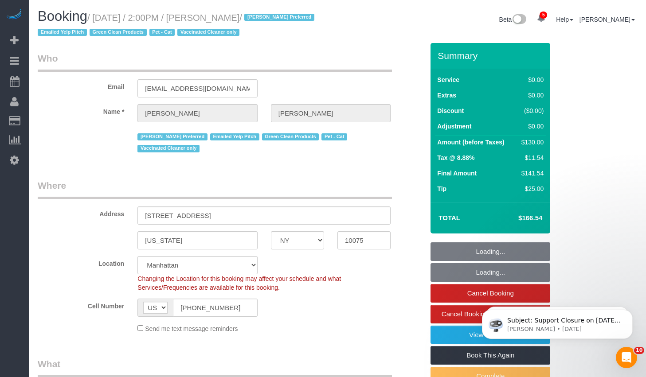
select select "object:1337"
select select "1"
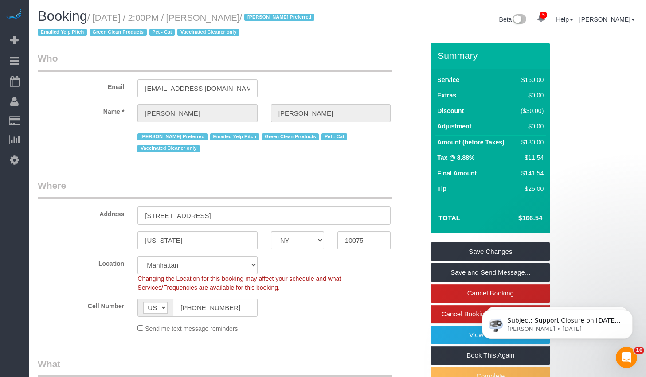
drag, startPoint x: 212, startPoint y: 16, endPoint x: 266, endPoint y: 18, distance: 53.2
click at [266, 18] on small "/ [DATE] / 2:00PM / [PERSON_NAME] / [PERSON_NAME] Preferred Emailed Yelp Pitch …" at bounding box center [177, 25] width 279 height 25
copy small "[PERSON_NAME]"
drag, startPoint x: 101, startPoint y: 18, endPoint x: 264, endPoint y: 17, distance: 163.2
click at [264, 17] on small "/ [DATE] / 2:00PM / [PERSON_NAME] / [PERSON_NAME] Preferred Emailed Yelp Pitch …" at bounding box center [177, 25] width 279 height 25
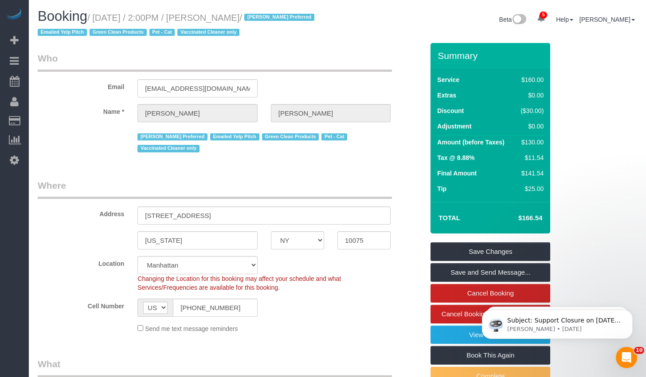
copy small "[DATE] / 2:00PM / [PERSON_NAME]"
